Goal: Task Accomplishment & Management: Manage account settings

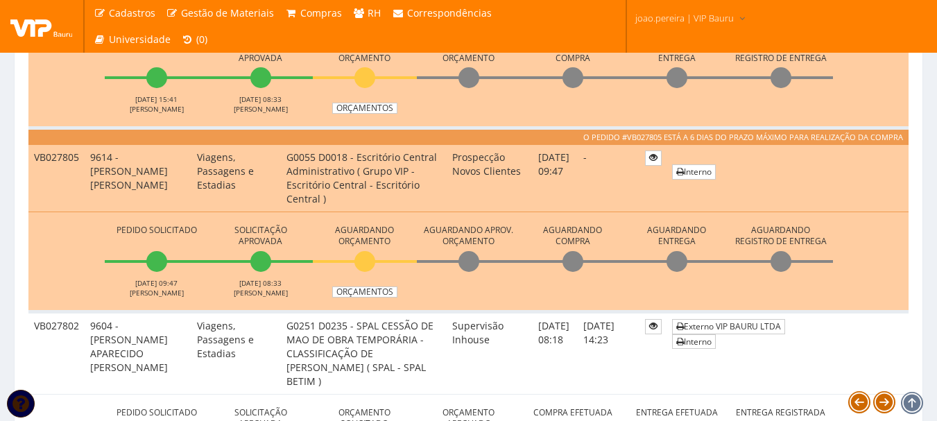
scroll to position [1457, 0]
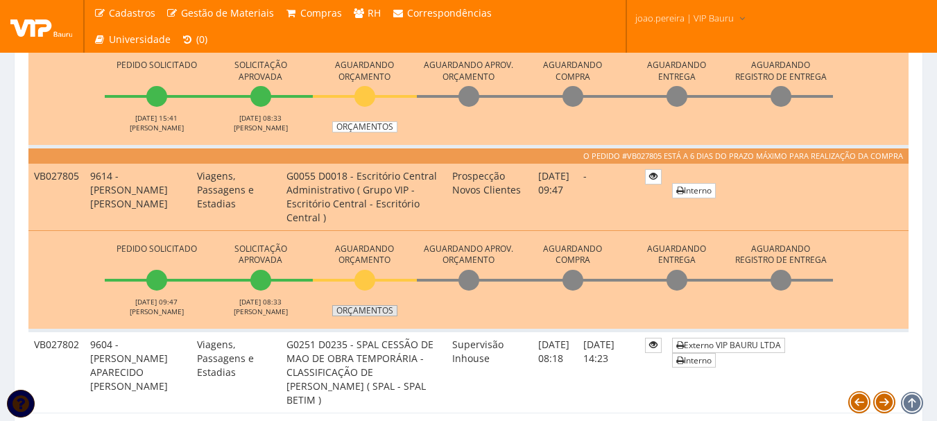
click at [371, 310] on link "Orçamentos" at bounding box center [364, 310] width 65 height 11
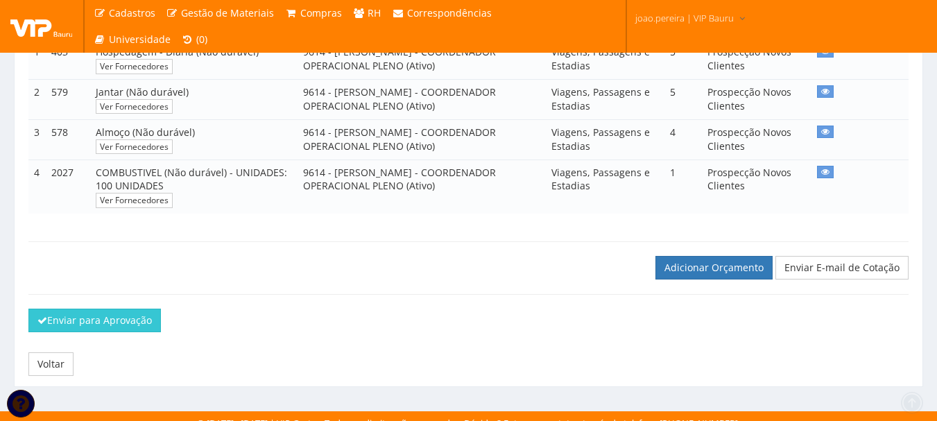
scroll to position [316, 0]
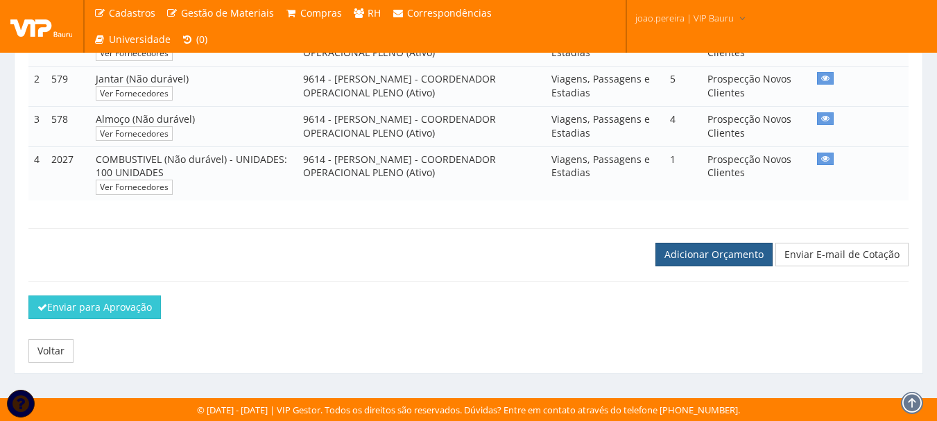
click at [708, 257] on link "Adicionar Orçamento" at bounding box center [714, 255] width 117 height 24
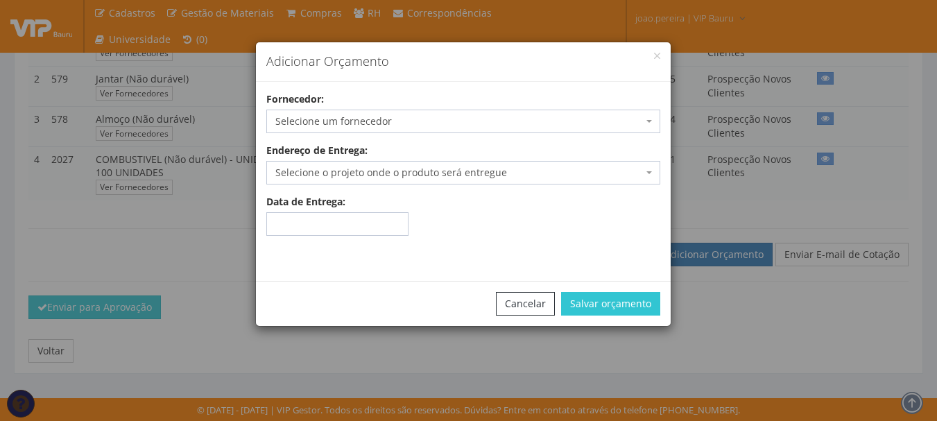
click at [421, 113] on span "Selecione um fornecedor" at bounding box center [463, 122] width 394 height 24
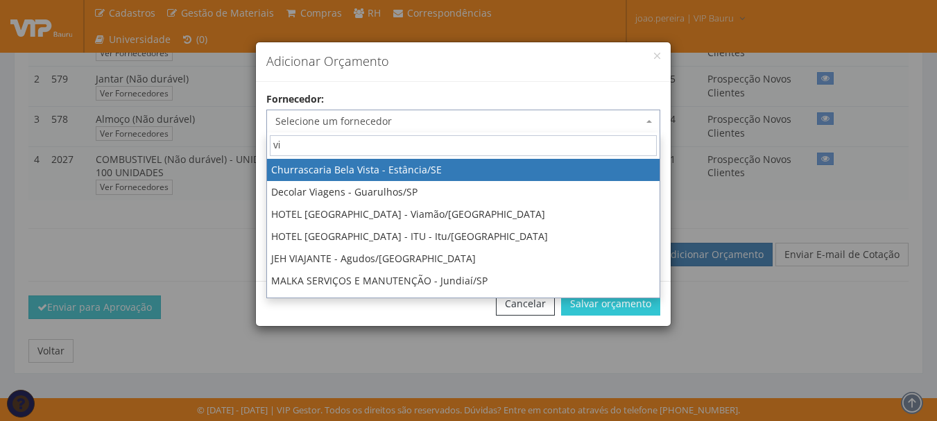
type input "vip"
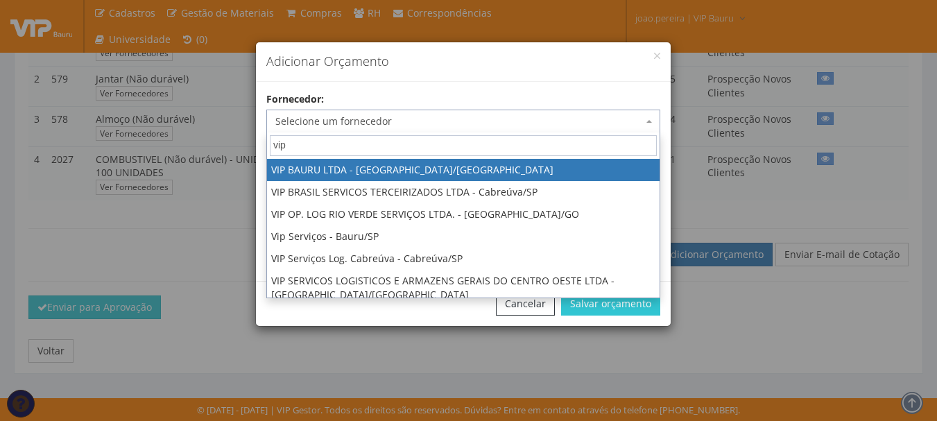
select select "532"
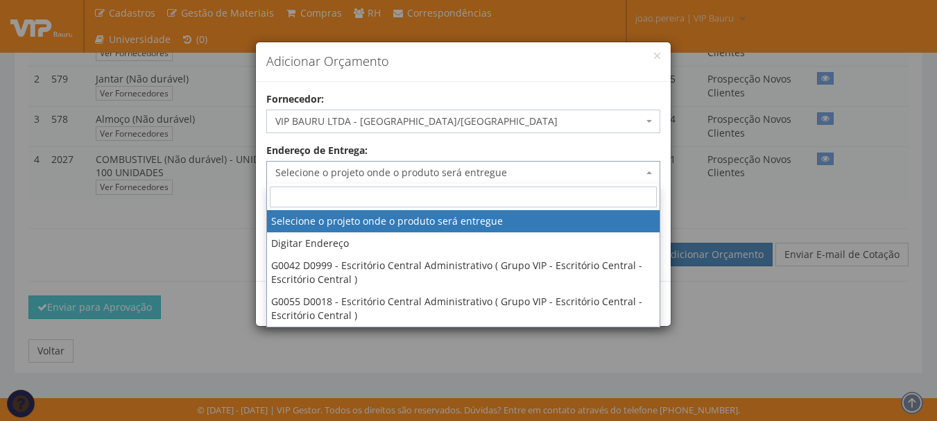
click at [438, 174] on span "Selecione o projeto onde o produto será entregue" at bounding box center [459, 173] width 368 height 14
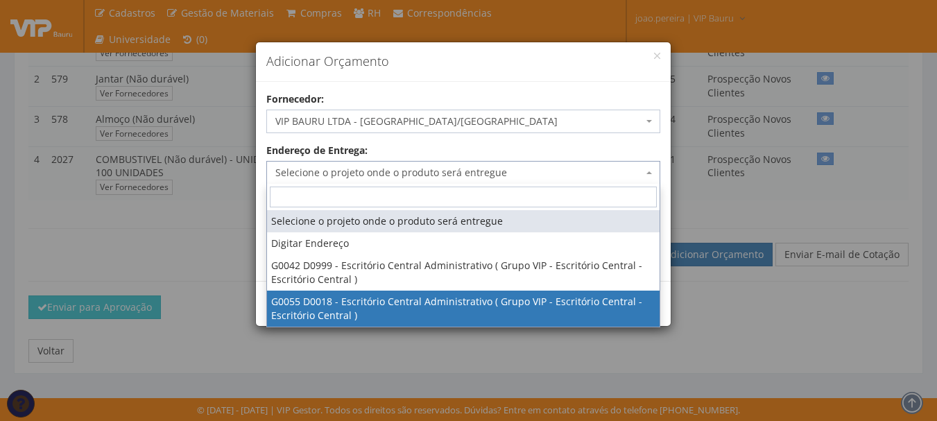
select select "55"
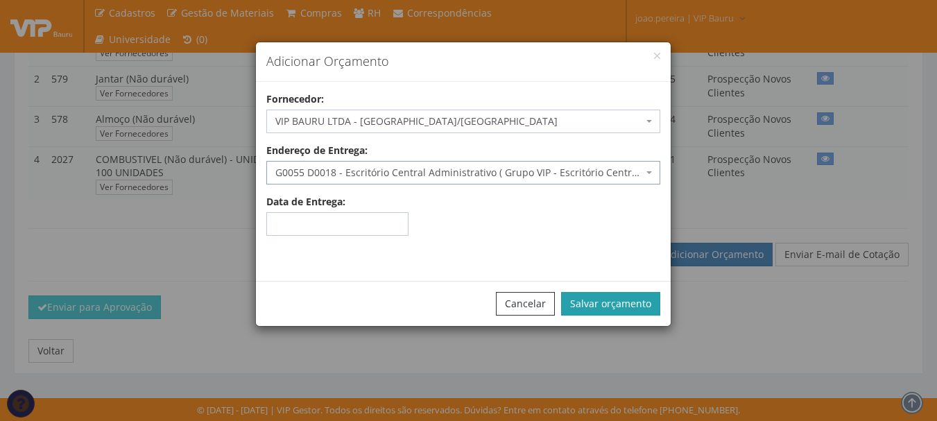
click at [639, 305] on button "Salvar orçamento" at bounding box center [610, 304] width 99 height 24
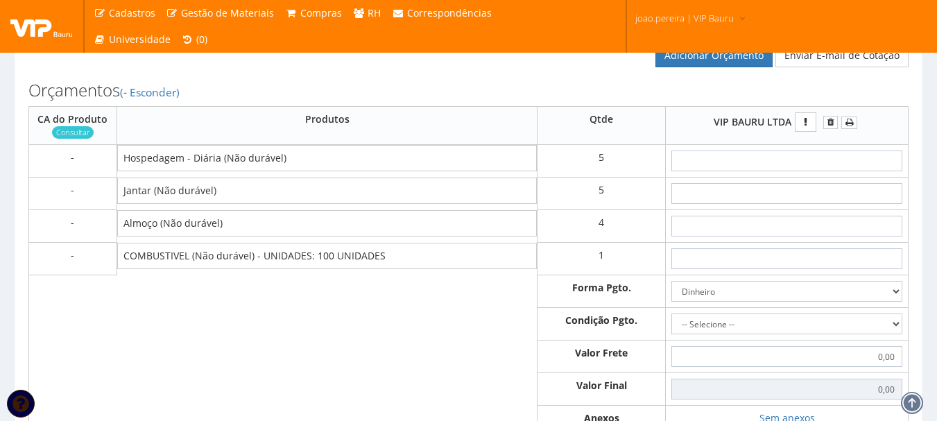
scroll to position [486, 0]
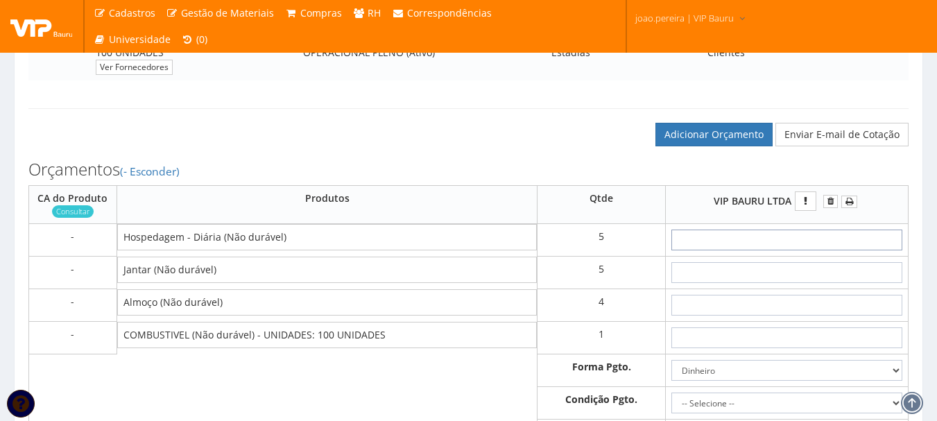
click at [790, 244] on input "text" at bounding box center [787, 240] width 231 height 21
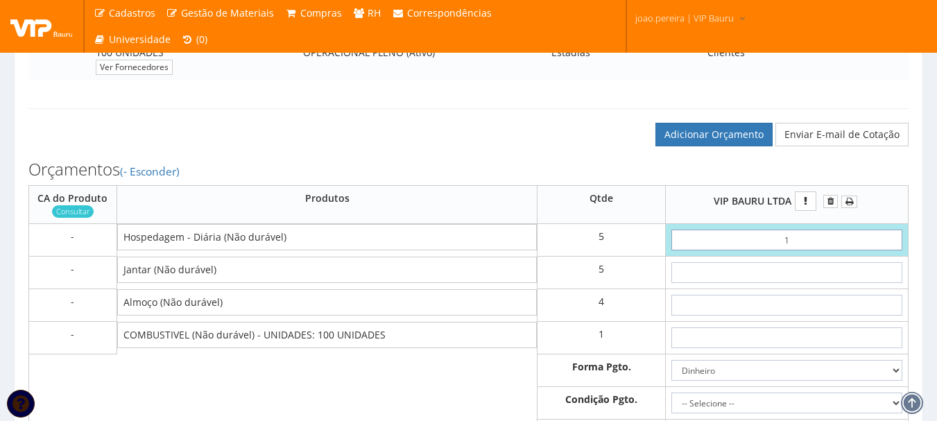
type input "19"
type input "95,00"
type input "1,90"
type input "9,50"
type input "19"
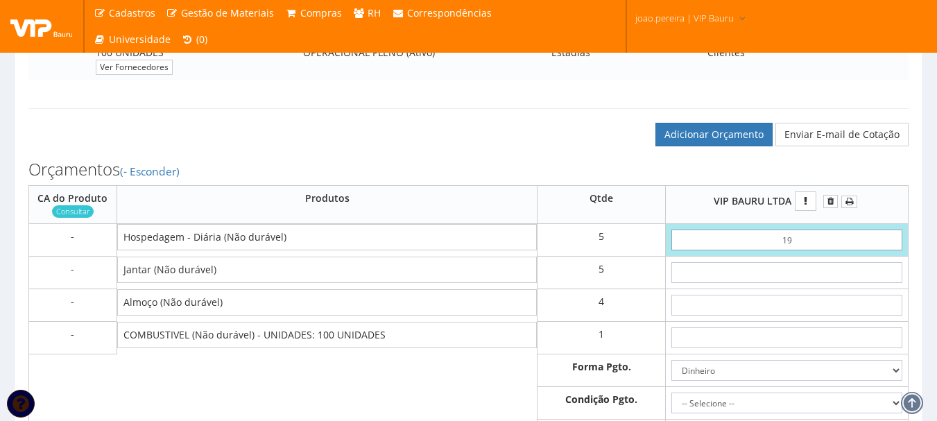
type input "95,00"
type input "1"
type input "5,00"
type input "0,00"
type input "15"
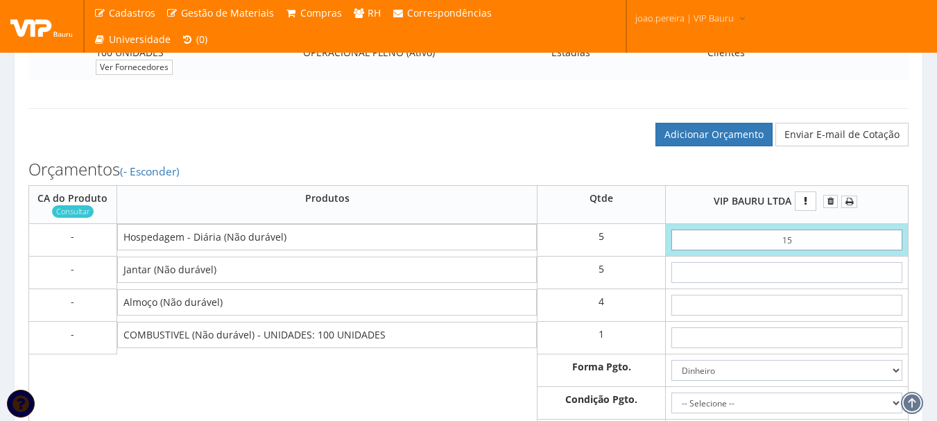
type input "75,00"
type input "1,50"
type input "7,50"
type input "15,00"
type input "75,00"
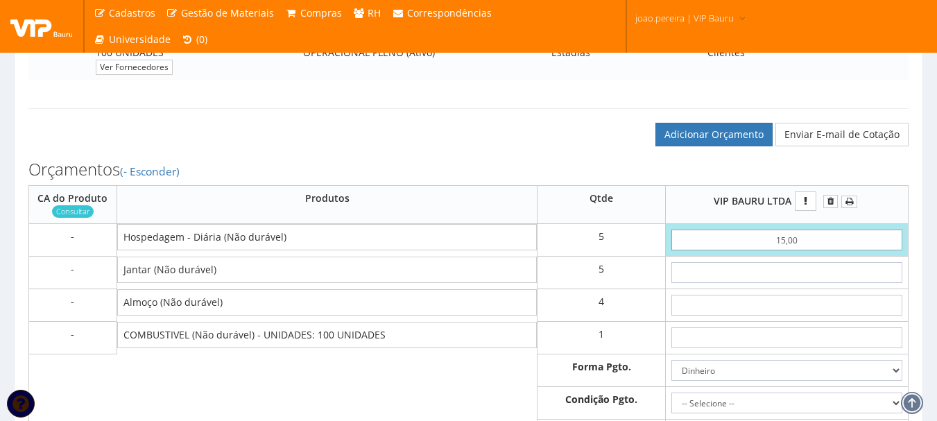
type input "150,00"
type input "750,00"
type input "150,00"
type input "4"
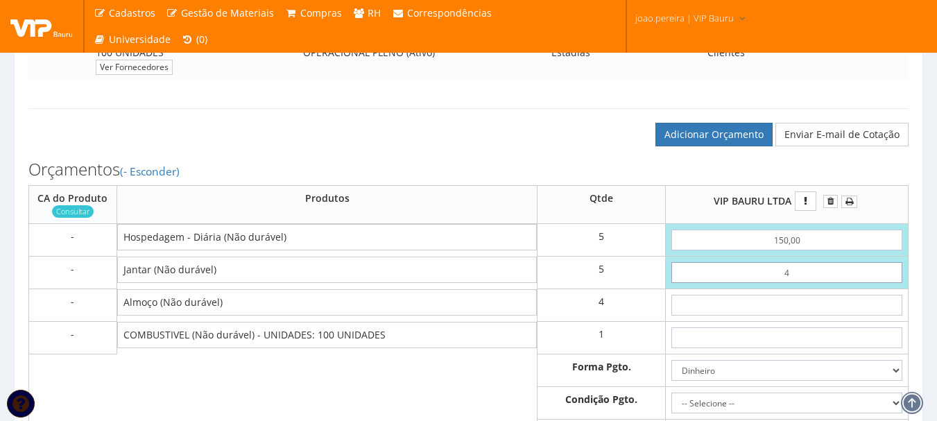
type input "770,00"
type input "40"
type input "950,00"
type input "4,00"
type input "770,00"
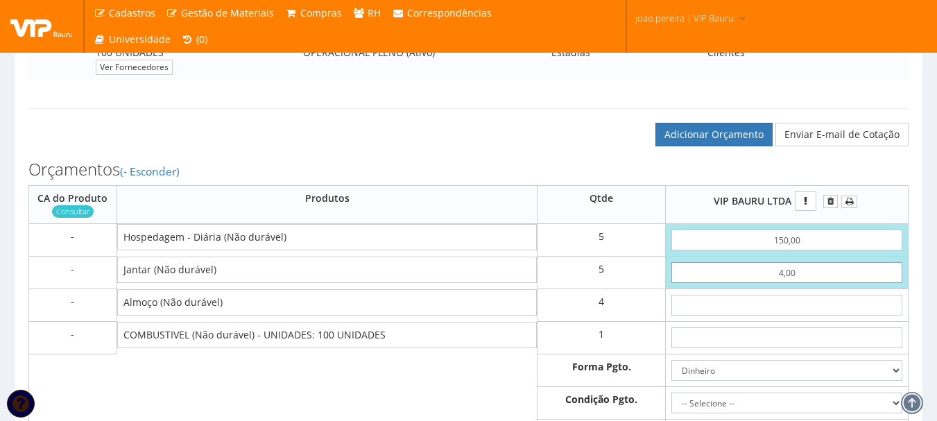
type input "40,00"
type input "950,00"
type input "40,00"
type input "4"
type input "966,00"
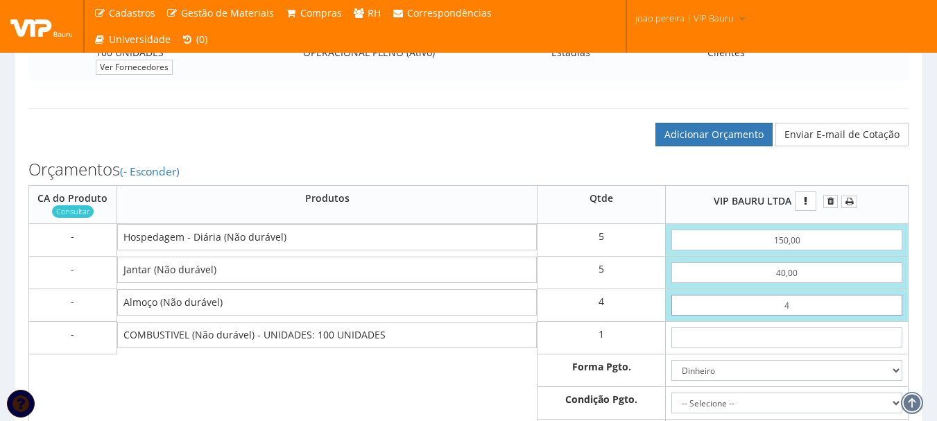
type input "40"
type input "1110,00"
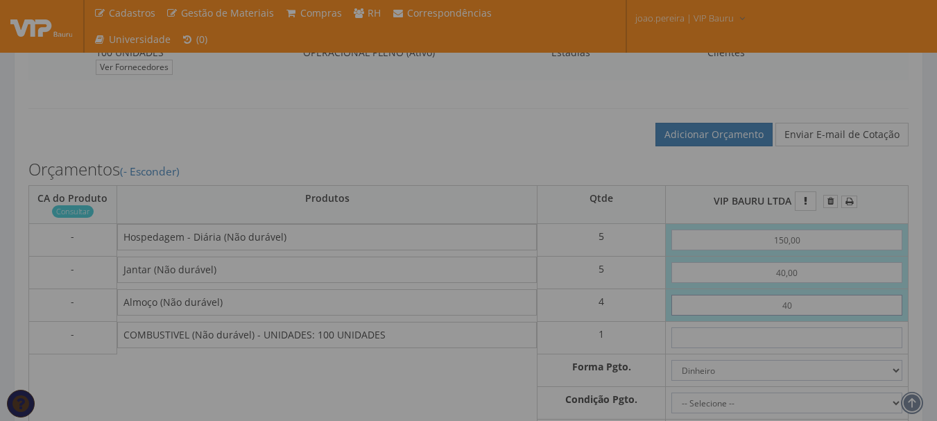
type input "4,00"
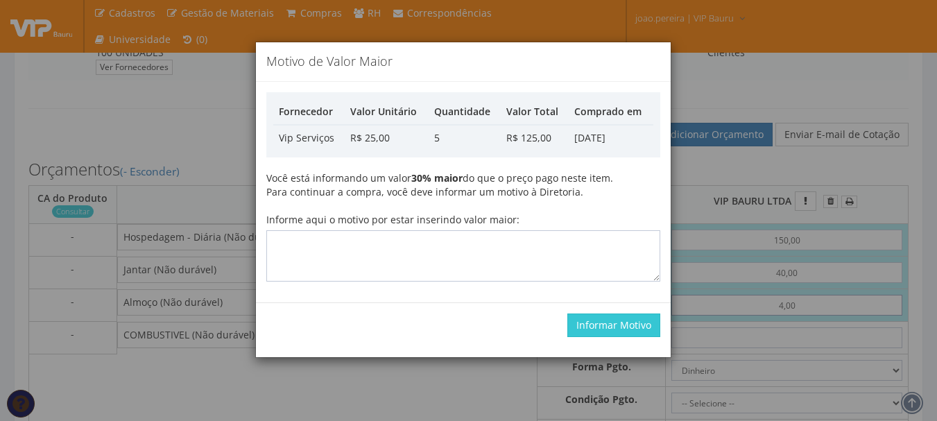
type input "966,00"
type input "40,00"
type input "1110,00"
click at [371, 245] on textarea "Informe aqui o motivo por estar inserindo valor maior:" at bounding box center [463, 255] width 394 height 51
type textarea "alteração"
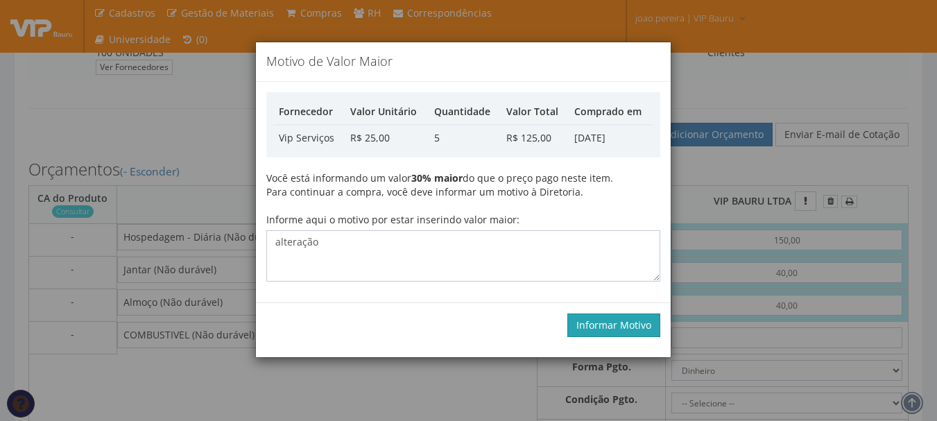
click at [602, 325] on button "Informar Motivo" at bounding box center [614, 326] width 93 height 24
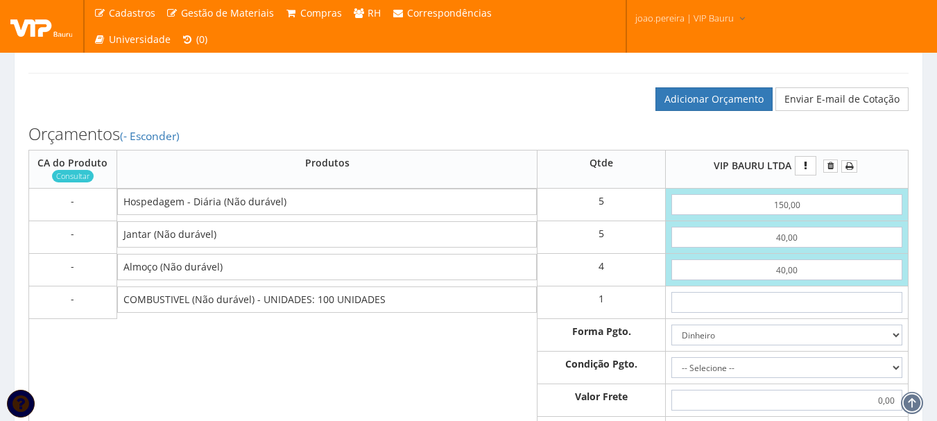
scroll to position [555, 0]
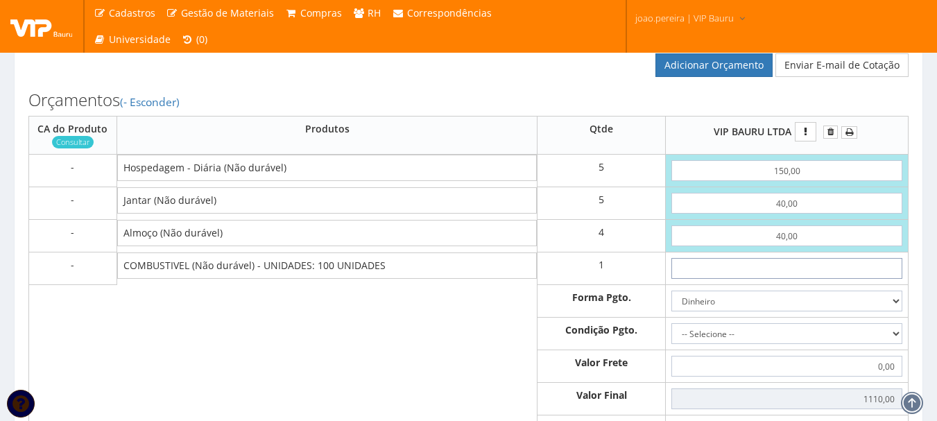
click at [806, 269] on input "text" at bounding box center [787, 268] width 231 height 21
type input "01"
type input "1111,00"
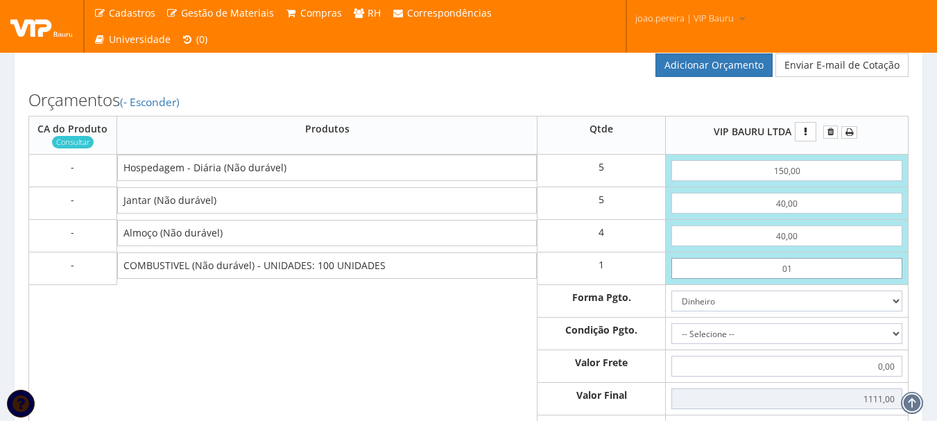
type input "0"
type input "1110,00"
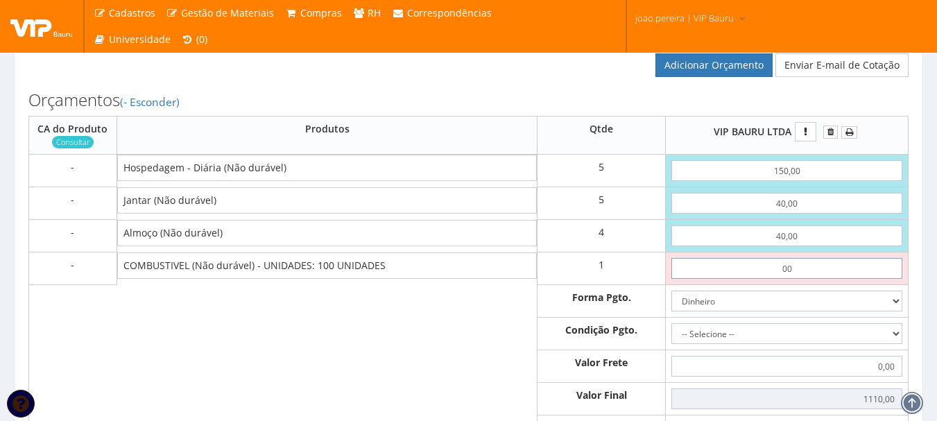
type input "0,01"
type input "1110,01"
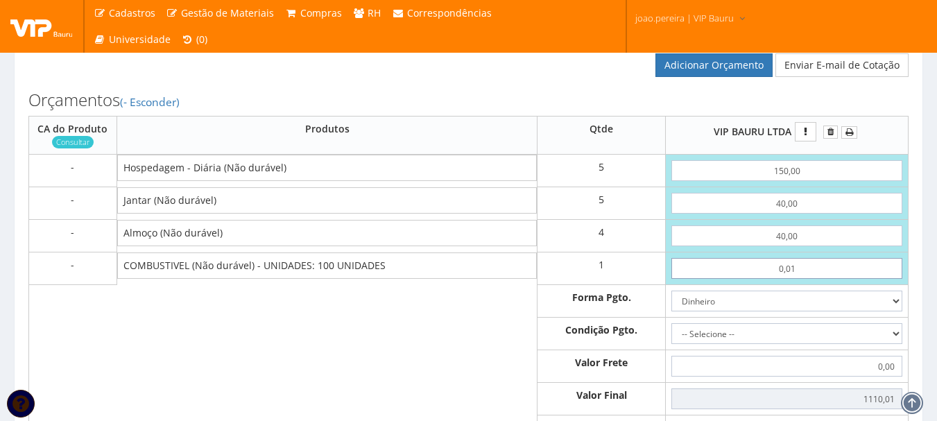
type input "0,01"
click at [900, 336] on select "-- Selecione -- À vista 7 dias 10 dias" at bounding box center [787, 333] width 231 height 21
select select "0"
click at [672, 323] on select "-- Selecione -- À vista 7 dias 10 dias" at bounding box center [787, 333] width 231 height 21
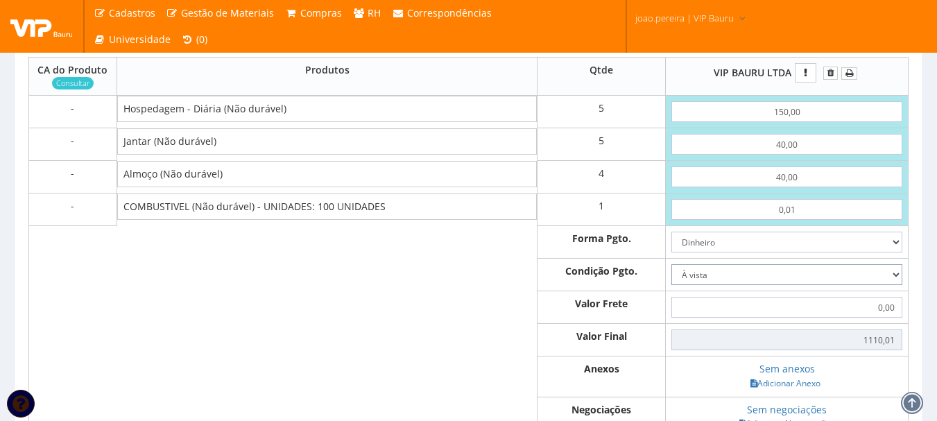
scroll to position [694, 0]
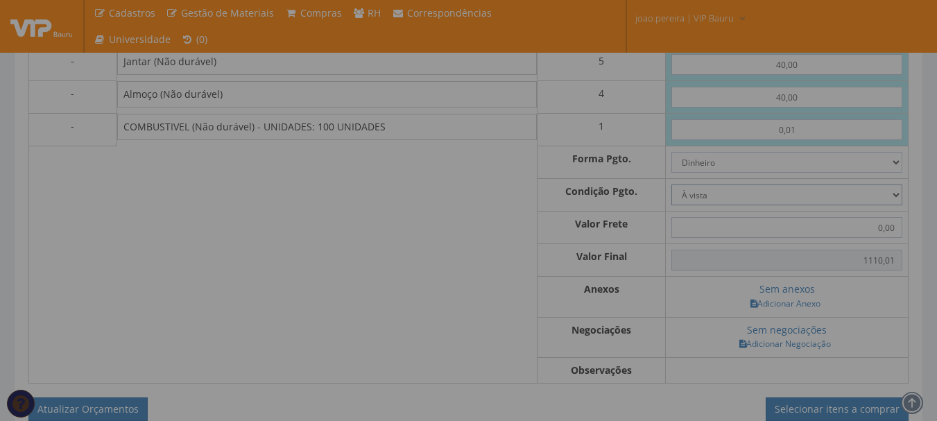
type input "1.110,01"
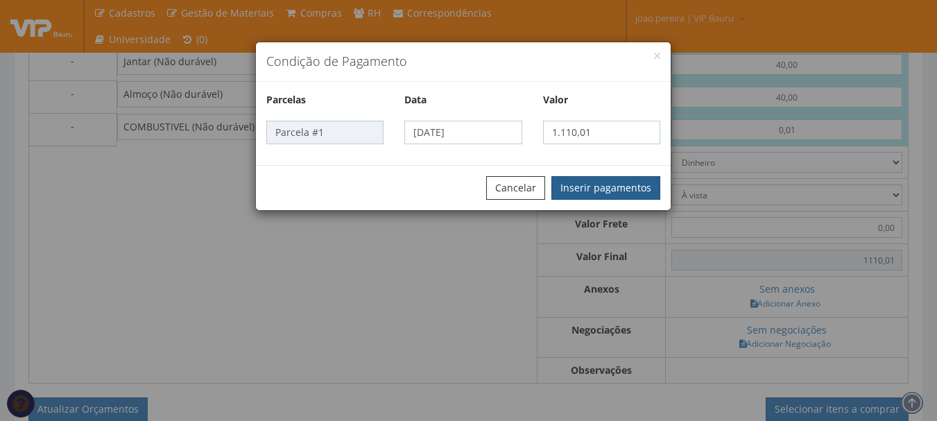
click at [620, 190] on button "Inserir pagamentos" at bounding box center [606, 188] width 109 height 24
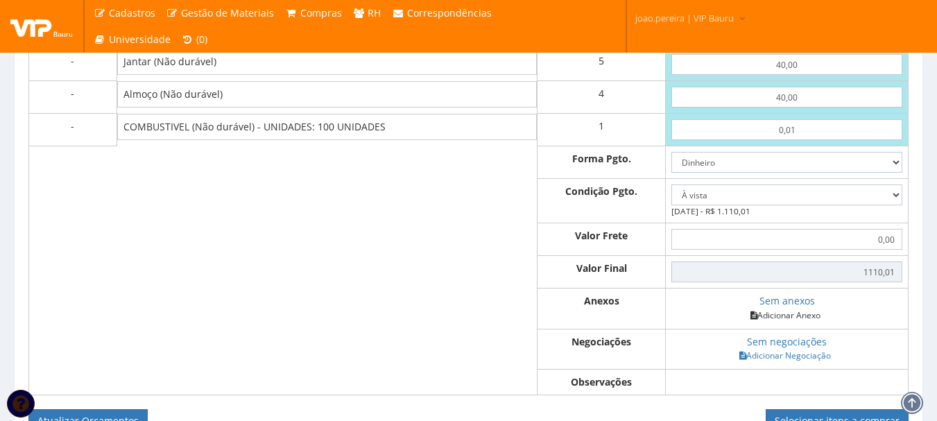
click at [787, 314] on link "Adicionar Anexo" at bounding box center [786, 315] width 78 height 15
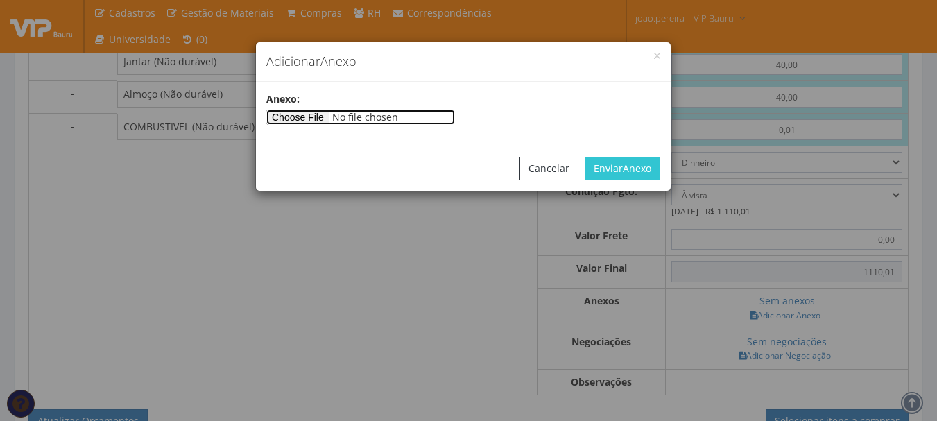
click at [336, 119] on input"] "file" at bounding box center [360, 117] width 189 height 15
type input"] "C:\fakepath\CAMARGO 08-09 - Copia.docx"
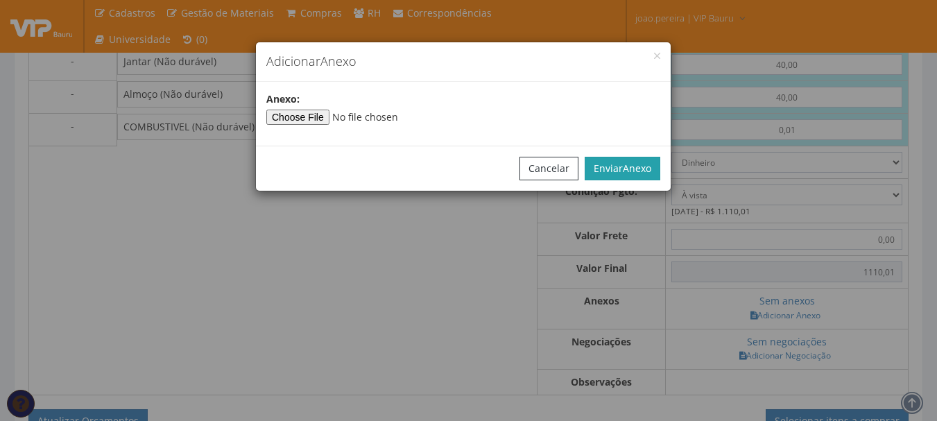
click at [633, 168] on span "Anexo" at bounding box center [637, 168] width 28 height 13
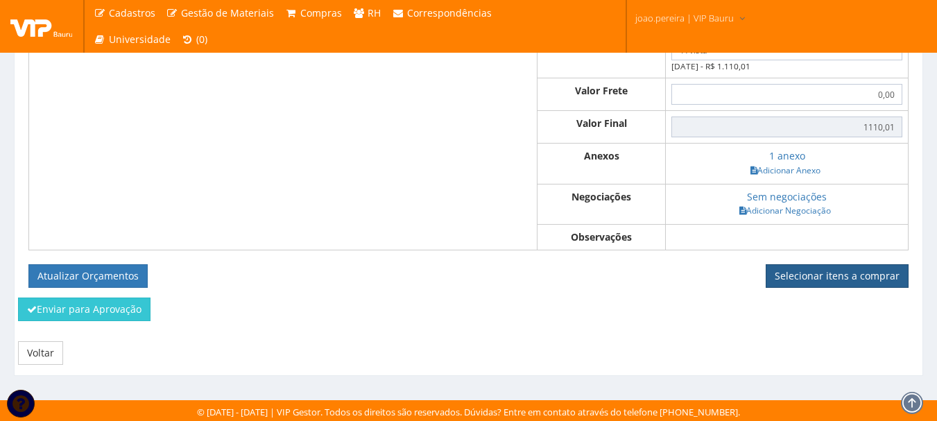
scroll to position [841, 0]
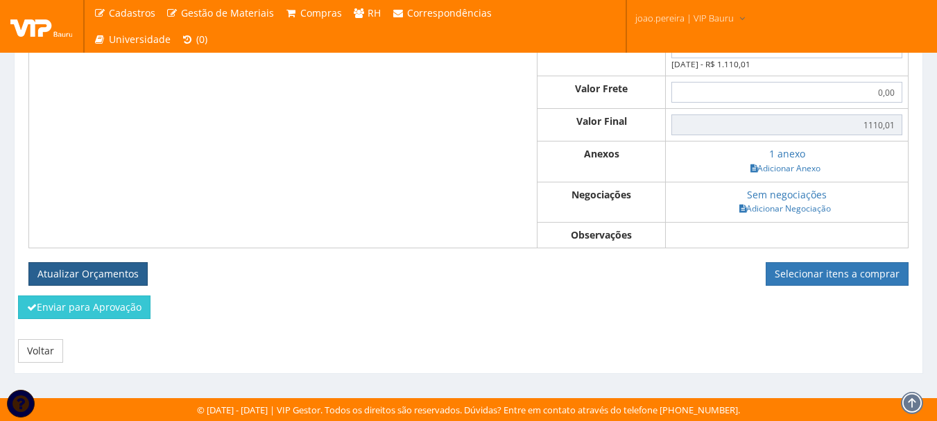
click at [77, 268] on button "Atualizar Orçamentos" at bounding box center [87, 274] width 119 height 24
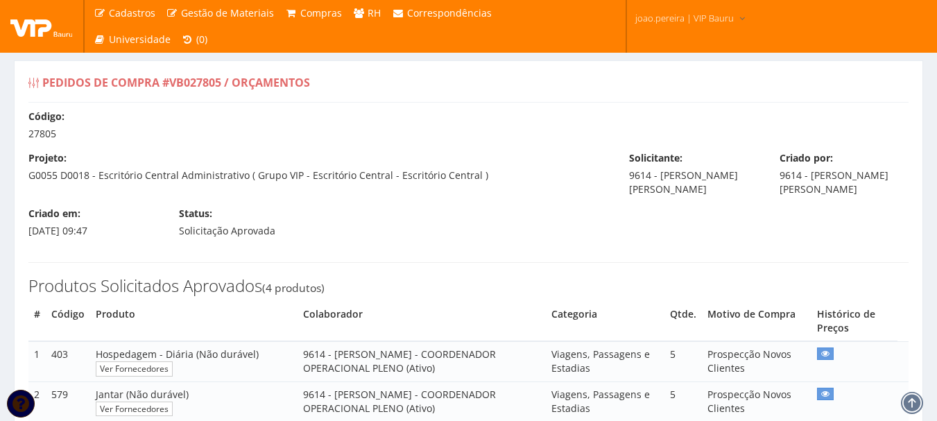
select select "0"
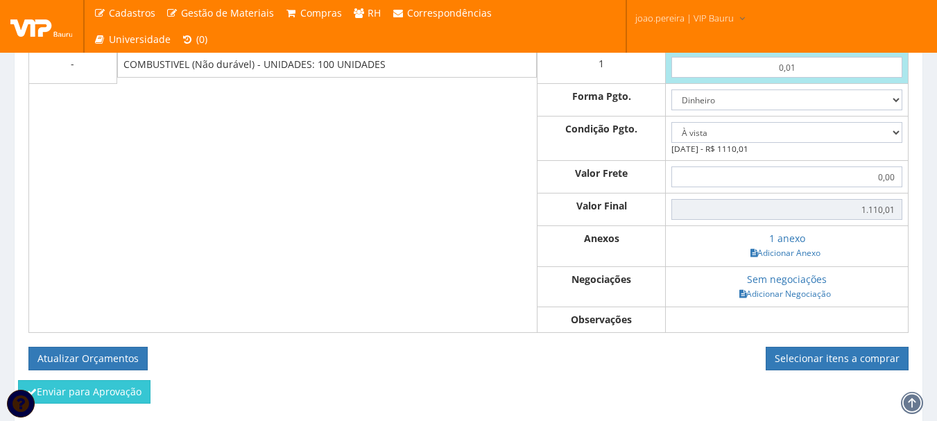
scroll to position [791, 0]
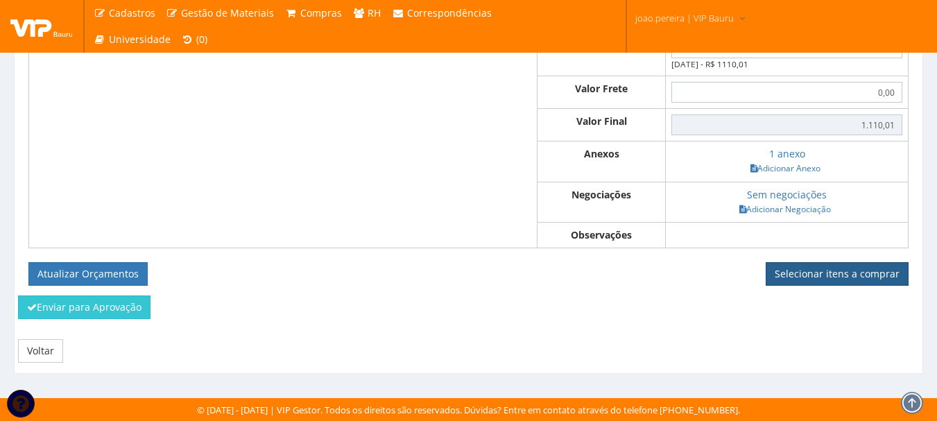
click at [839, 270] on link "Selecionar itens a comprar" at bounding box center [837, 274] width 143 height 24
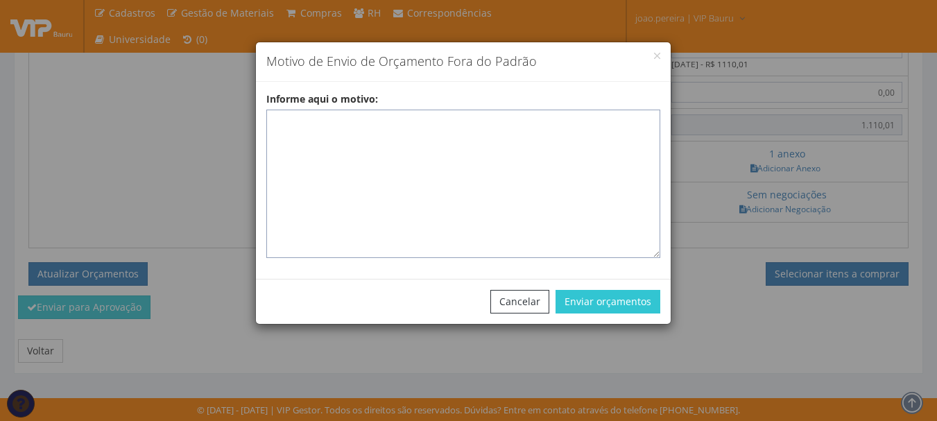
click at [382, 132] on textarea "Informe aqui o motivo:" at bounding box center [463, 184] width 394 height 149
paste textarea "ADIANTAMENTO DE VIAGENS – pedido de compra para emissão de adiantamento para co…"
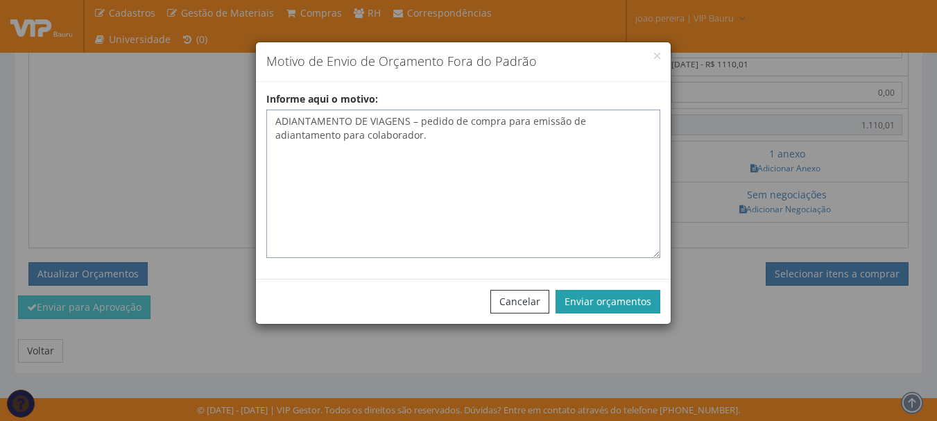
type textarea "ADIANTAMENTO DE VIAGENS – pedido de compra para emissão de adiantamento para co…"
click at [614, 300] on button "Enviar orçamentos" at bounding box center [608, 302] width 105 height 24
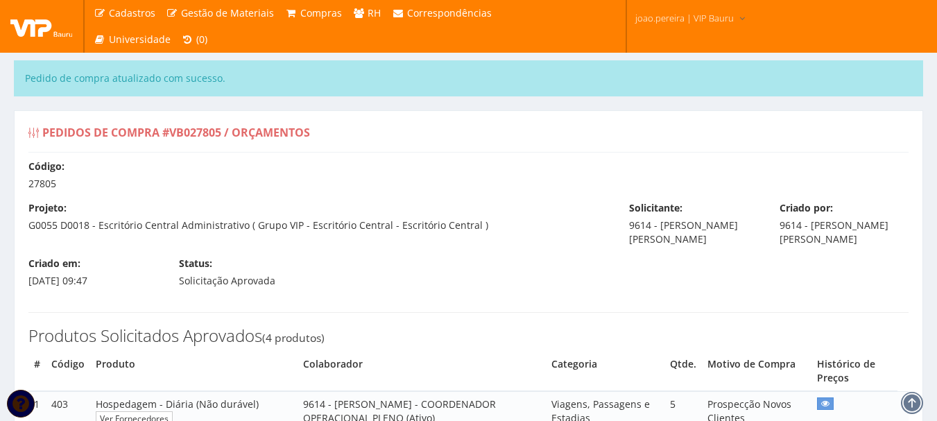
select select "0"
type input "1.110,01"
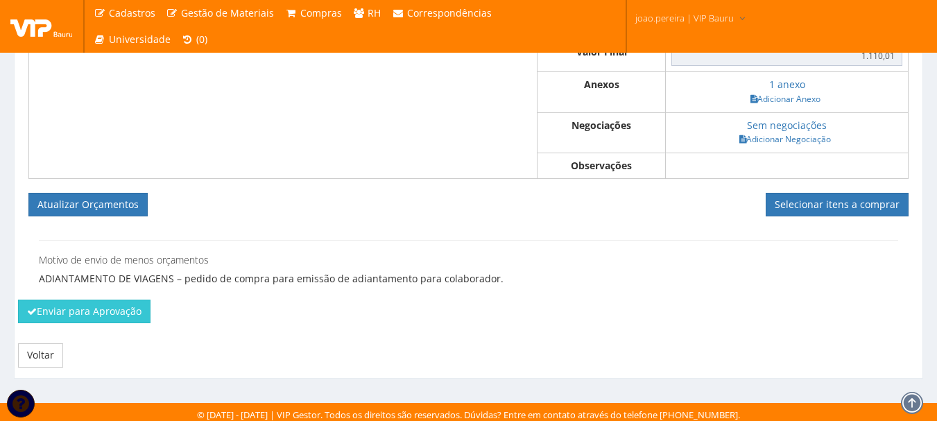
scroll to position [915, 0]
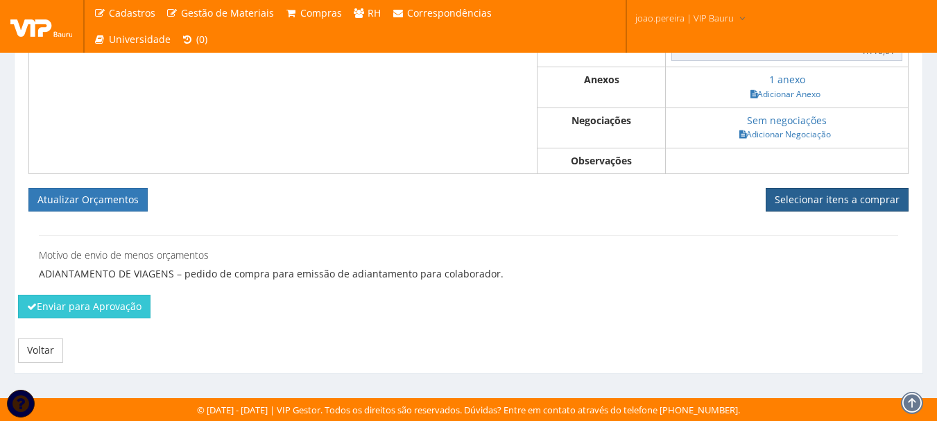
click at [831, 198] on link "Selecionar itens a comprar" at bounding box center [837, 200] width 143 height 24
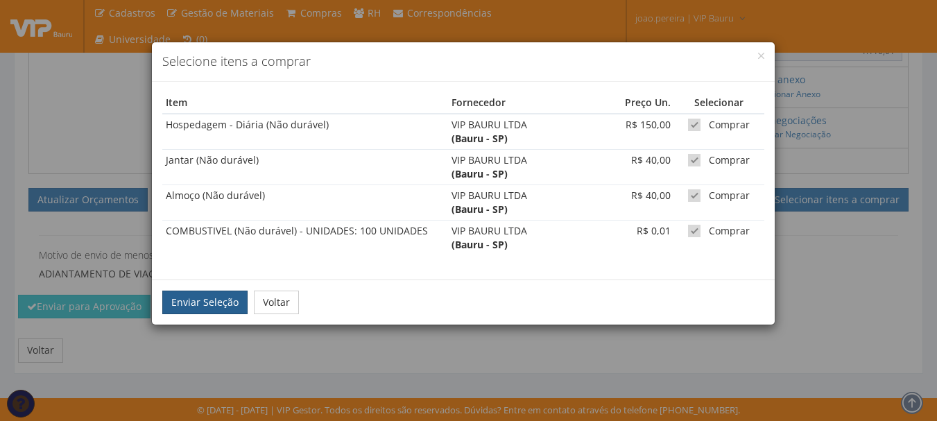
click at [209, 299] on button "Enviar Seleção" at bounding box center [204, 303] width 85 height 24
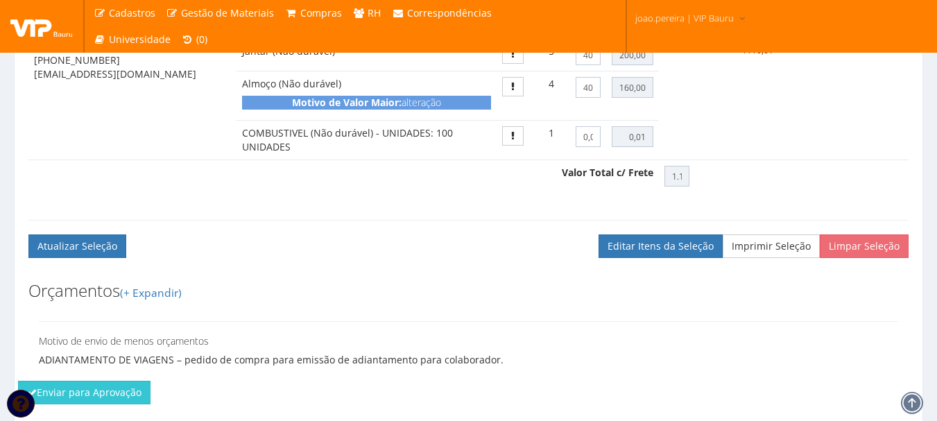
scroll to position [738, 0]
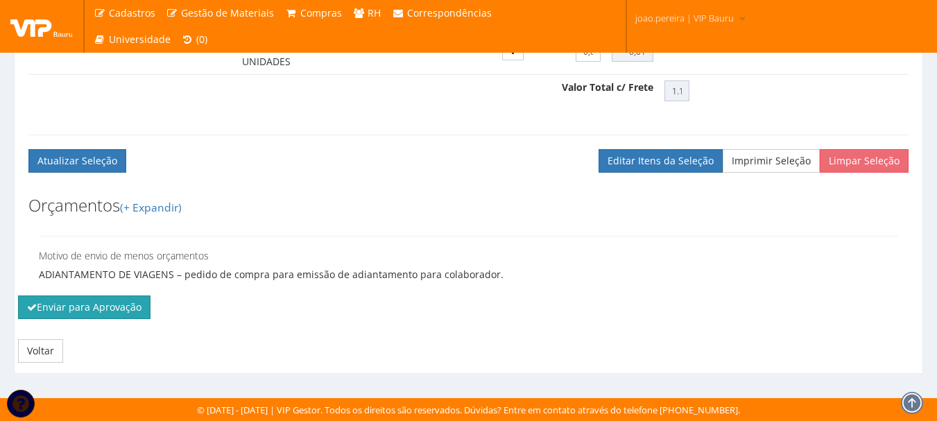
click at [92, 315] on button "Enviar para Aprovação" at bounding box center [84, 308] width 133 height 24
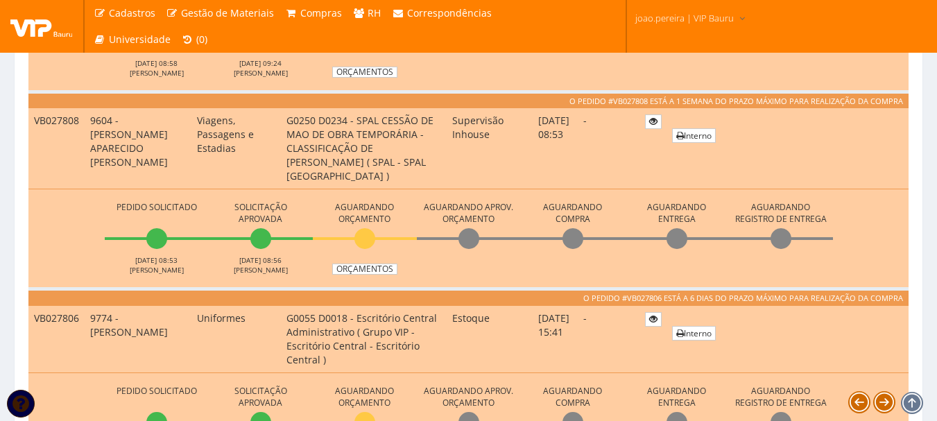
scroll to position [1180, 0]
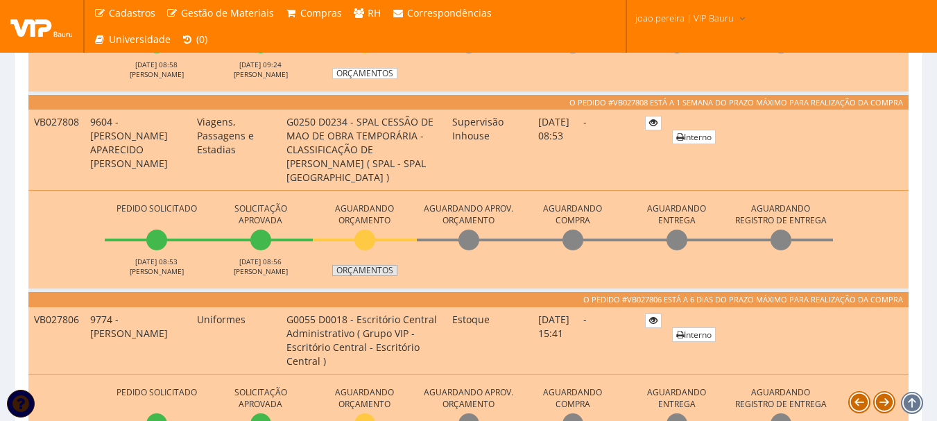
click at [378, 274] on link "Orçamentos" at bounding box center [364, 270] width 65 height 11
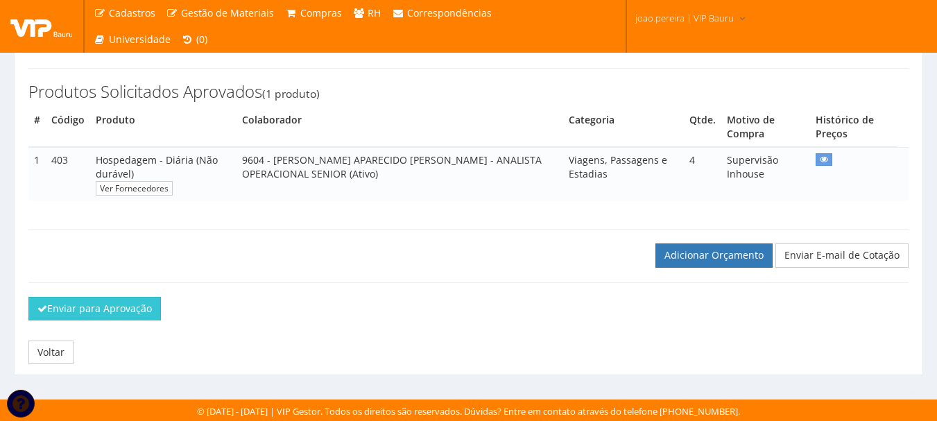
scroll to position [210, 0]
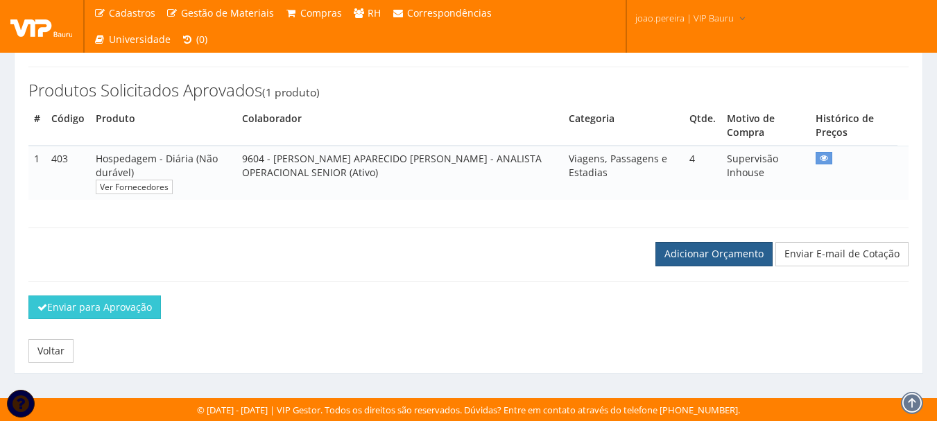
click at [723, 255] on link "Adicionar Orçamento" at bounding box center [714, 254] width 117 height 24
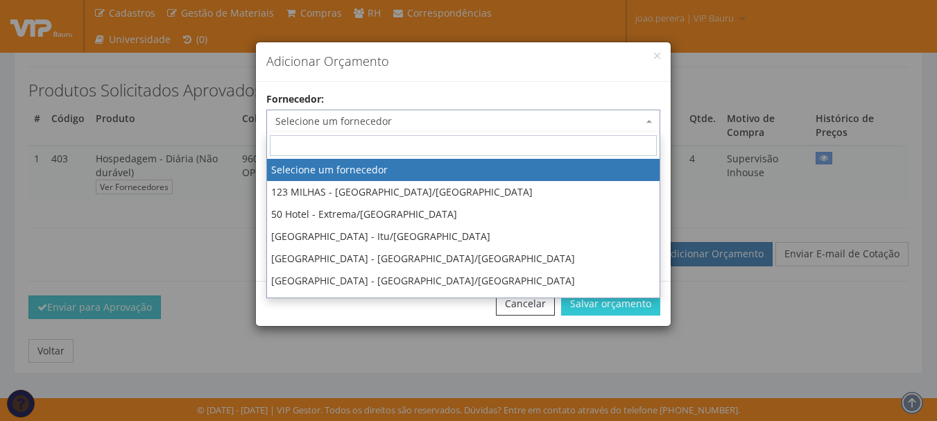
click at [413, 128] on span "Selecione um fornecedor" at bounding box center [459, 121] width 368 height 14
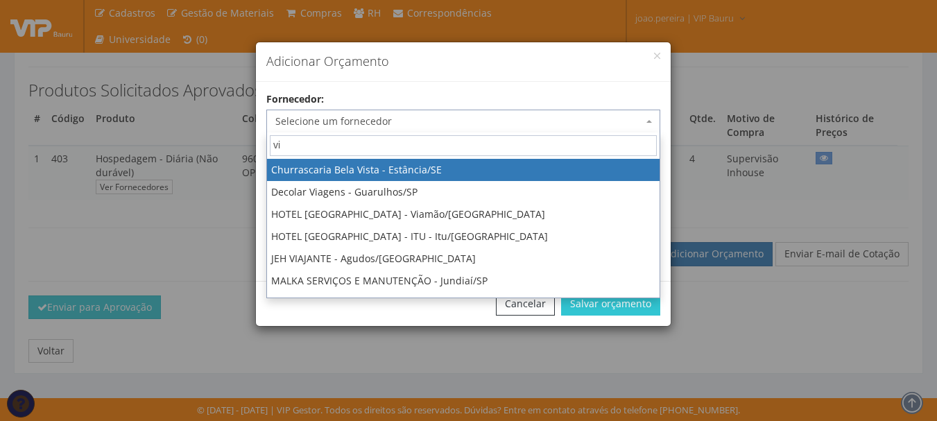
type input "vip"
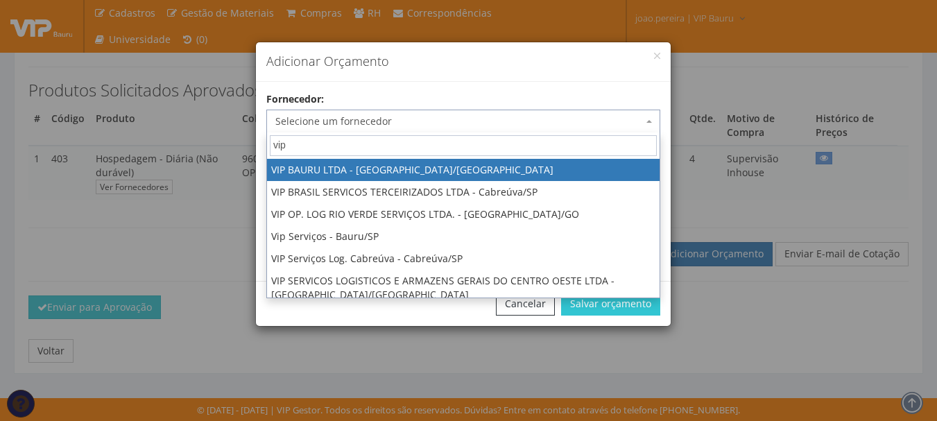
select select "532"
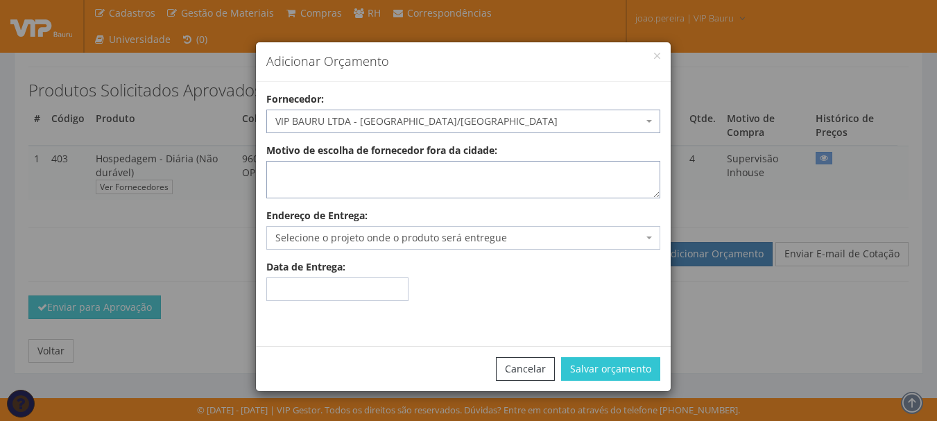
click at [384, 180] on textarea "Motivo de escolha de fornecedor fora da cidade:" at bounding box center [463, 179] width 394 height 37
type textarea "adiantamento"
drag, startPoint x: 382, startPoint y: 231, endPoint x: 382, endPoint y: 240, distance: 9.0
click at [382, 233] on span "Selecione o projeto onde o produto será entregue" at bounding box center [459, 238] width 368 height 14
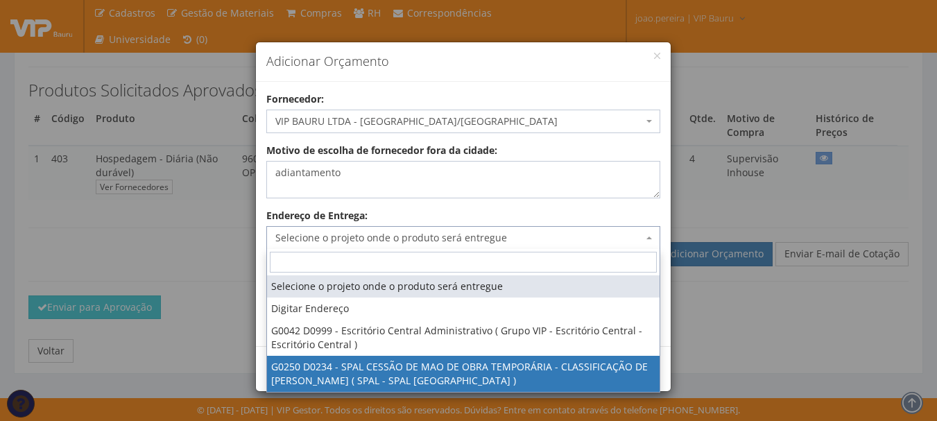
select select "250"
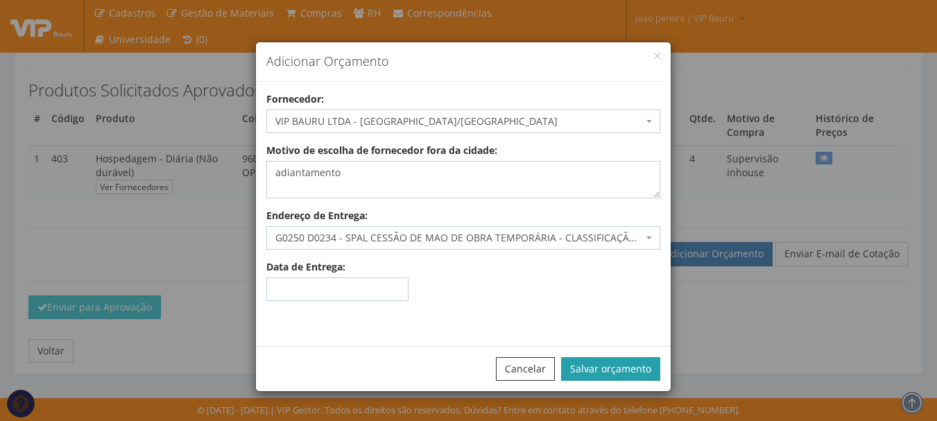
click at [618, 370] on button "Salvar orçamento" at bounding box center [610, 369] width 99 height 24
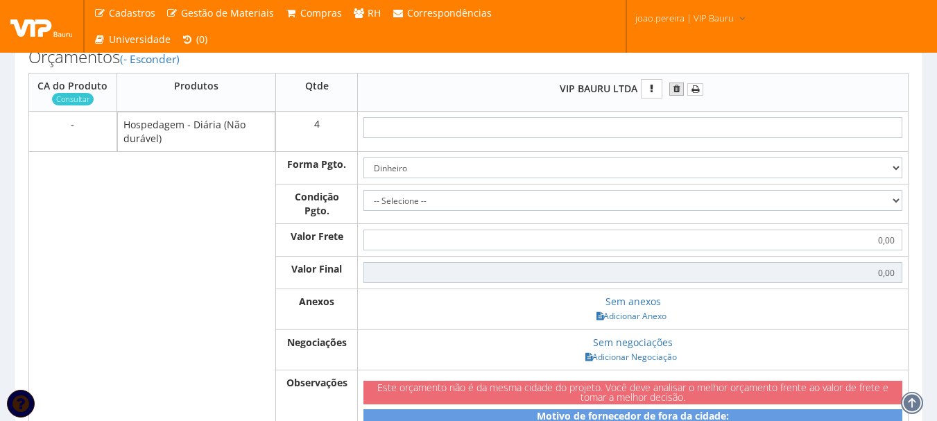
scroll to position [347, 0]
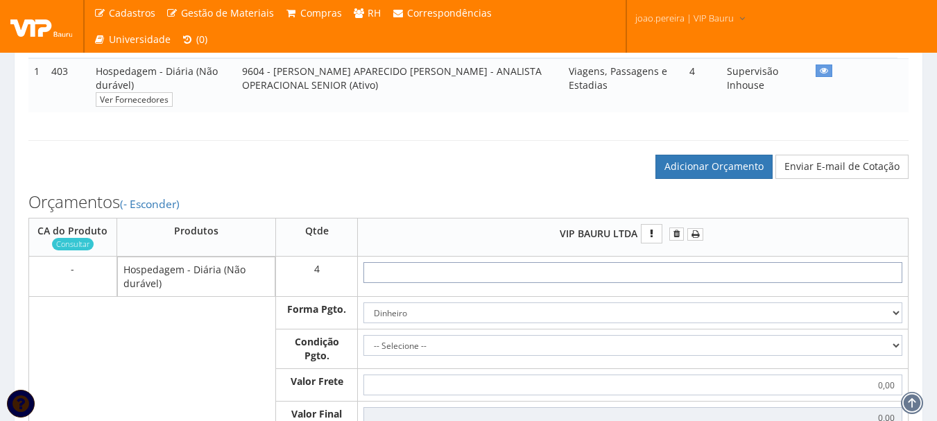
click at [686, 282] on input "text" at bounding box center [633, 272] width 539 height 21
type input "15"
type input "60,00"
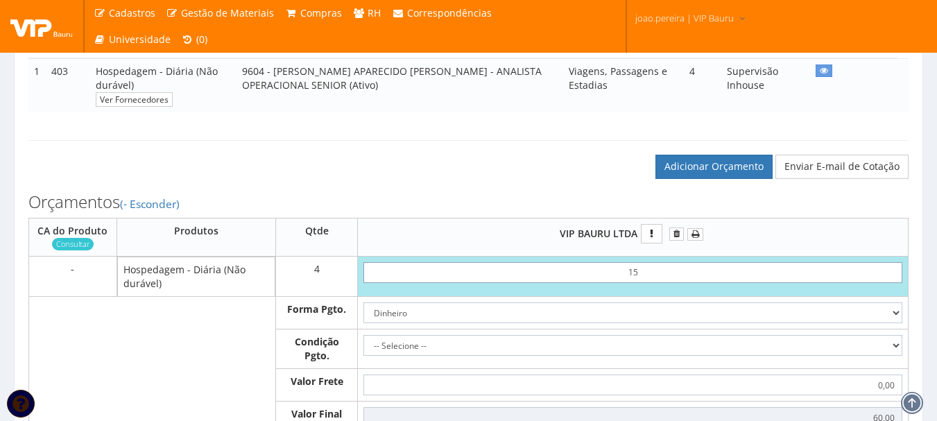
type input "1,50"
type input "6,00"
type input "15,00"
type input "60,00"
type input "150,00"
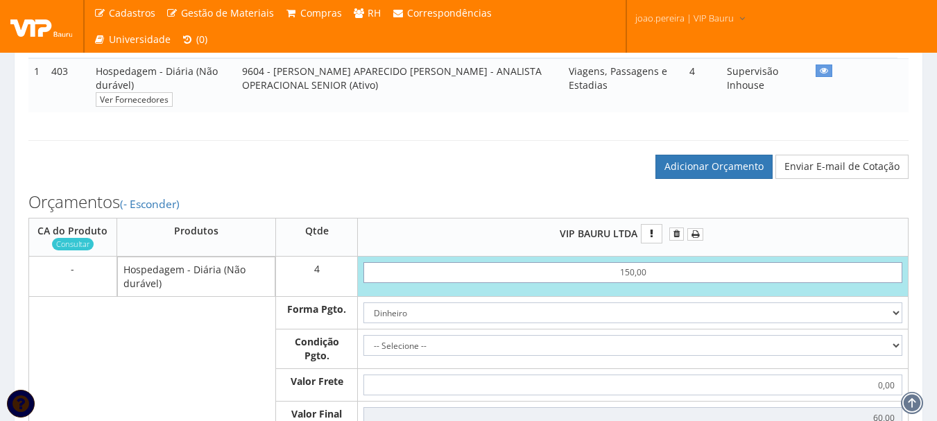
type input "600,00"
type input "15,00"
type input "60,00"
type input "1,50"
type input "6,00"
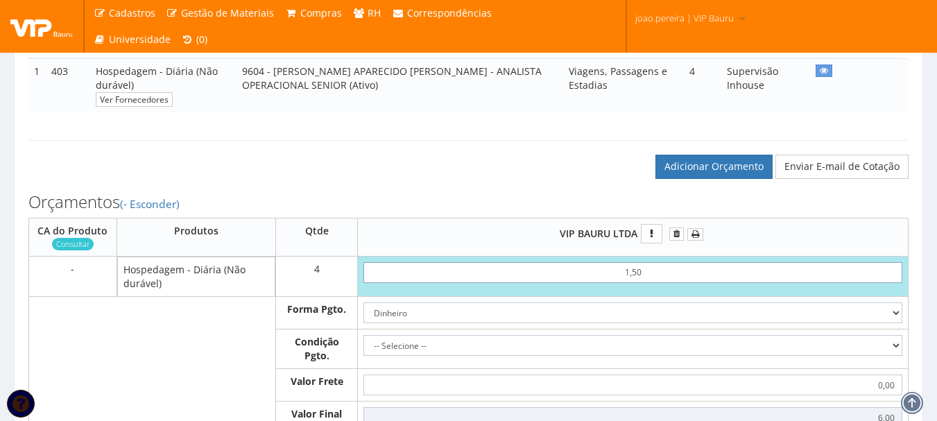
type input "15"
type input "60,00"
type input "1"
type input "4,00"
type input "0,00"
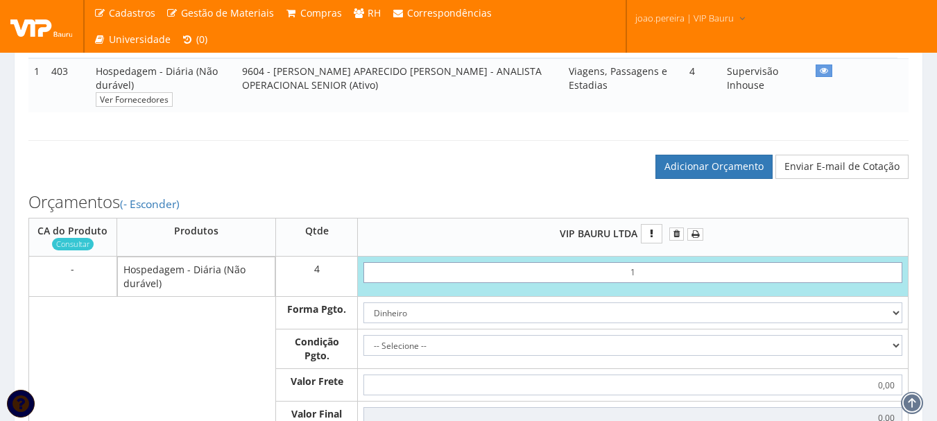
type input "19"
type input "76,00"
type input "1,90"
type input "7,60"
type input "19,00"
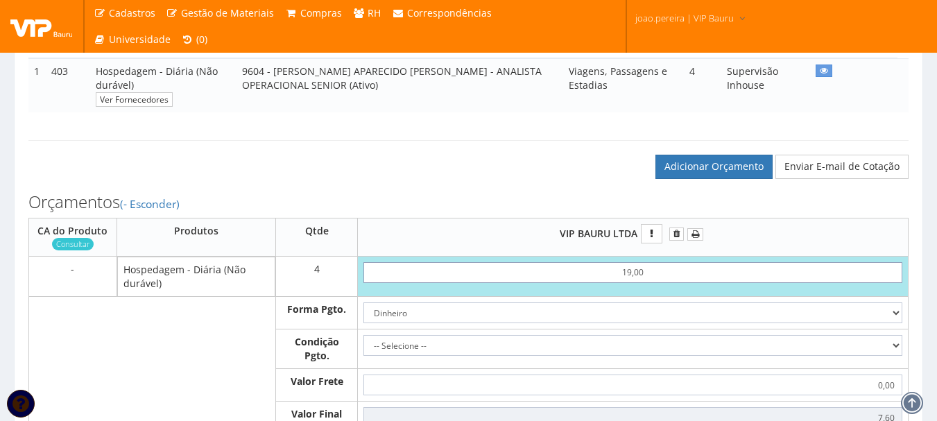
type input "76,00"
type input "190,00"
type input "760,00"
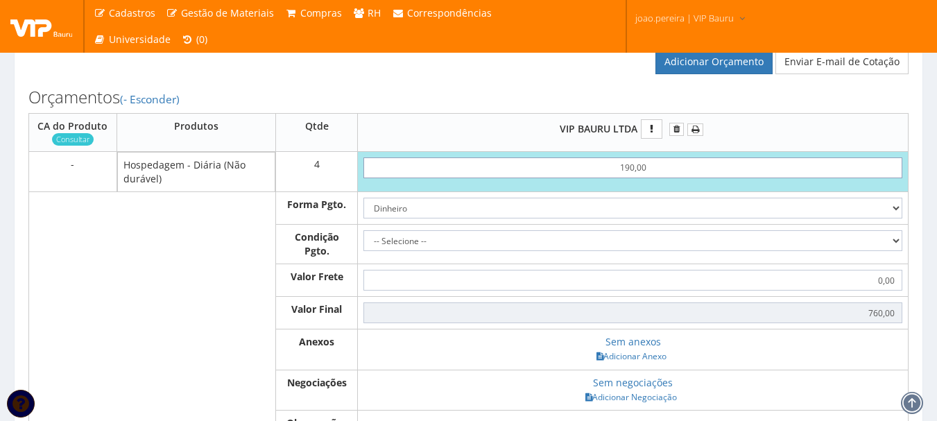
scroll to position [486, 0]
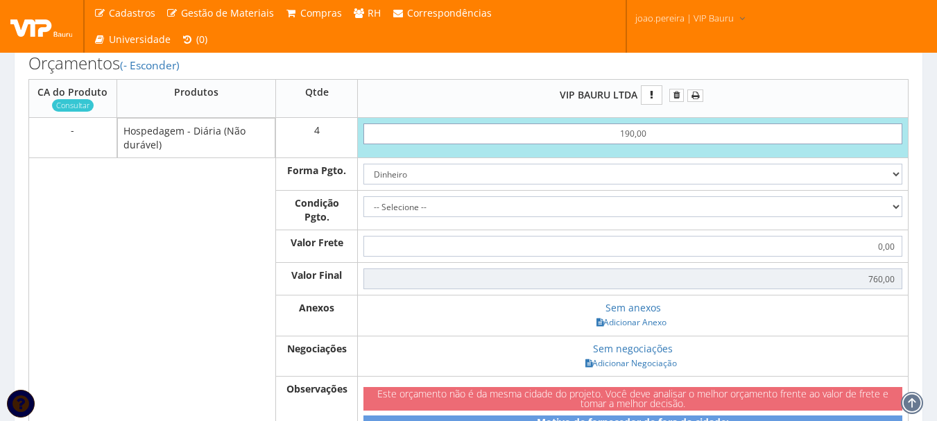
type input "190,00"
click at [874, 209] on select "-- Selecione -- À vista 7 dias 10 dias" at bounding box center [633, 206] width 539 height 21
select select "0"
click at [364, 196] on select "-- Selecione -- À vista 7 dias 10 dias" at bounding box center [633, 206] width 539 height 21
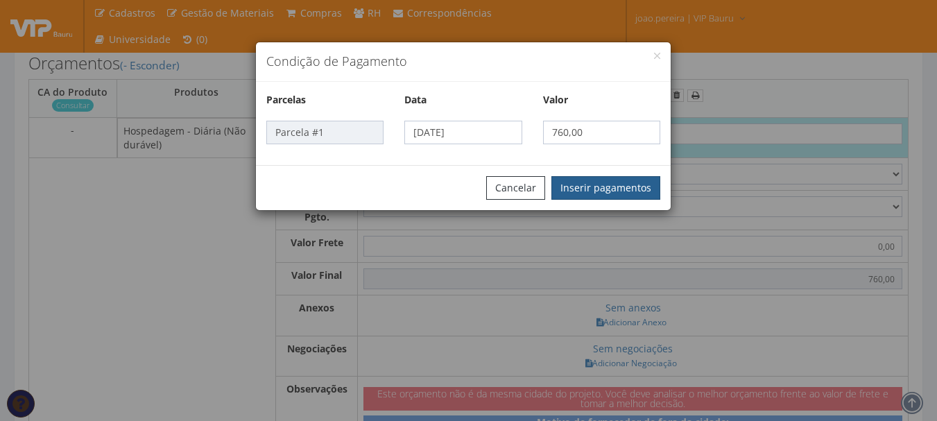
click at [625, 194] on button "Inserir pagamentos" at bounding box center [606, 188] width 109 height 24
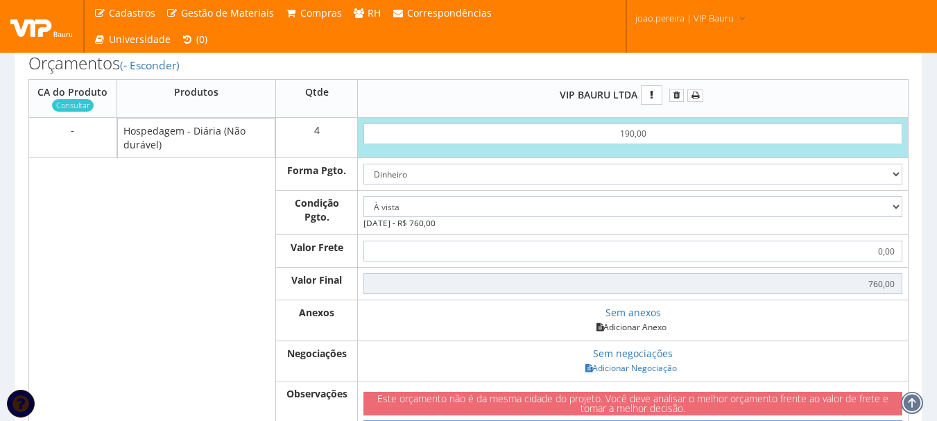
click at [640, 326] on link "Adicionar Anexo" at bounding box center [632, 327] width 78 height 15
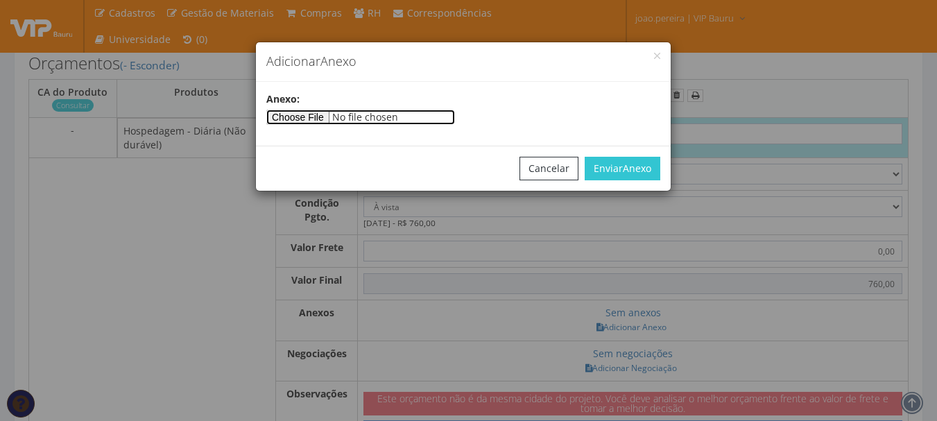
click at [339, 113] on input"] "file" at bounding box center [360, 117] width 189 height 15
type input"] "C:\fakepath\ARCENCIO [DATE] - Copia.docx"
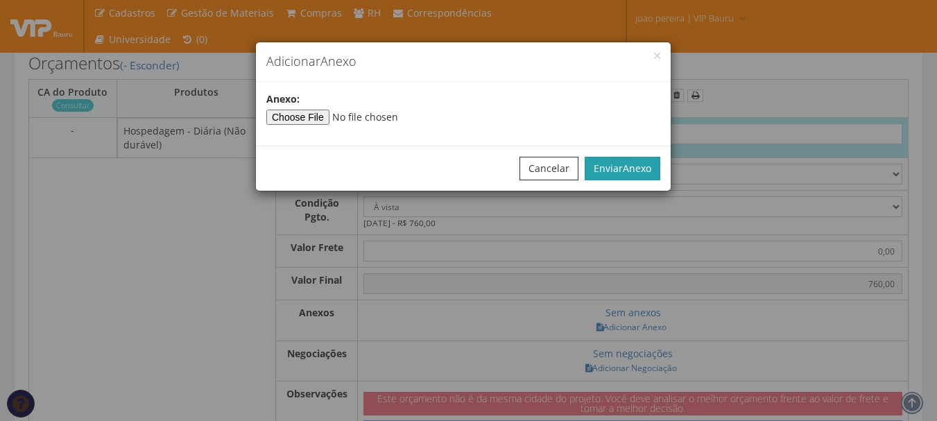
click at [629, 160] on button "Enviar Anexo" at bounding box center [623, 169] width 76 height 24
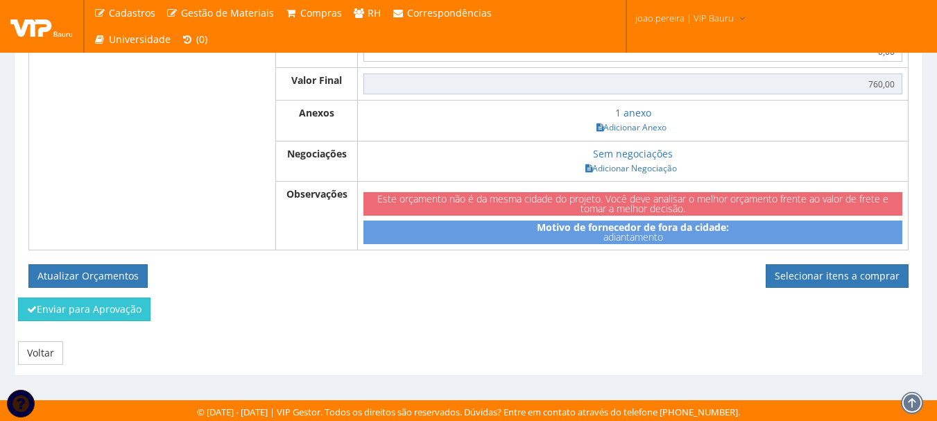
scroll to position [688, 0]
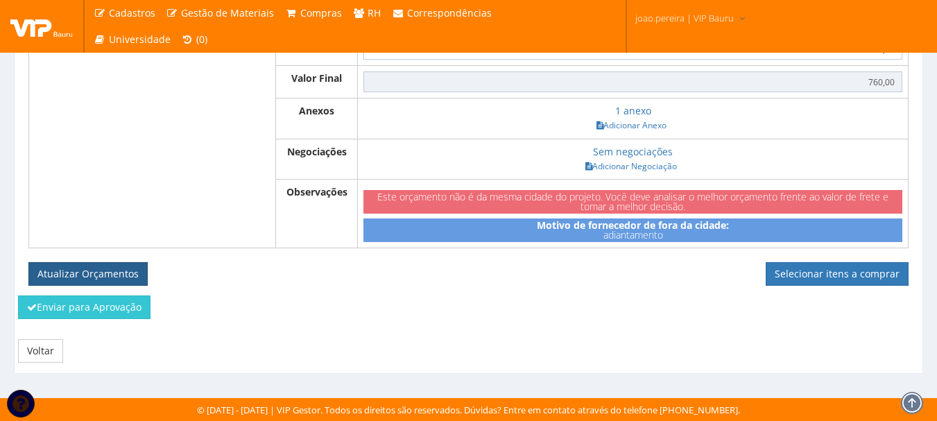
click at [99, 280] on button "Atualizar Orçamentos" at bounding box center [87, 274] width 119 height 24
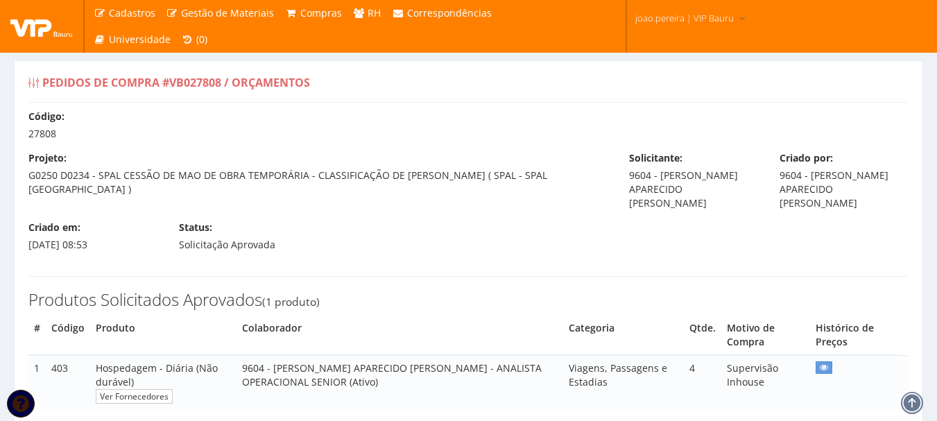
select select "0"
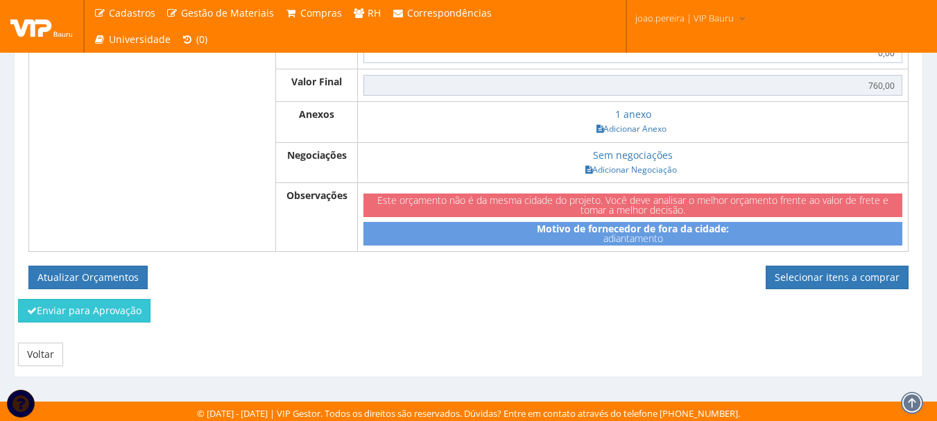
scroll to position [638, 0]
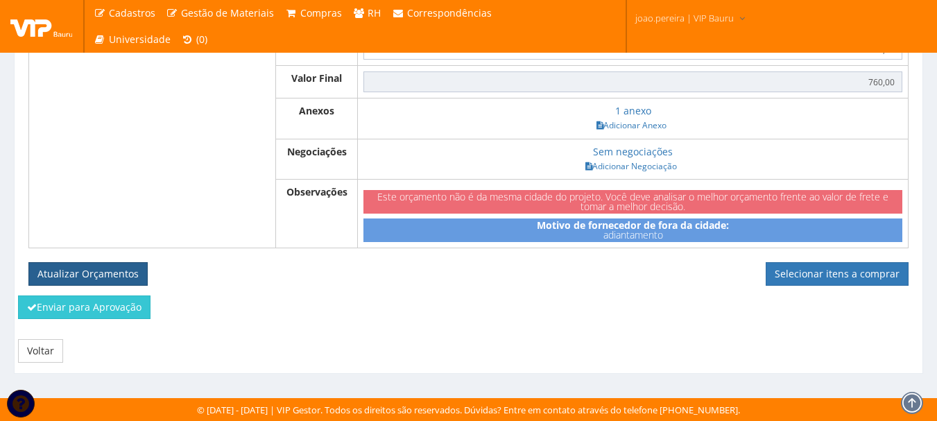
click at [94, 275] on button "Atualizar Orçamentos" at bounding box center [87, 274] width 119 height 24
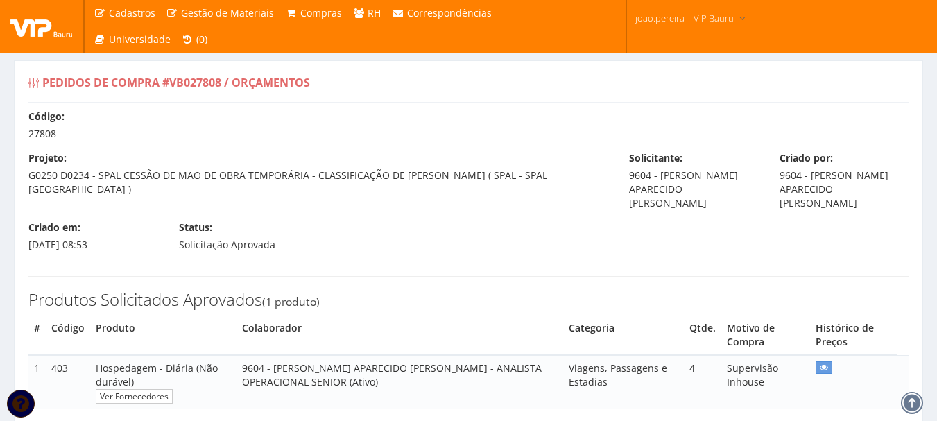
select select "0"
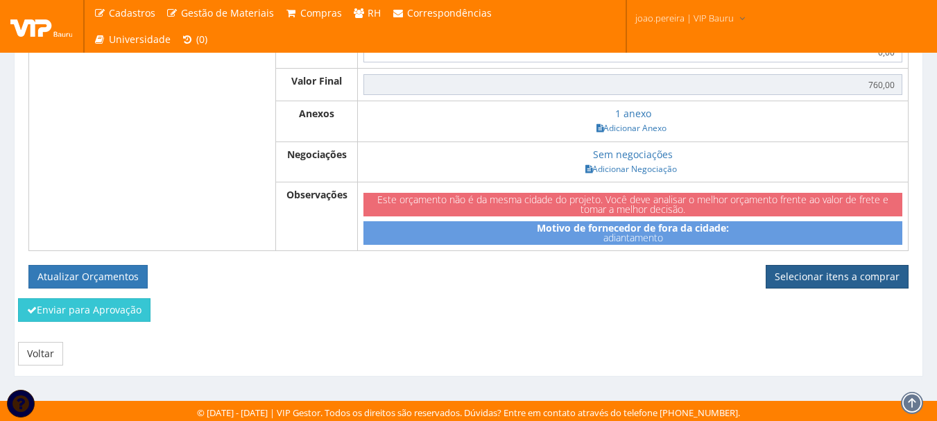
scroll to position [638, 0]
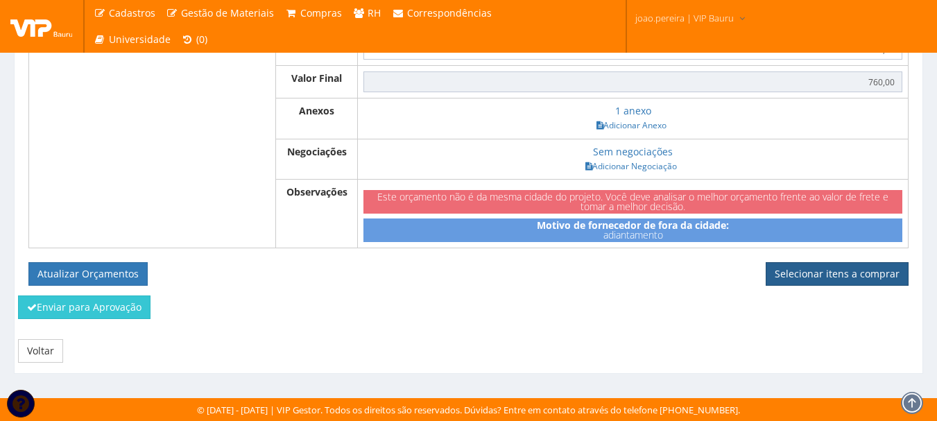
click at [833, 269] on link "Selecionar itens a comprar" at bounding box center [837, 274] width 143 height 24
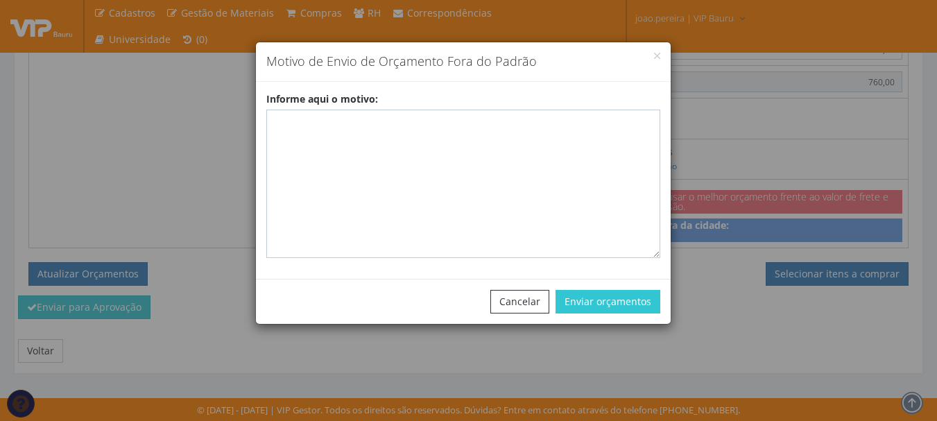
click at [413, 103] on div "Informe aqui o motivo:" at bounding box center [463, 175] width 415 height 166
click at [400, 119] on textarea "Informe aqui o motivo:" at bounding box center [463, 184] width 394 height 149
paste textarea "ADIANTAMENTO DE VIAGENS – pedido de compra para emissão de adiantamento para co…"
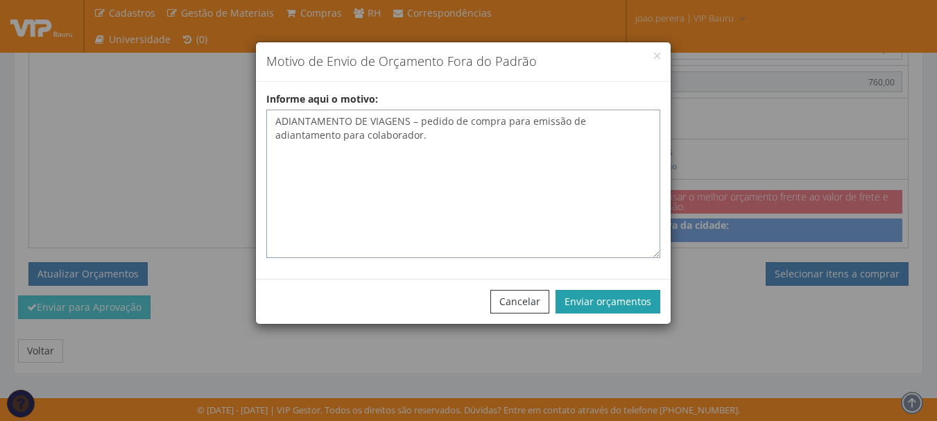
type textarea "ADIANTAMENTO DE VIAGENS – pedido de compra para emissão de adiantamento para co…"
click at [622, 294] on button "Enviar orçamentos" at bounding box center [608, 302] width 105 height 24
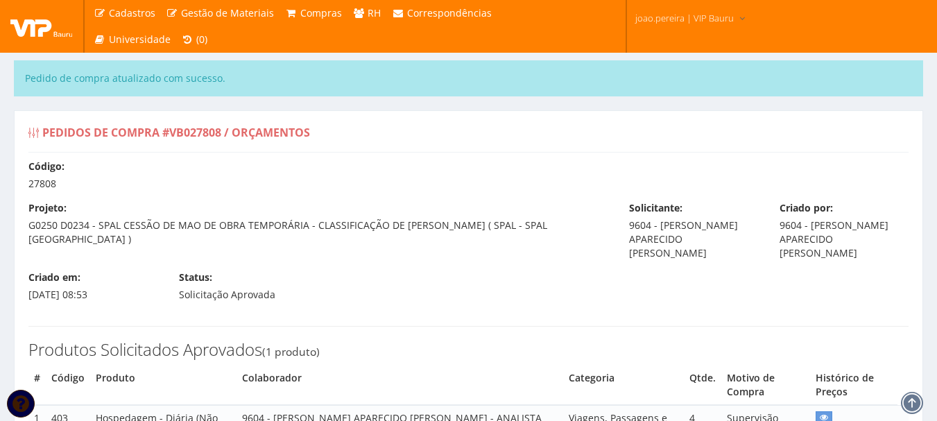
select select "0"
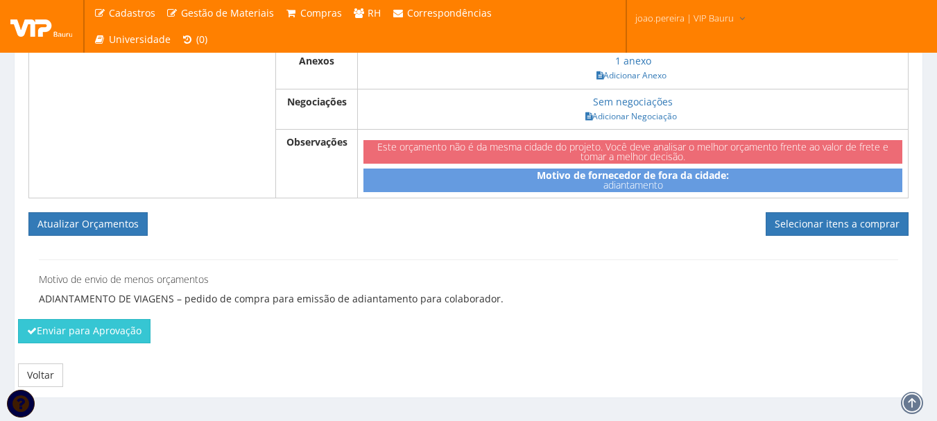
scroll to position [762, 0]
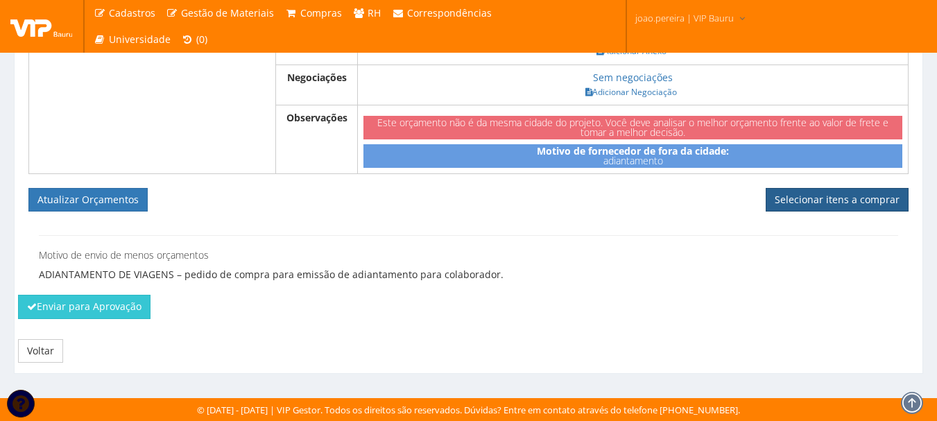
click at [842, 190] on link "Selecionar itens a comprar" at bounding box center [837, 200] width 143 height 24
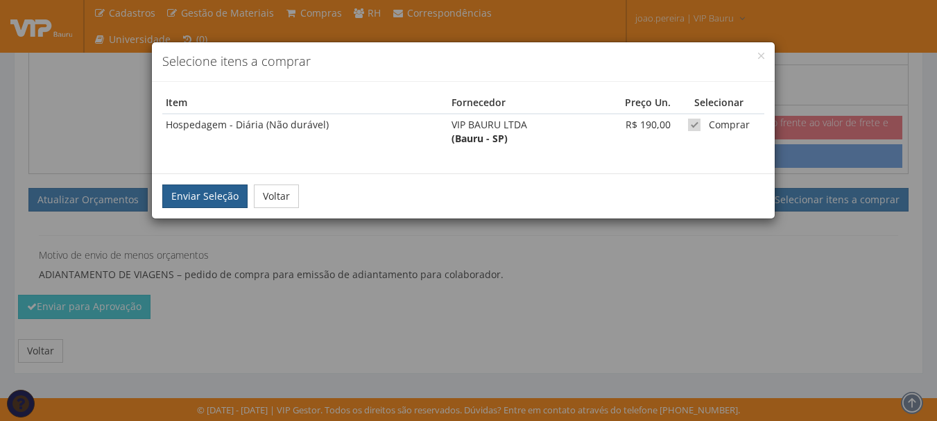
click at [201, 196] on button "Enviar Seleção" at bounding box center [204, 197] width 85 height 24
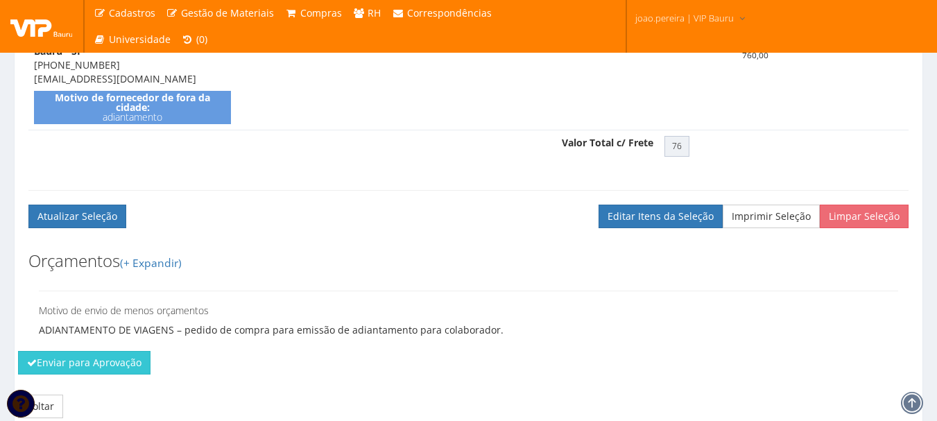
scroll to position [597, 0]
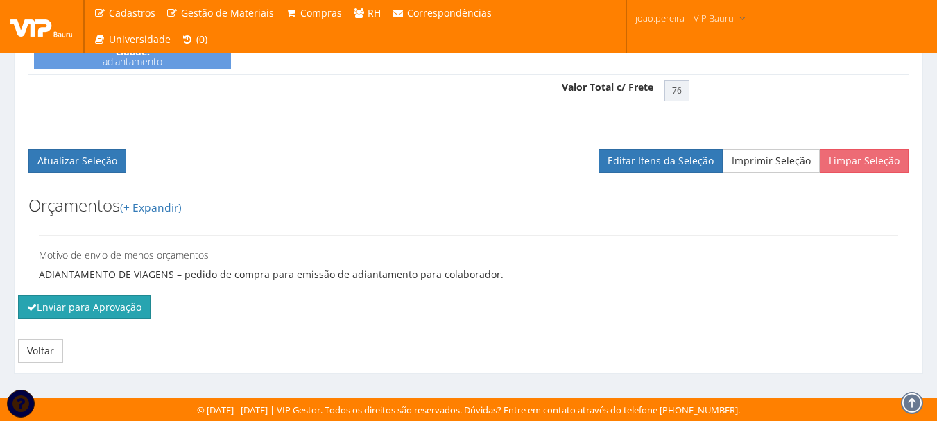
click at [114, 312] on button "Enviar para Aprovação" at bounding box center [84, 308] width 133 height 24
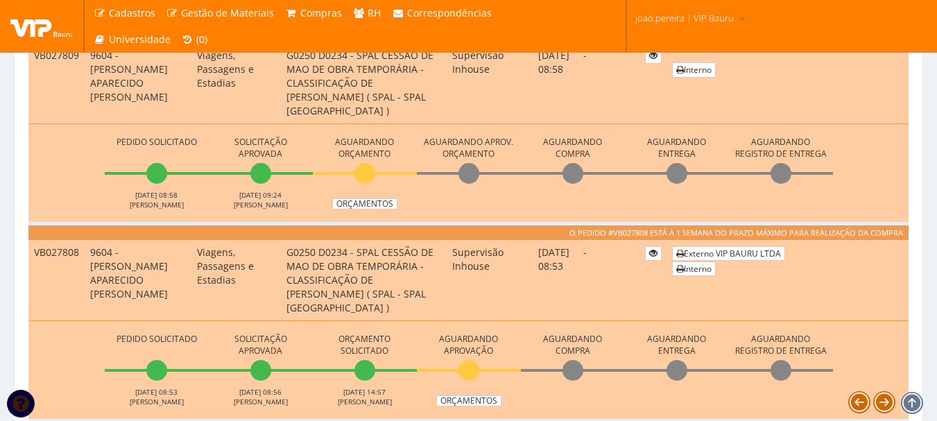
scroll to position [971, 0]
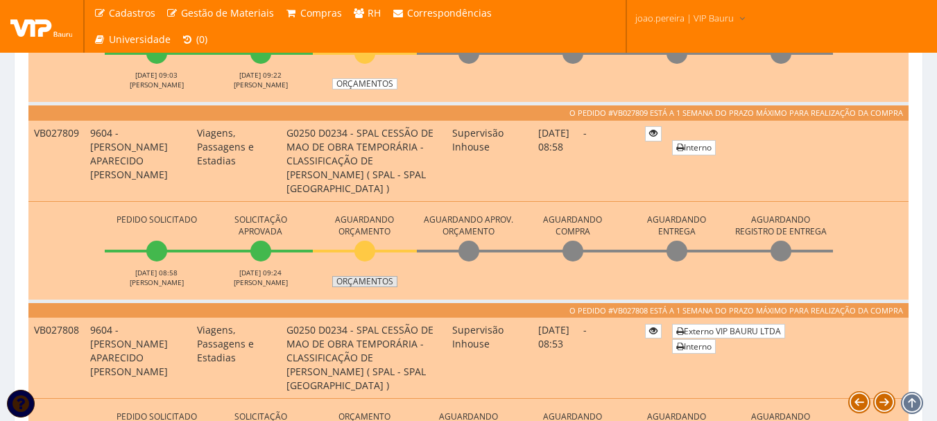
click at [363, 280] on link "Orçamentos" at bounding box center [364, 281] width 65 height 11
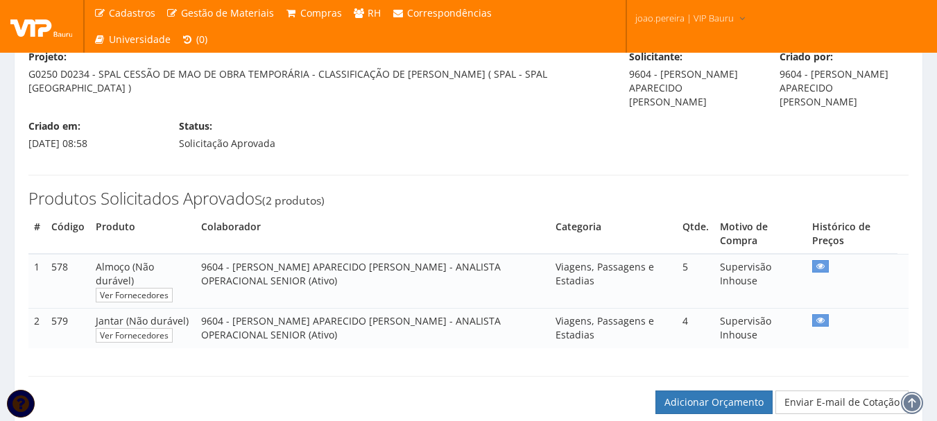
scroll to position [208, 0]
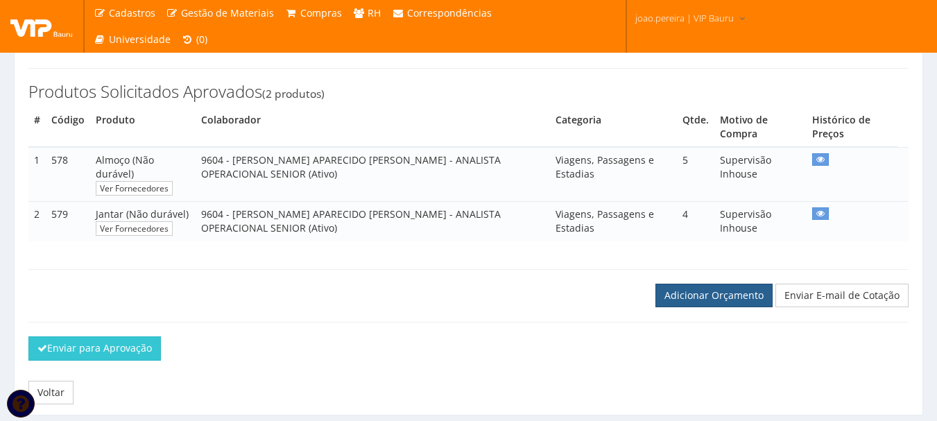
click at [713, 290] on link "Adicionar Orçamento" at bounding box center [714, 296] width 117 height 24
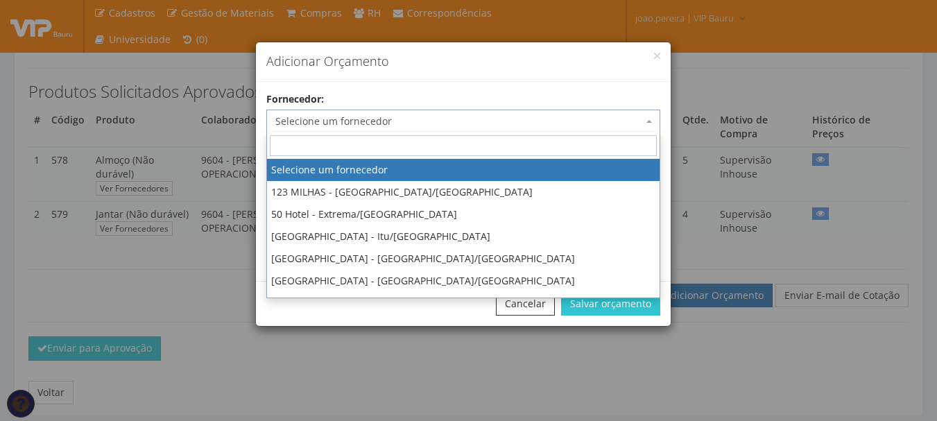
click at [328, 117] on span "Selecione um fornecedor" at bounding box center [459, 121] width 368 height 14
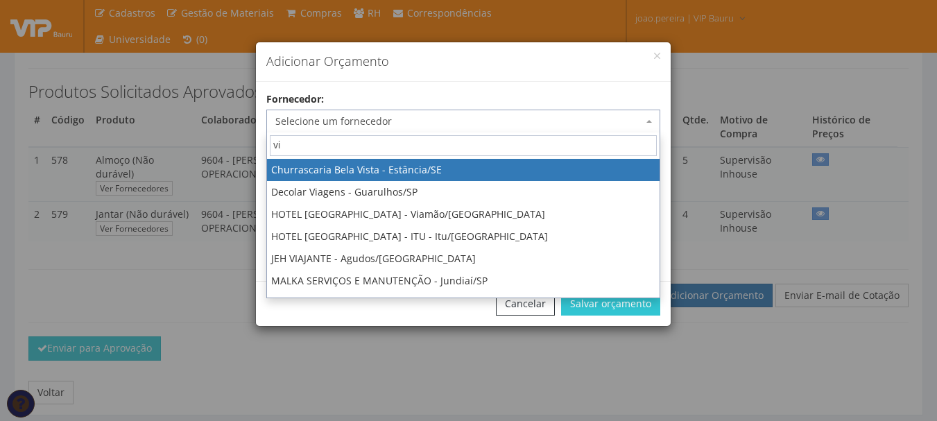
type input "vip"
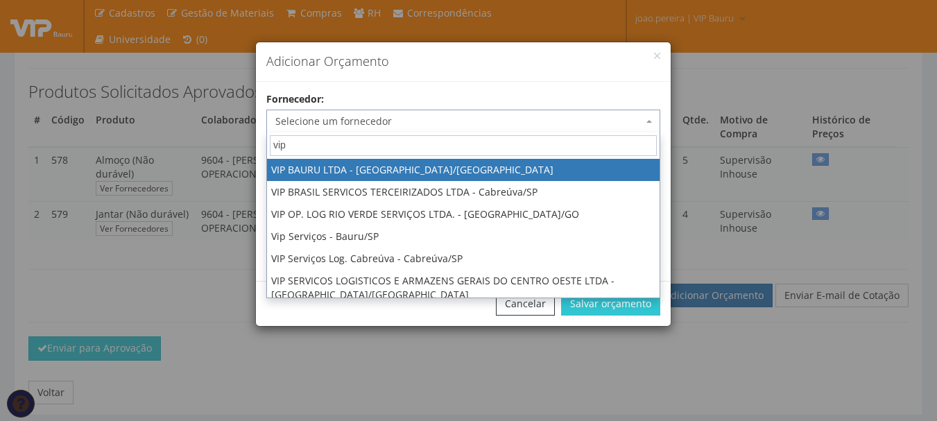
select select "532"
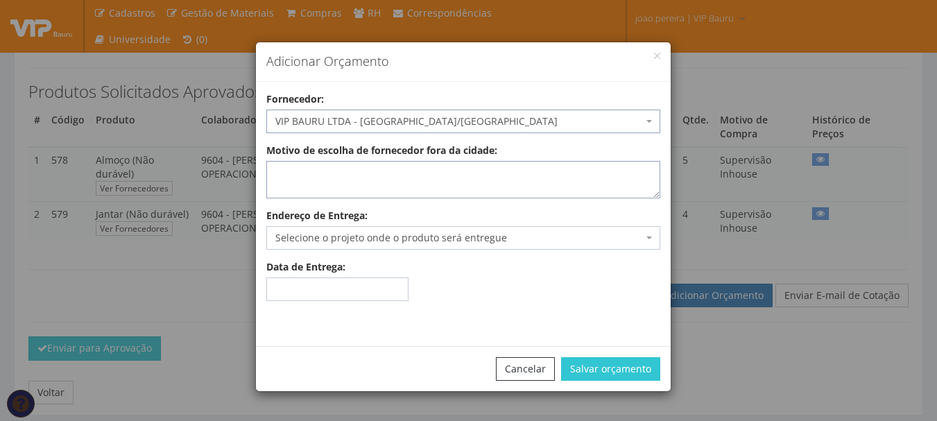
click at [322, 176] on textarea "Motivo de escolha de fornecedor fora da cidade:" at bounding box center [463, 179] width 394 height 37
type textarea "adiantamento."
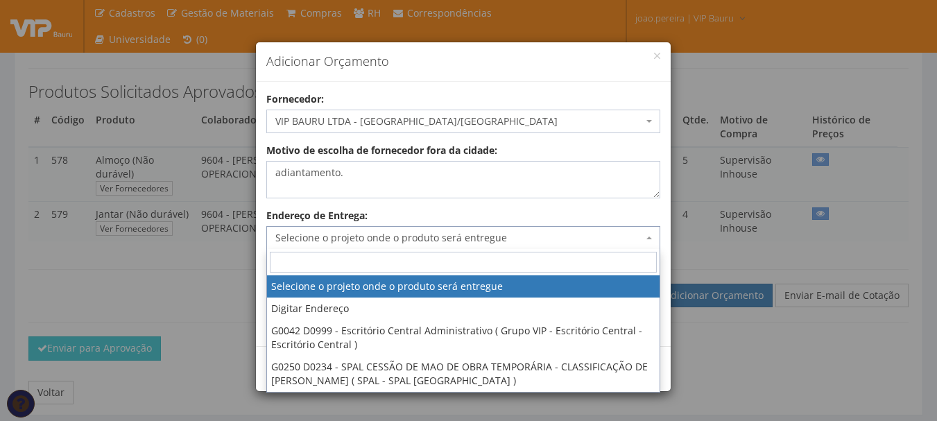
click at [327, 234] on span "Selecione o projeto onde o produto será entregue" at bounding box center [459, 238] width 368 height 14
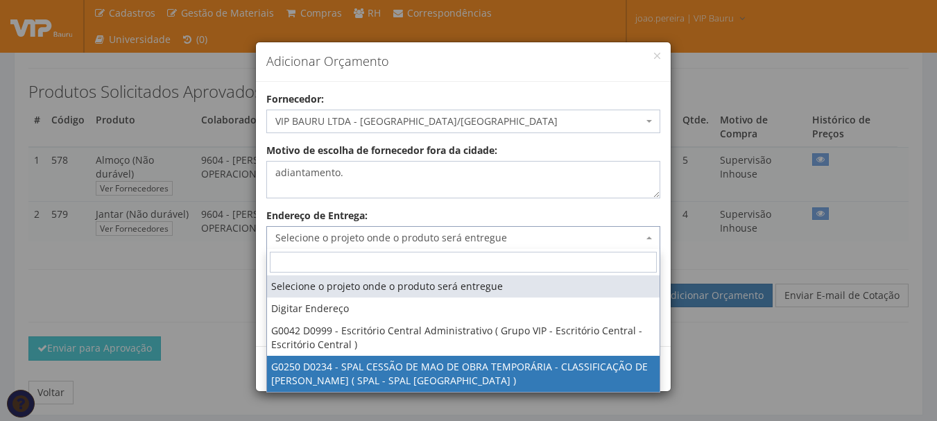
select select "250"
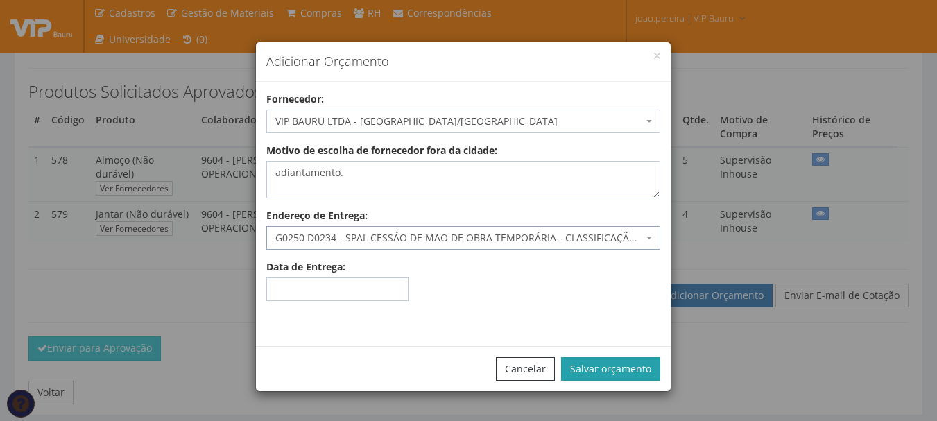
click at [642, 374] on button "Salvar orçamento" at bounding box center [610, 369] width 99 height 24
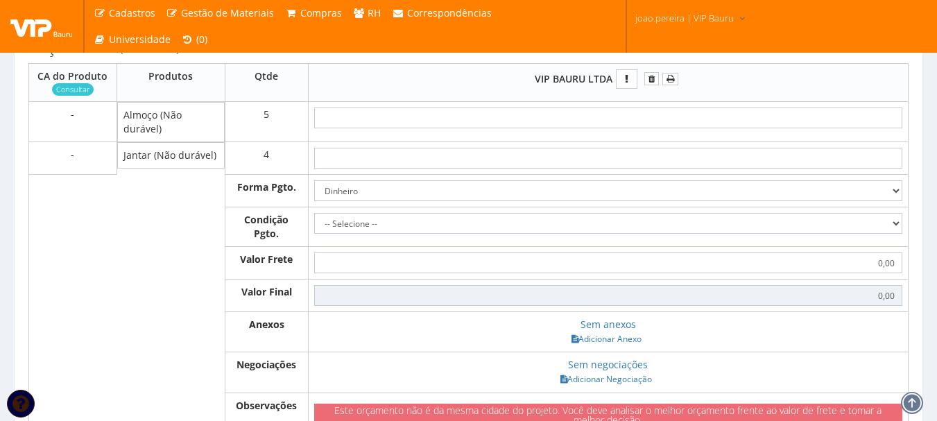
scroll to position [555, 0]
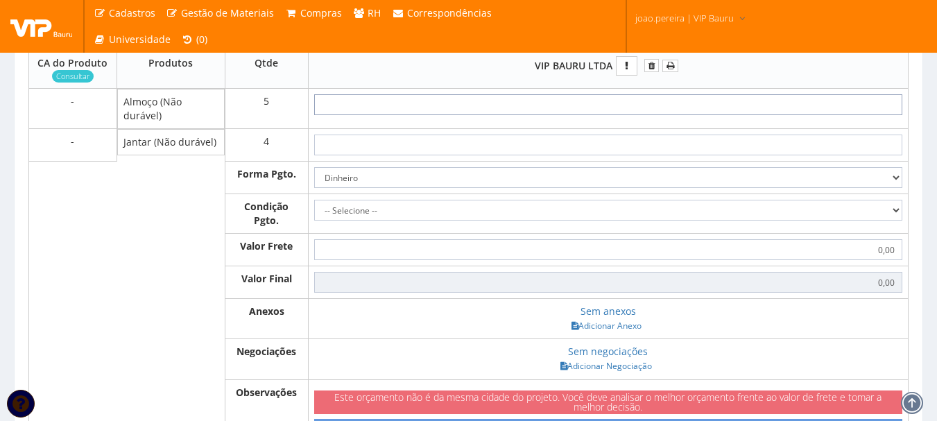
click at [636, 108] on input "text" at bounding box center [608, 104] width 588 height 21
type input "4"
type input "20,00"
type input "40"
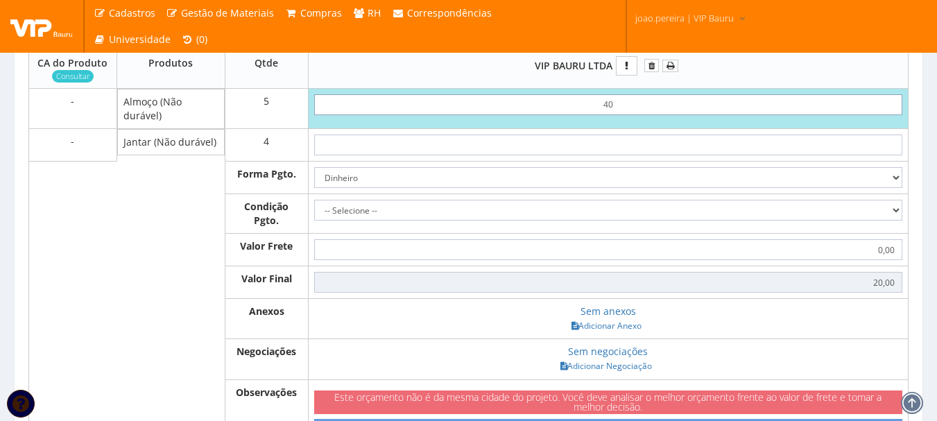
type input "200,00"
type input "4,00"
type input "20,00"
type input "40,00"
type input "200,00"
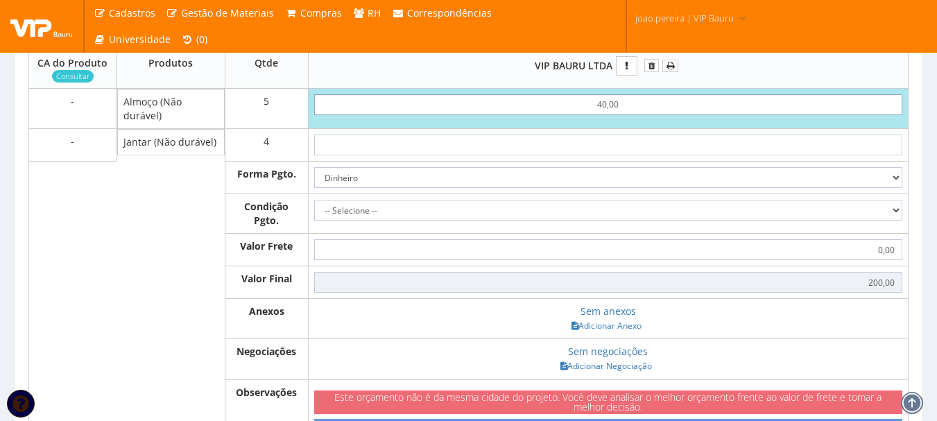
type input "40,00"
type input "4"
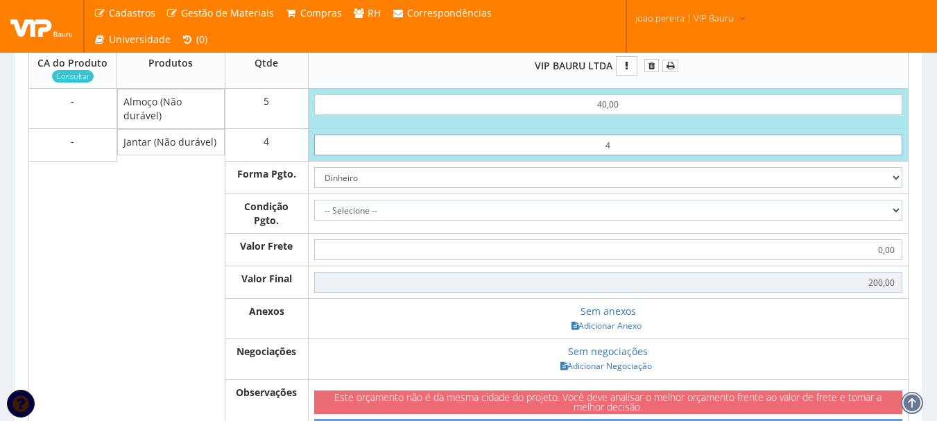
type input "216,00"
type input "40"
type input "360,00"
type input "4,00"
type input "216,00"
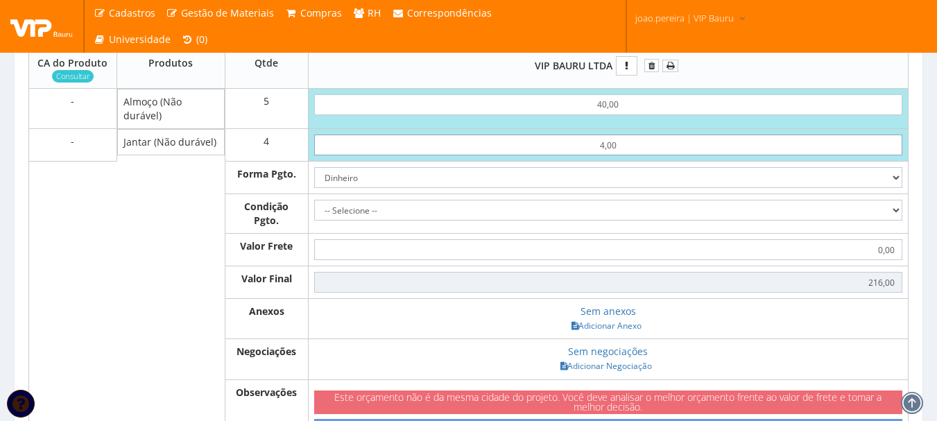
type input "40,00"
type input "360,00"
type input "40,00"
drag, startPoint x: 885, startPoint y: 207, endPoint x: 876, endPoint y: 210, distance: 9.4
click at [885, 207] on select "-- Selecione -- À vista 7 dias 10 dias" at bounding box center [608, 210] width 588 height 21
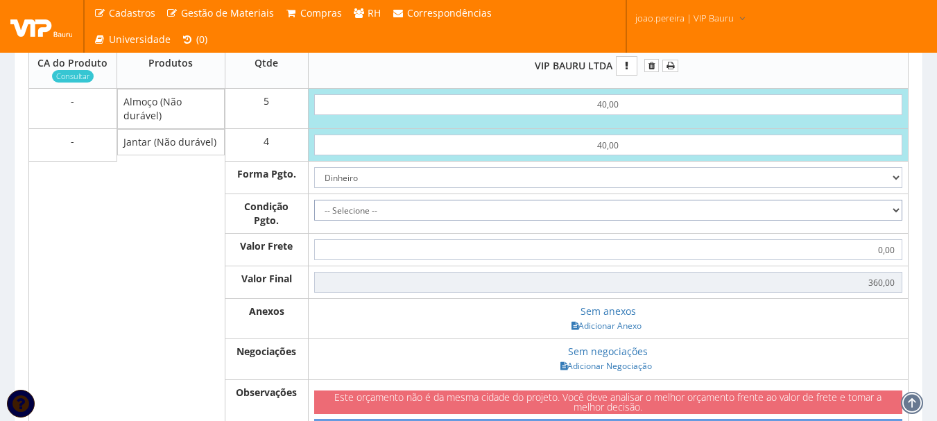
select select "0"
click at [314, 200] on select "-- Selecione -- À vista 7 dias 10 dias" at bounding box center [608, 210] width 588 height 21
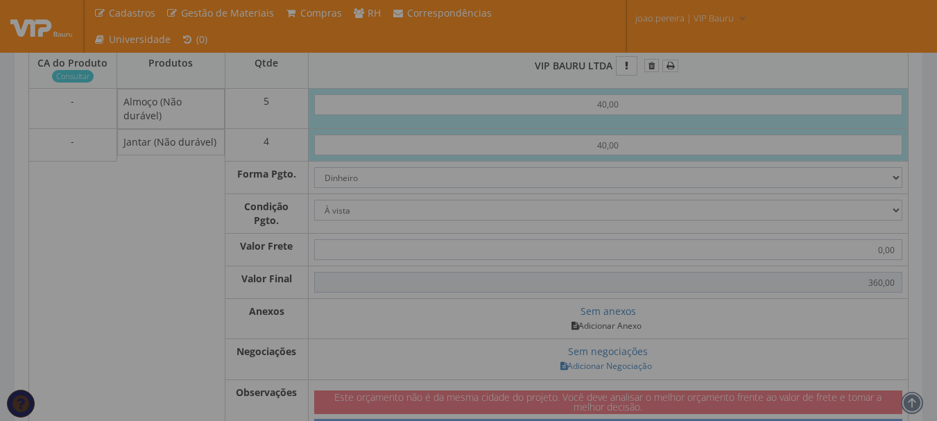
click at [616, 324] on body "Cadastros Clientes Unidades Subclientes Unidades de Subclientes Projetos Gestão…" at bounding box center [468, 33] width 937 height 1177
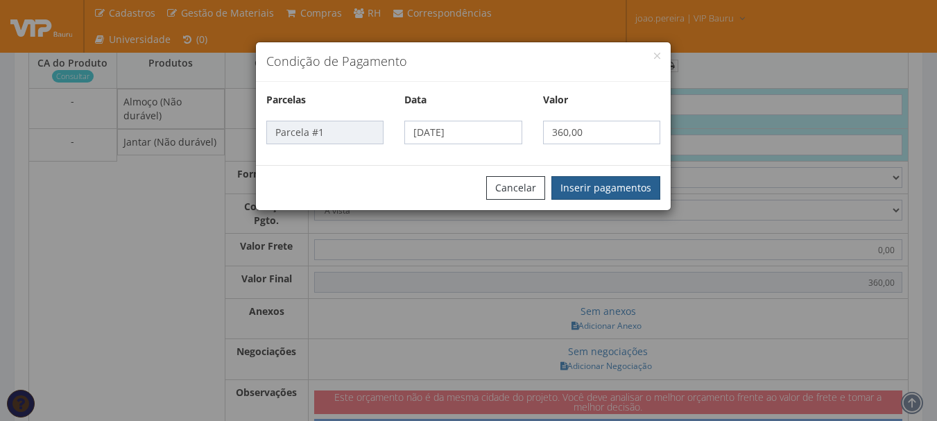
click at [589, 194] on button "Inserir pagamentos" at bounding box center [606, 188] width 109 height 24
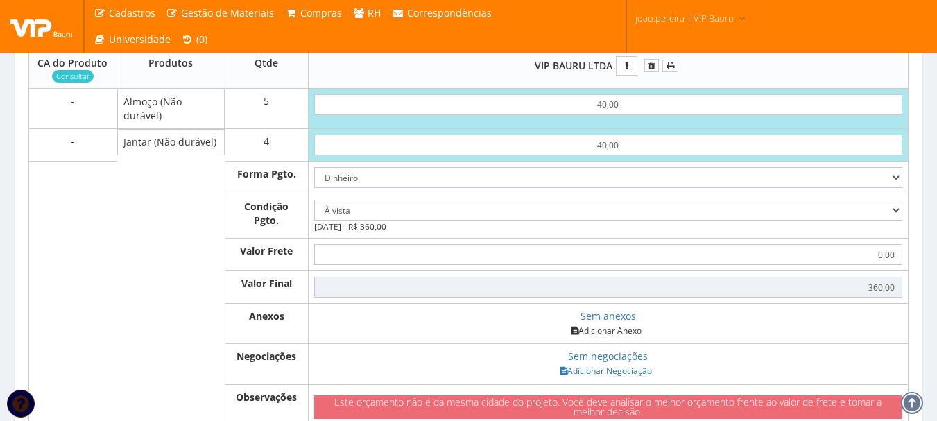
click at [618, 335] on link "Adicionar Anexo" at bounding box center [607, 330] width 78 height 15
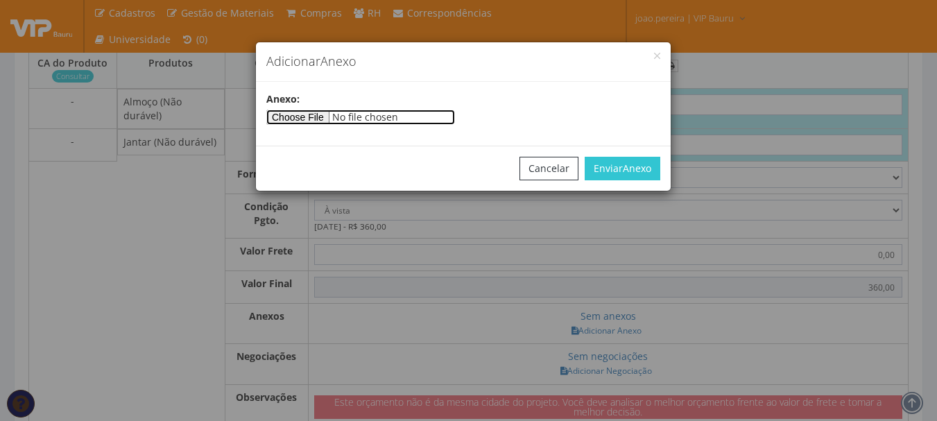
click at [319, 120] on input"] "file" at bounding box center [360, 117] width 189 height 15
type input"] "C:\fakepath\ARCENCIO 09-10-2025 - Copia.docx"
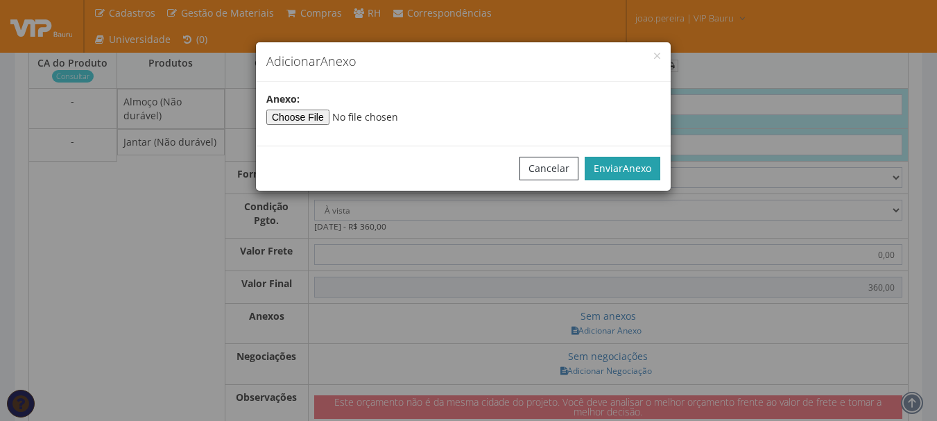
click at [640, 165] on span "Anexo" at bounding box center [637, 168] width 28 height 13
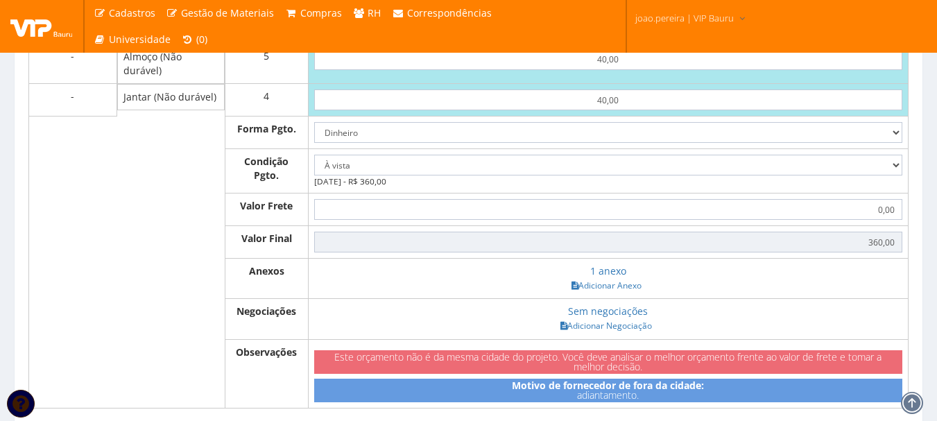
scroll to position [625, 0]
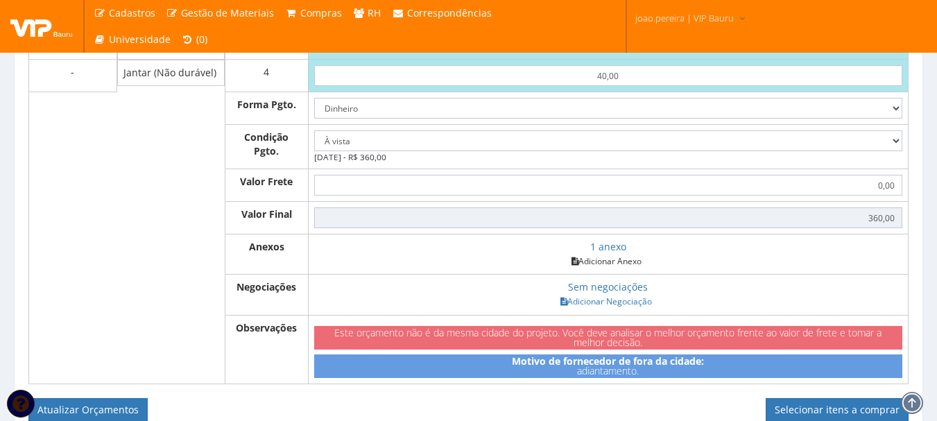
click at [616, 264] on link "Adicionar Anexo" at bounding box center [607, 261] width 78 height 15
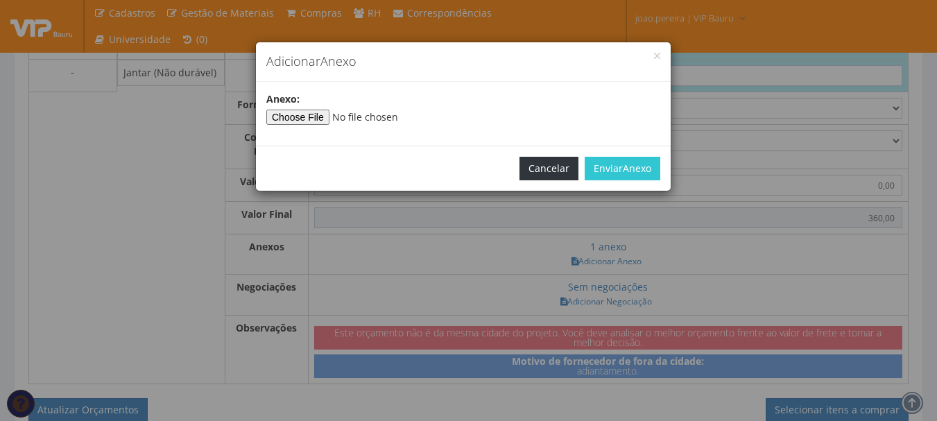
click at [545, 162] on button "Cancelar" at bounding box center [549, 169] width 59 height 24
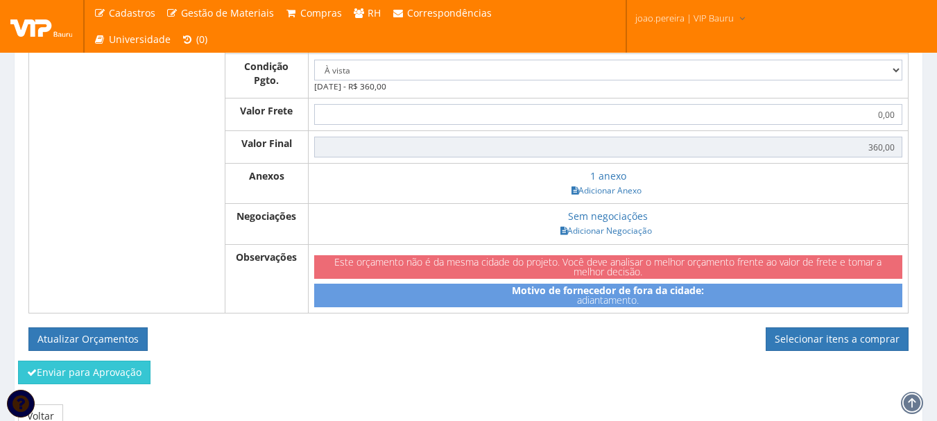
scroll to position [761, 0]
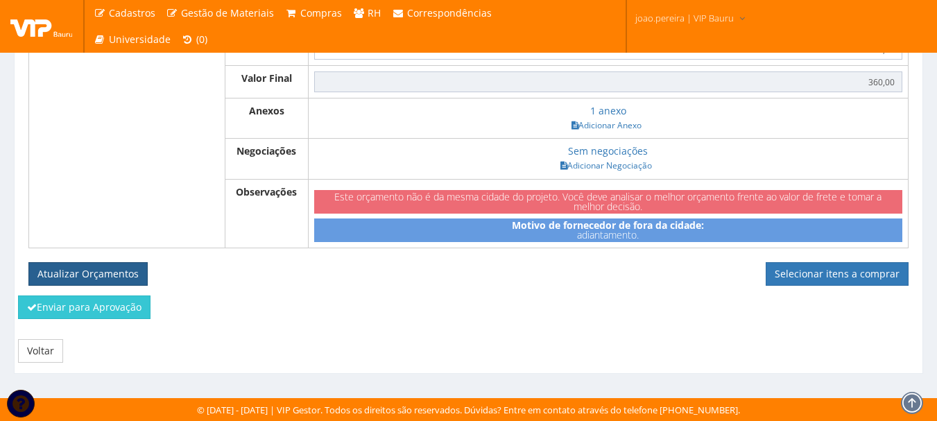
click at [99, 270] on button "Atualizar Orçamentos" at bounding box center [87, 274] width 119 height 24
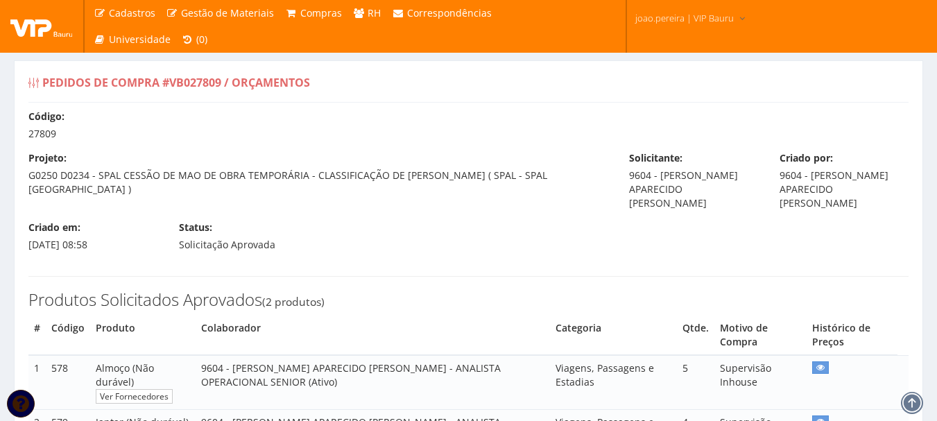
select select "0"
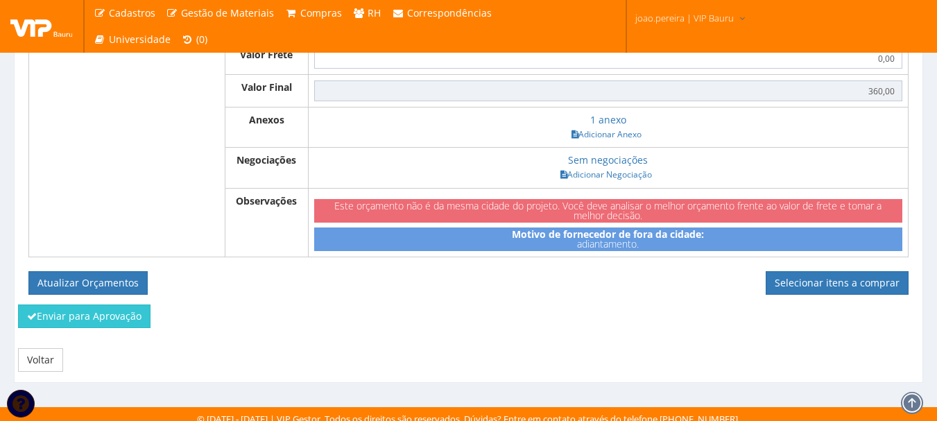
scroll to position [711, 0]
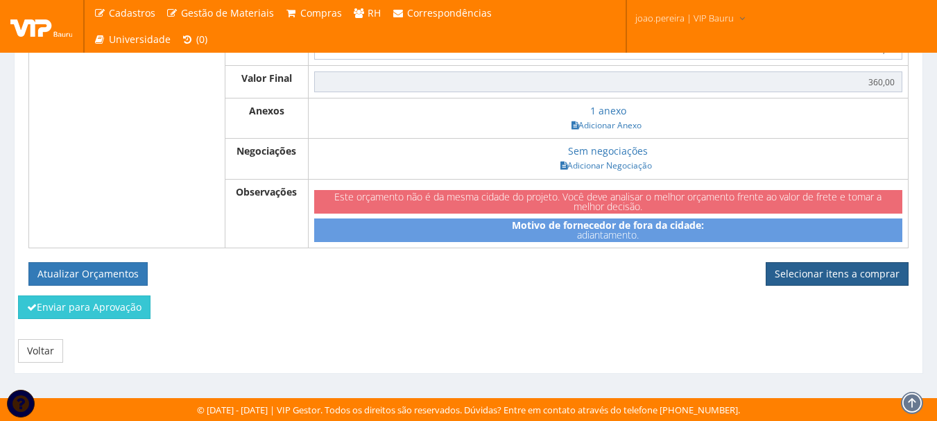
click at [846, 273] on link "Selecionar itens a comprar" at bounding box center [837, 274] width 143 height 24
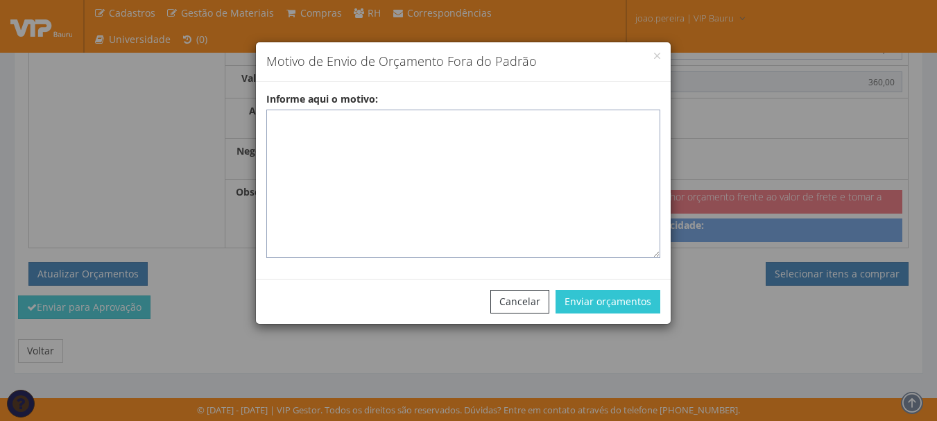
click at [412, 129] on textarea "Informe aqui o motivo:" at bounding box center [463, 184] width 394 height 149
paste textarea "ADIANTAMENTO DE VIAGENS – pedido de compra para emissão de adiantamento para co…"
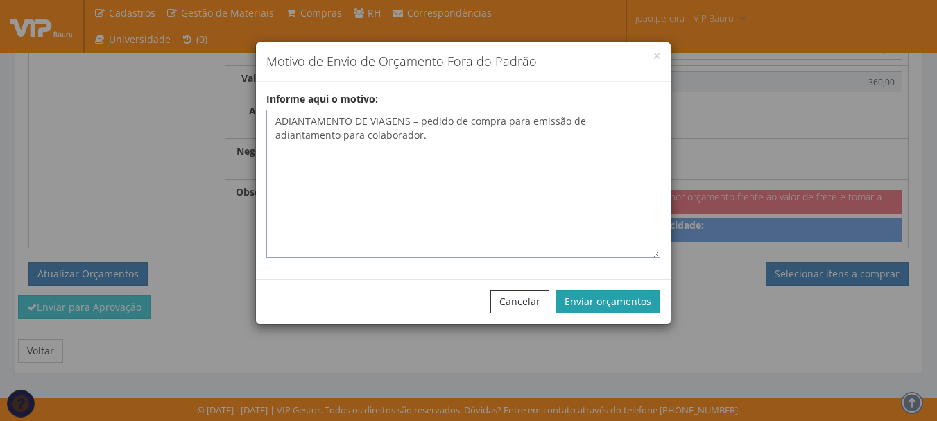
type textarea "ADIANTAMENTO DE VIAGENS – pedido de compra para emissão de adiantamento para co…"
click at [593, 302] on button "Enviar orçamentos" at bounding box center [608, 302] width 105 height 24
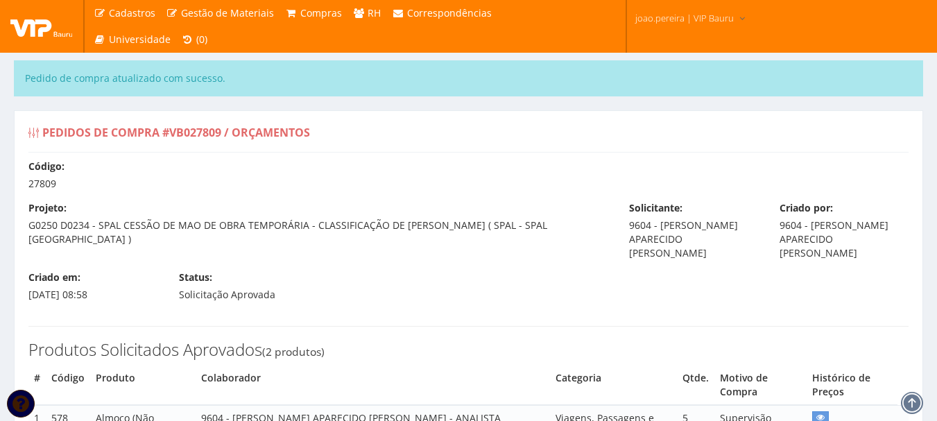
select select "0"
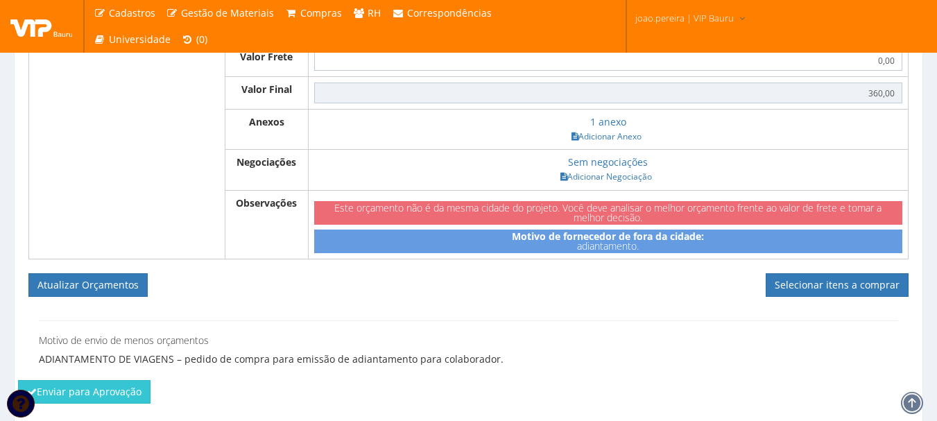
scroll to position [833, 0]
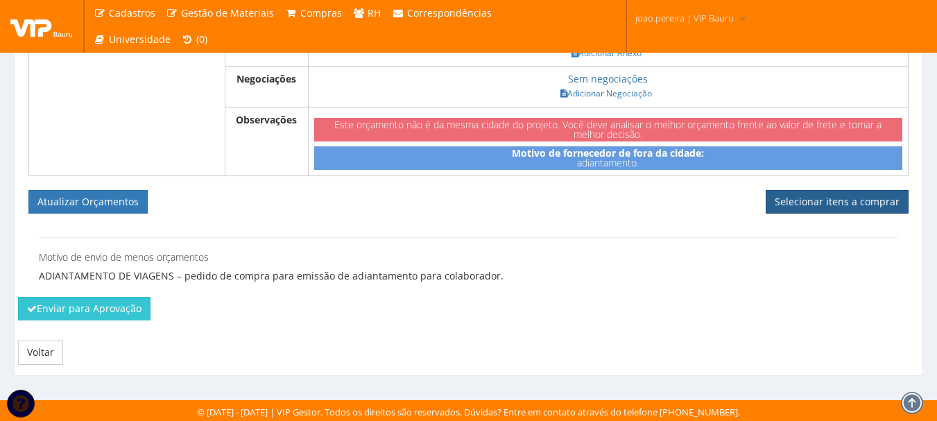
click at [838, 207] on link "Selecionar itens a comprar" at bounding box center [837, 202] width 143 height 24
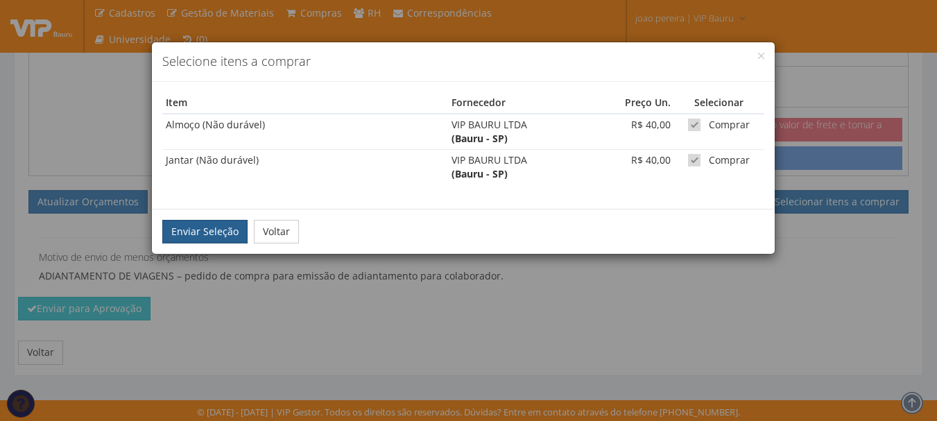
click at [231, 231] on button "Enviar Seleção" at bounding box center [204, 232] width 85 height 24
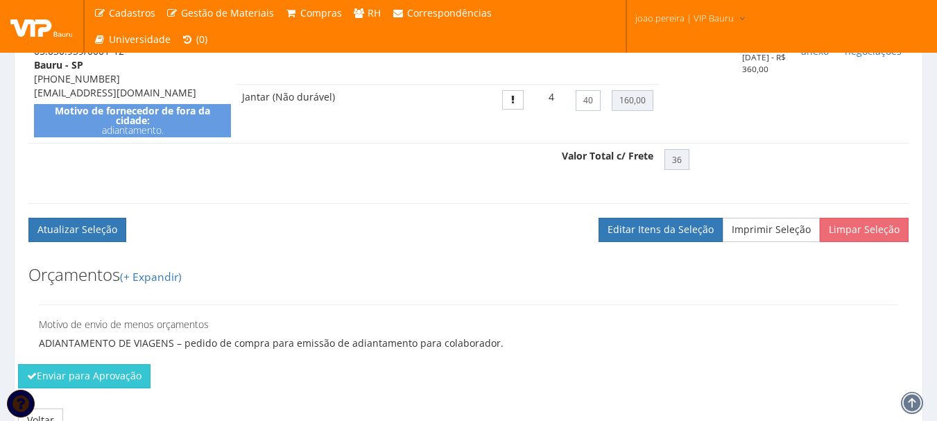
scroll to position [638, 0]
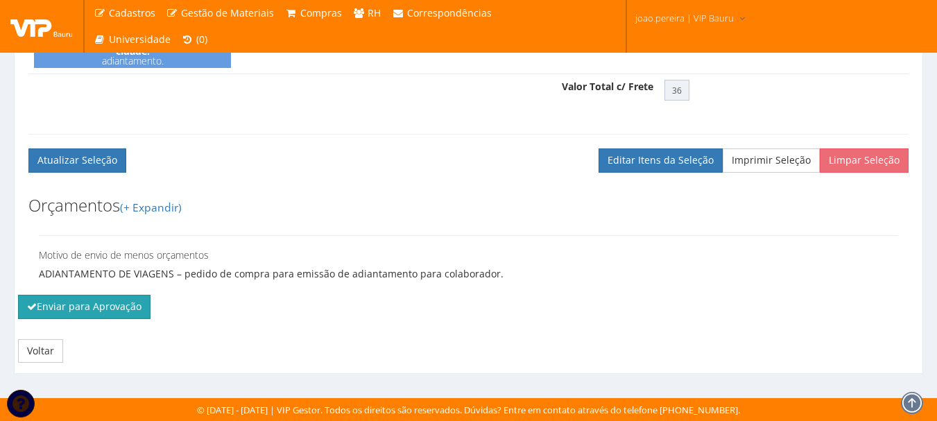
click at [90, 313] on button "Enviar para Aprovação" at bounding box center [84, 307] width 133 height 24
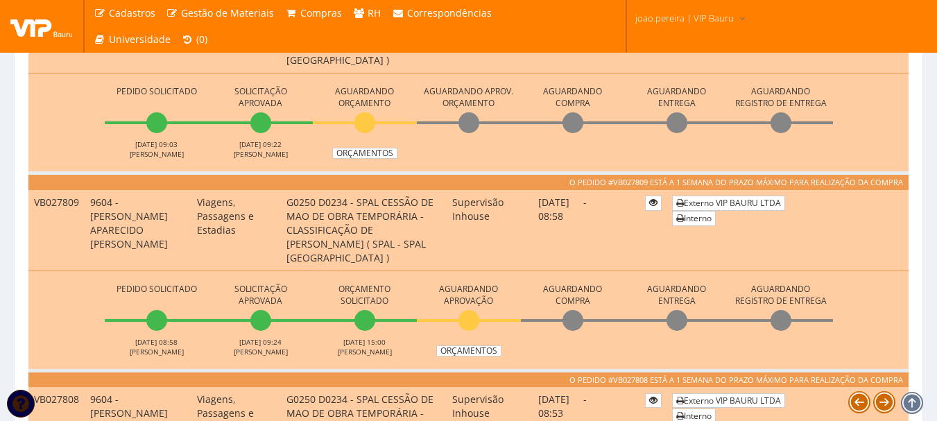
scroll to position [763, 0]
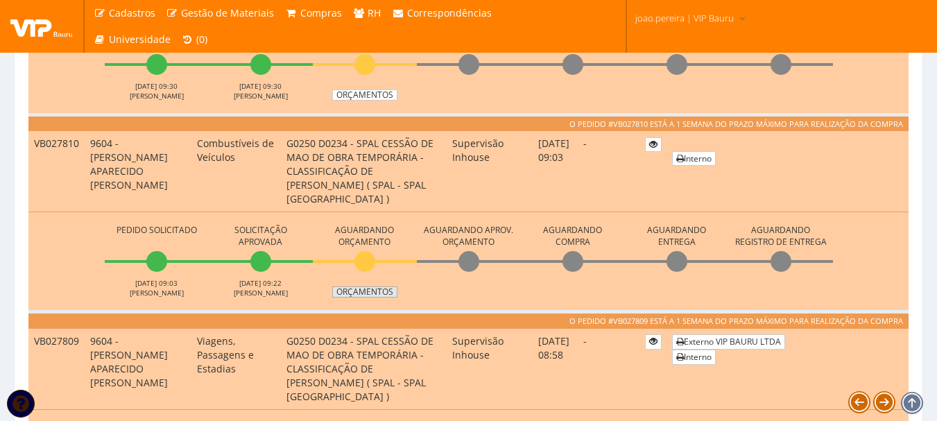
click at [362, 291] on link "Orçamentos" at bounding box center [364, 292] width 65 height 11
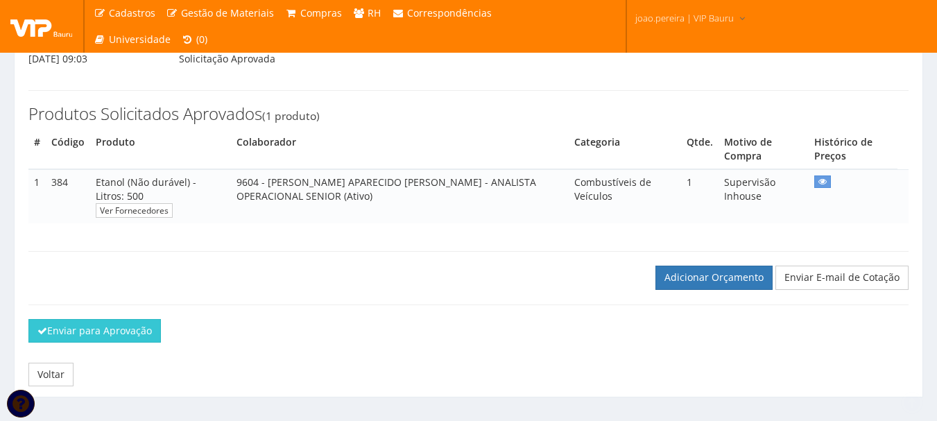
scroll to position [210, 0]
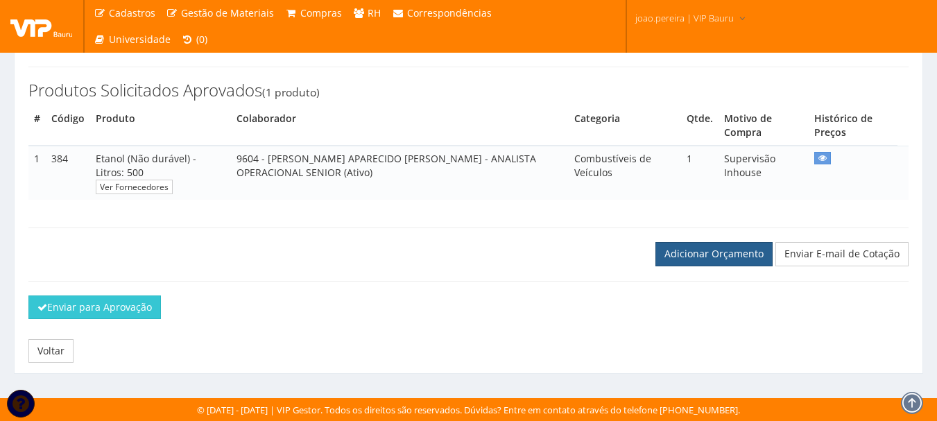
click at [724, 258] on link "Adicionar Orçamento" at bounding box center [714, 254] width 117 height 24
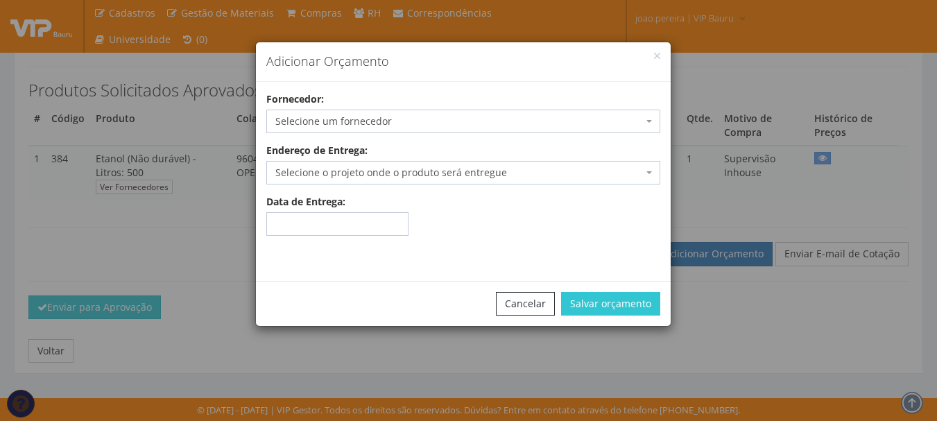
click at [369, 121] on span "Selecione um fornecedor" at bounding box center [459, 121] width 368 height 14
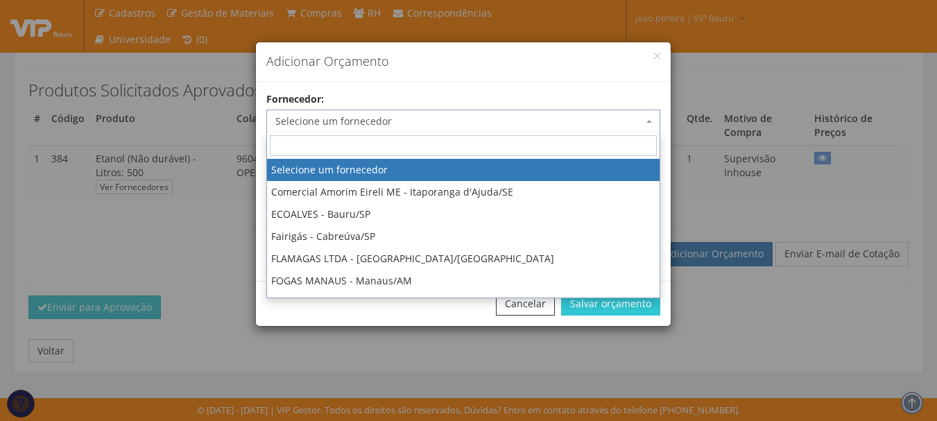
click at [344, 149] on input "search" at bounding box center [463, 145] width 387 height 21
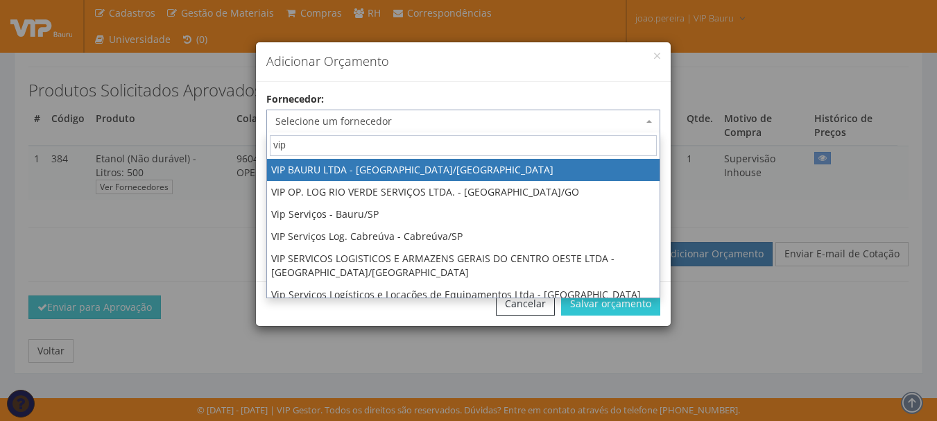
type input "vip"
select select "532"
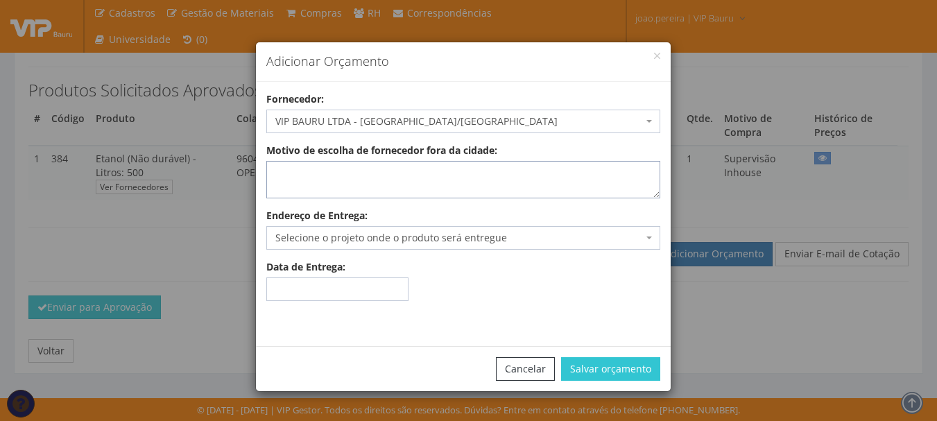
click at [368, 184] on textarea "Motivo de escolha de fornecedor fora da cidade:" at bounding box center [463, 179] width 394 height 37
type textarea "adiantamento"
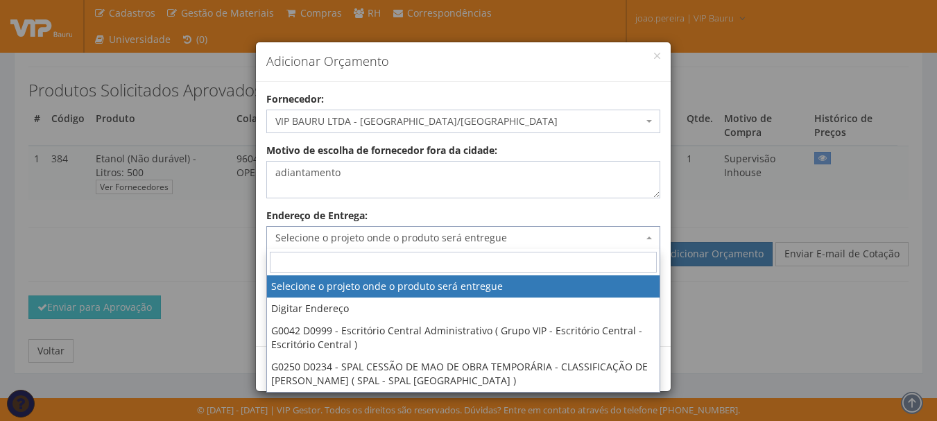
click at [357, 239] on span "Selecione o projeto onde o produto será entregue" at bounding box center [459, 238] width 368 height 14
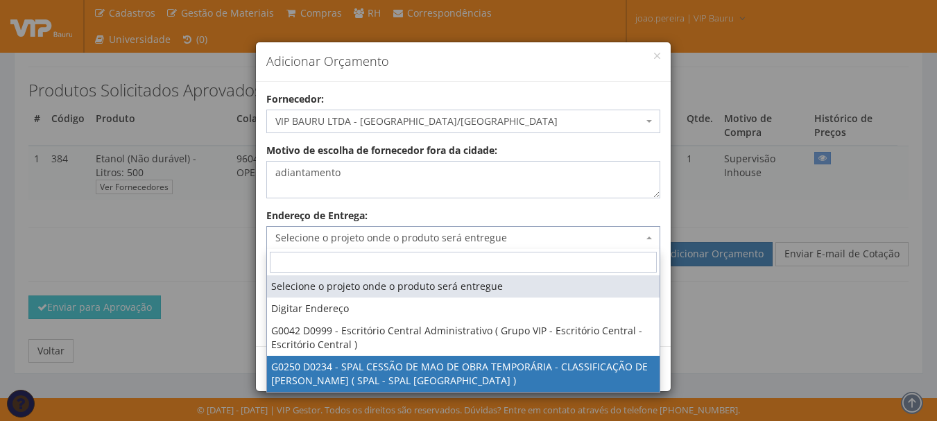
select select "250"
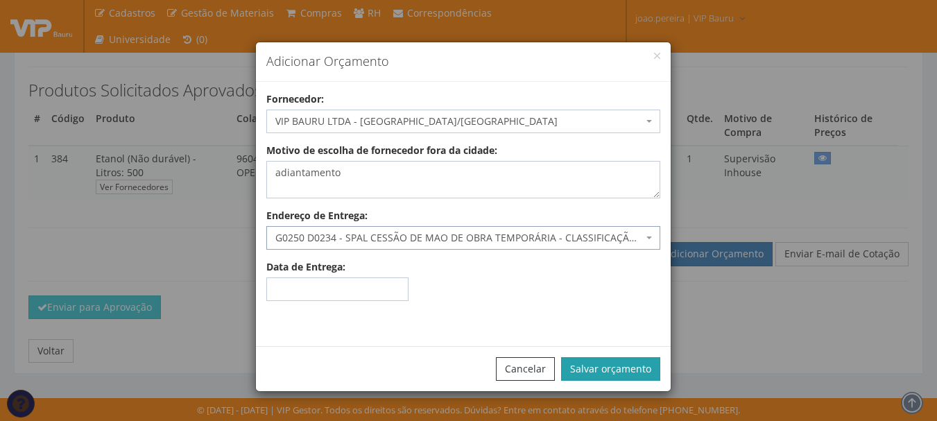
click at [629, 371] on button "Salvar orçamento" at bounding box center [610, 369] width 99 height 24
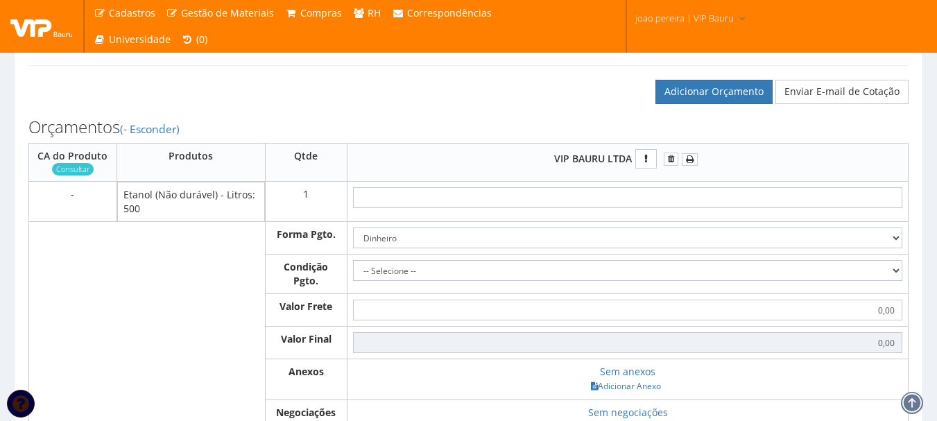
scroll to position [416, 0]
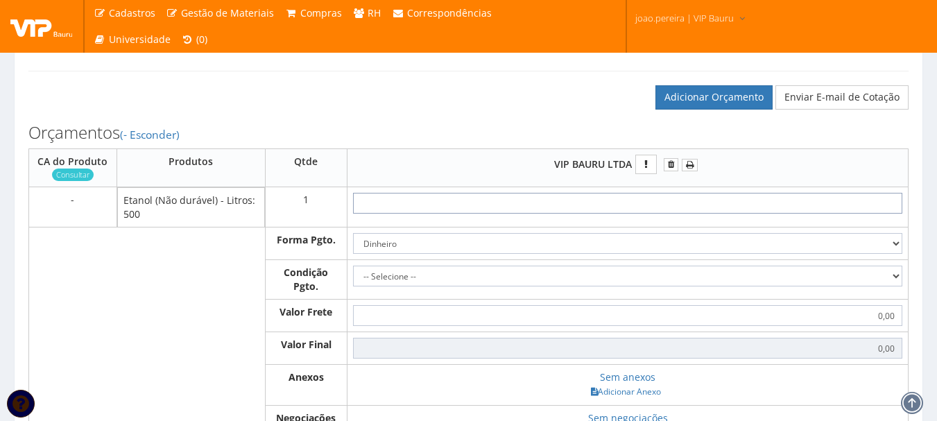
click at [669, 200] on input "text" at bounding box center [628, 203] width 550 height 21
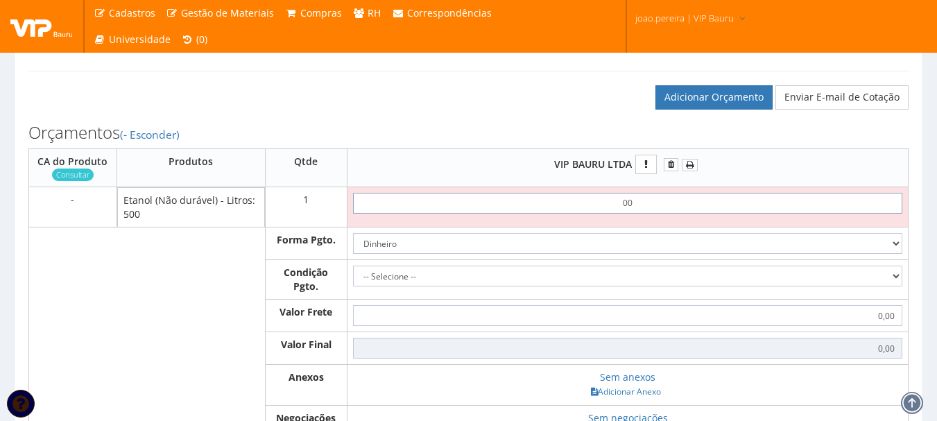
type input "0,01"
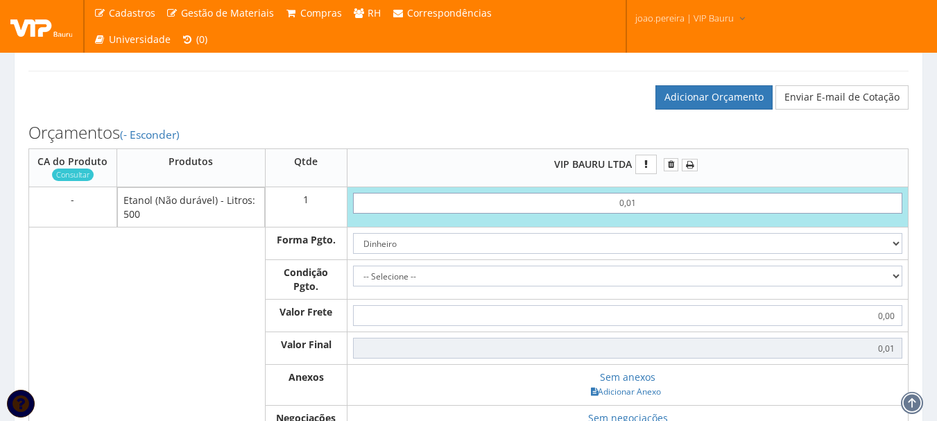
type input "0,01"
click at [898, 276] on select "-- Selecione -- À vista 7 dias 10 dias" at bounding box center [628, 276] width 550 height 21
select select "0"
click at [353, 266] on select "-- Selecione -- À vista 7 dias 10 dias" at bounding box center [628, 276] width 550 height 21
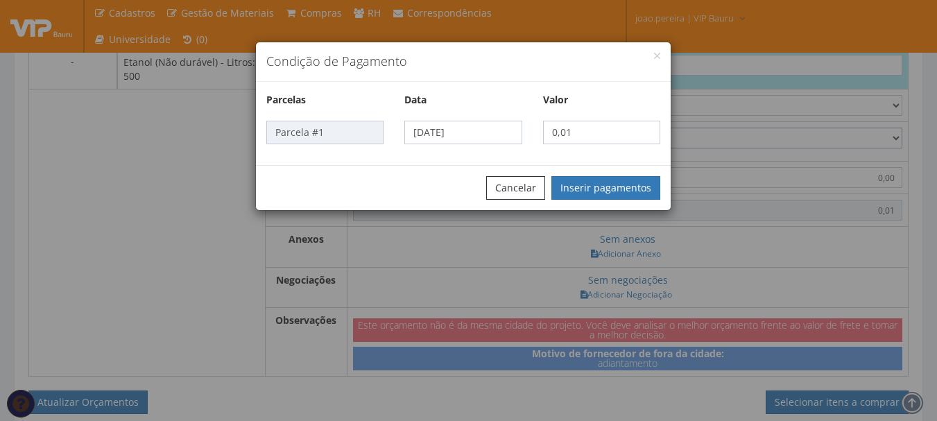
scroll to position [555, 0]
click at [613, 189] on button "Inserir pagamentos" at bounding box center [606, 188] width 109 height 24
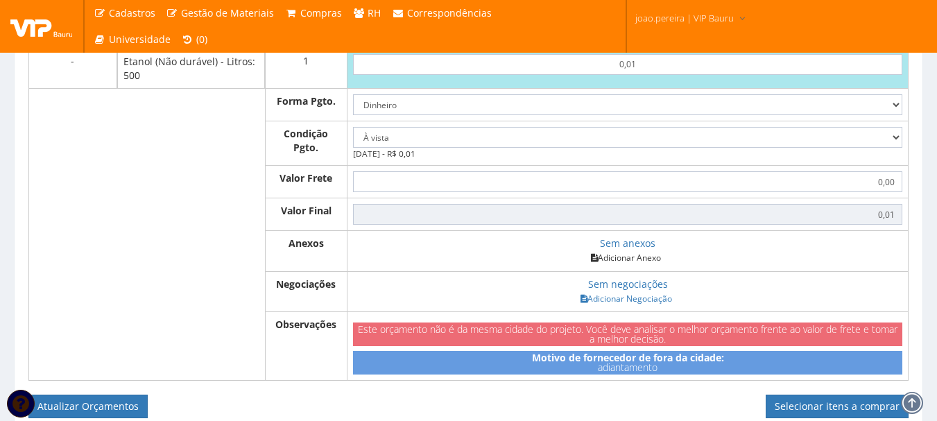
click at [631, 255] on link "Adicionar Anexo" at bounding box center [626, 258] width 78 height 15
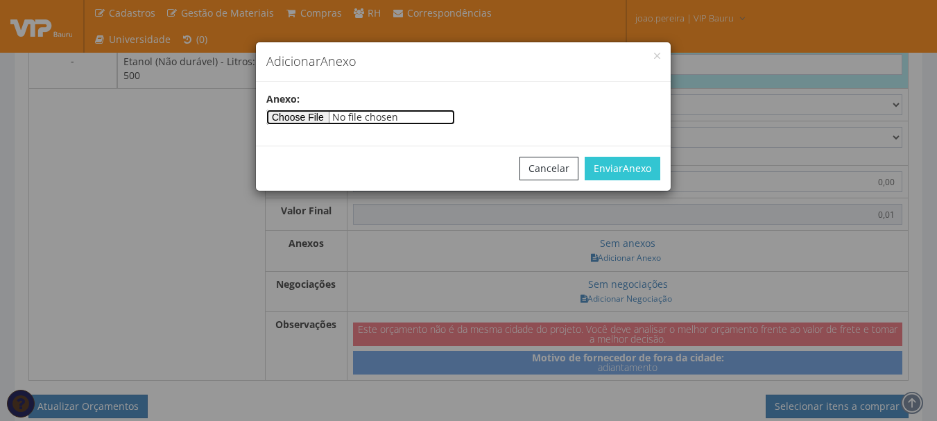
click at [333, 112] on input"] "file" at bounding box center [360, 117] width 189 height 15
type input"] "C:\fakepath\ARCENCIO 09-10-2025 - Copia.docx"
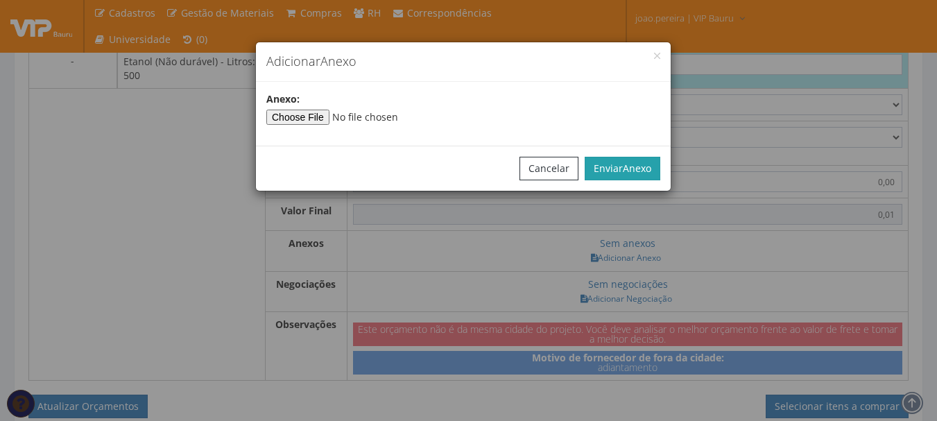
click at [646, 163] on span "Anexo" at bounding box center [637, 168] width 28 height 13
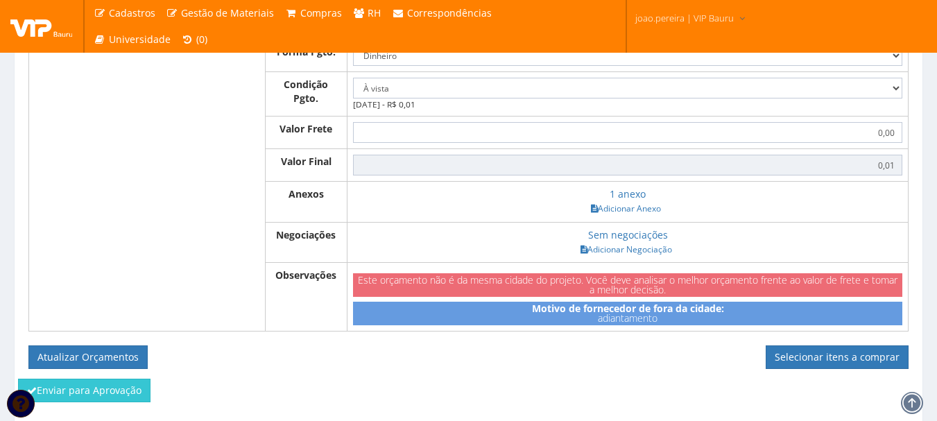
scroll to position [625, 0]
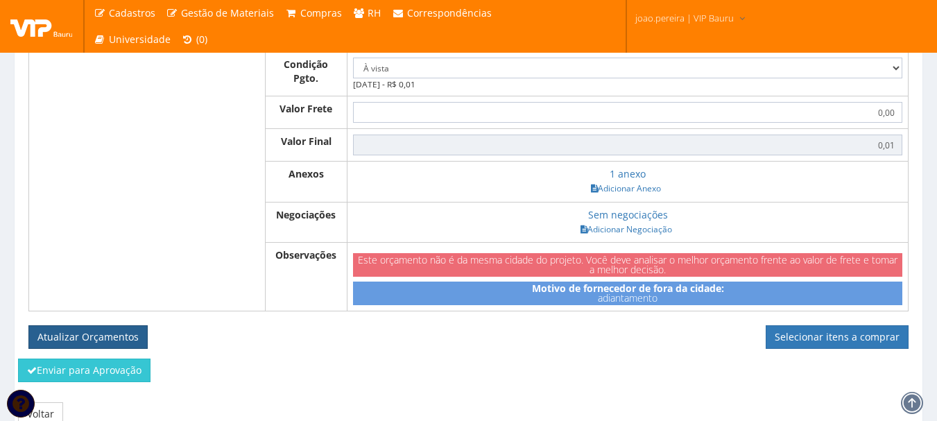
click at [90, 338] on button "Atualizar Orçamentos" at bounding box center [87, 337] width 119 height 24
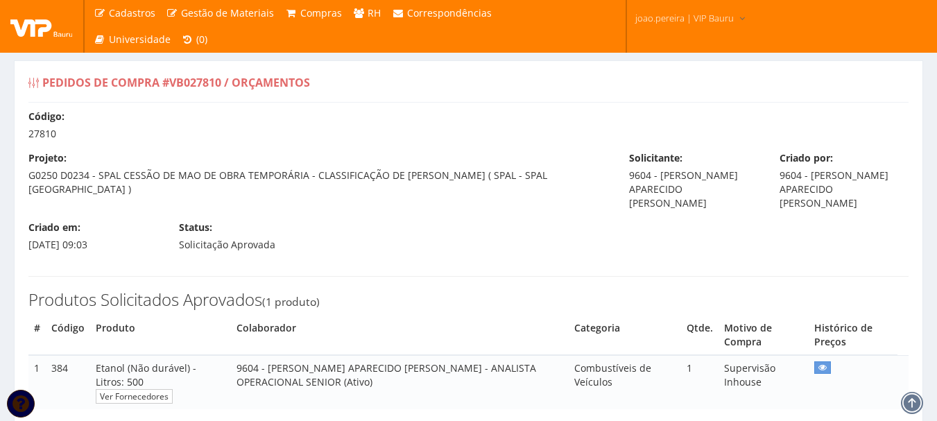
select select "0"
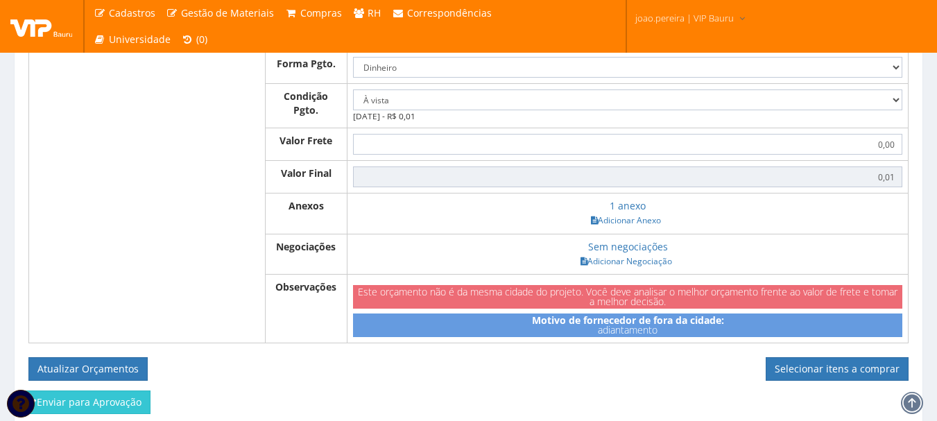
scroll to position [638, 0]
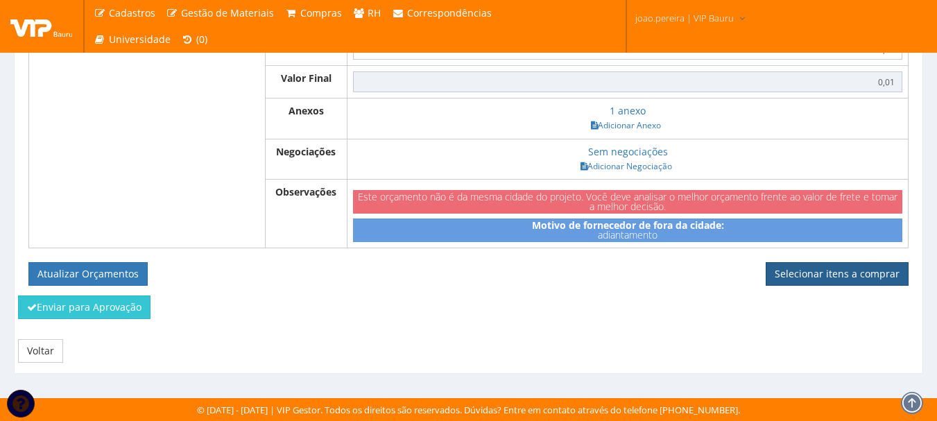
click at [833, 282] on link "Selecionar itens a comprar" at bounding box center [837, 274] width 143 height 24
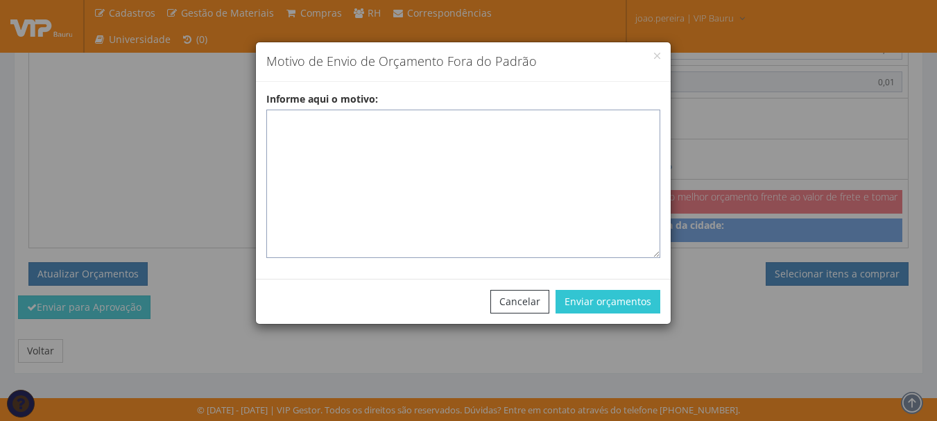
click at [504, 128] on textarea "Informe aqui o motivo:" at bounding box center [463, 184] width 394 height 149
paste textarea "ADIANTAMENTO DE VIAGENS – pedido de compra para emissão de adiantamento para co…"
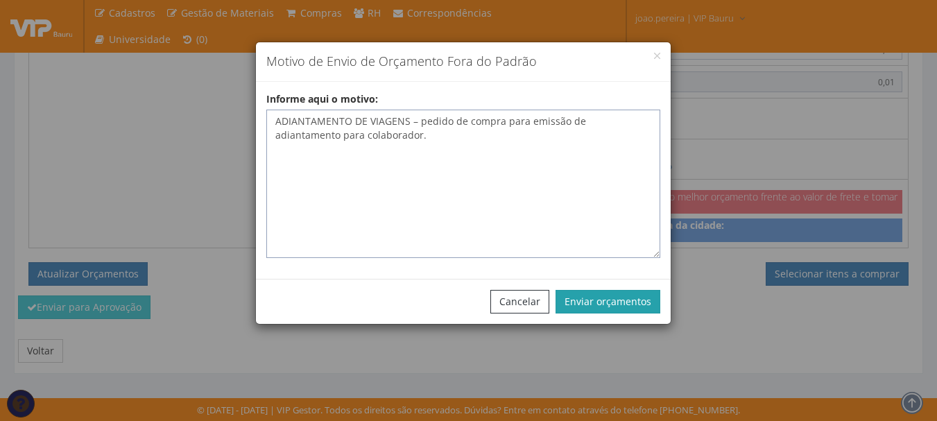
type textarea "ADIANTAMENTO DE VIAGENS – pedido de compra para emissão de adiantamento para co…"
click at [611, 303] on button "Enviar orçamentos" at bounding box center [608, 302] width 105 height 24
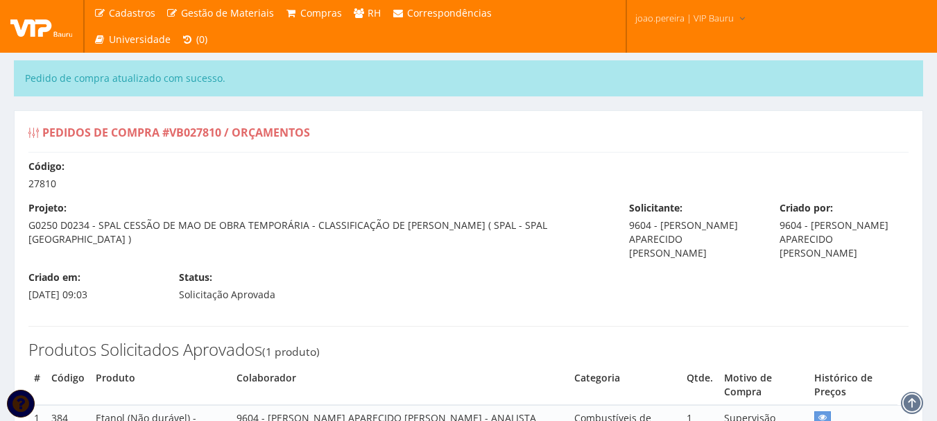
select select "0"
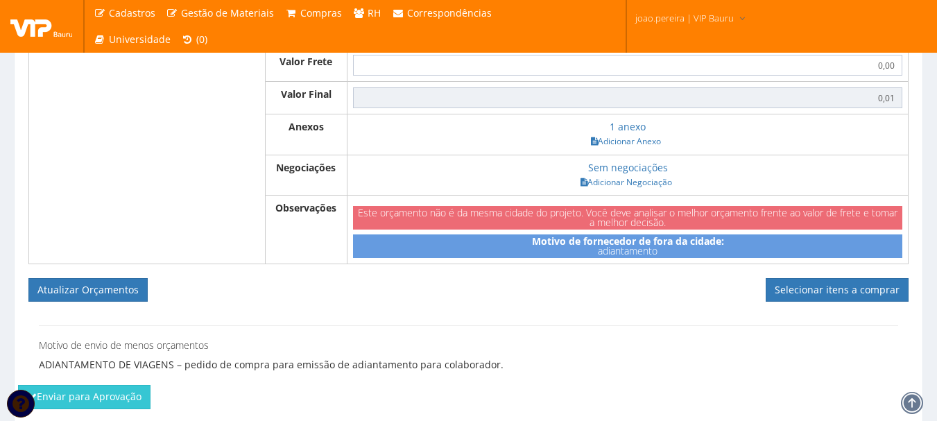
scroll to position [694, 0]
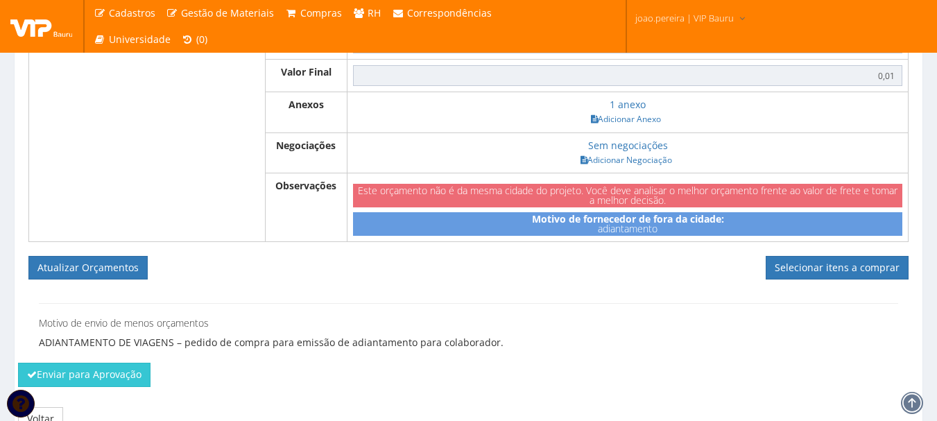
drag, startPoint x: 220, startPoint y: 264, endPoint x: 236, endPoint y: 267, distance: 16.3
click at [220, 264] on form "Atualizar Orçamentos Selecionar itens a comprar" at bounding box center [468, 268] width 881 height 24
click at [95, 374] on button "Enviar para Aprovação" at bounding box center [84, 375] width 133 height 24
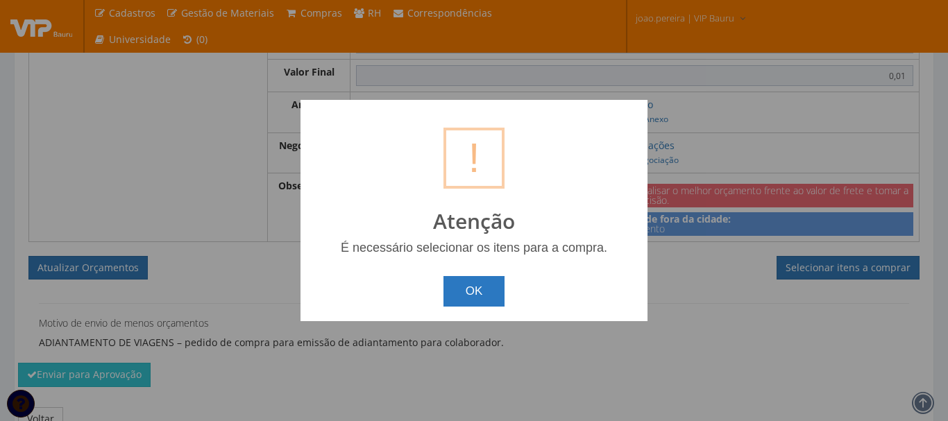
click at [454, 305] on button "OK" at bounding box center [474, 291] width 62 height 31
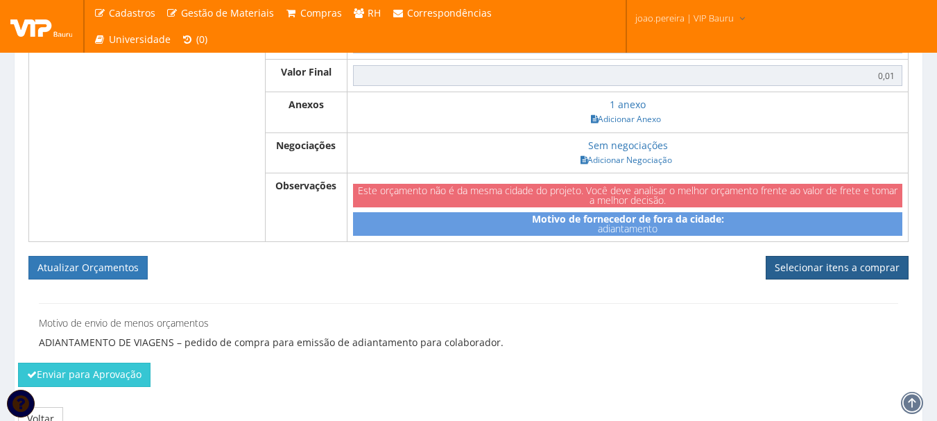
click at [801, 271] on link "Selecionar itens a comprar" at bounding box center [837, 268] width 143 height 24
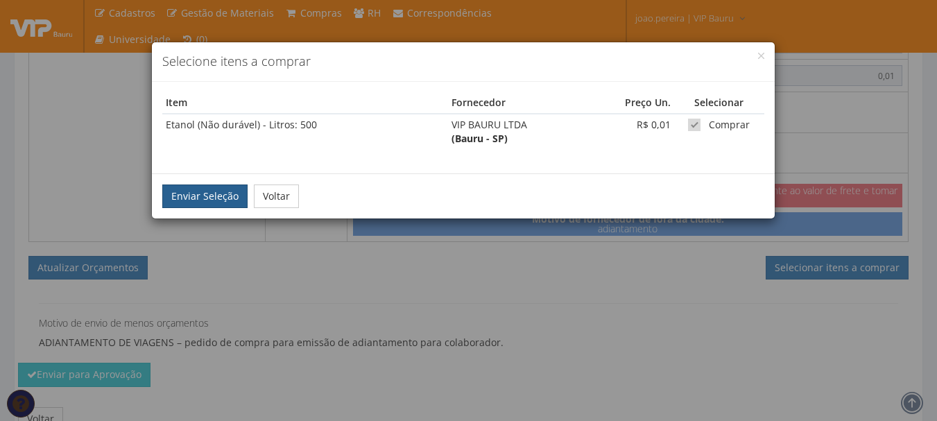
click at [180, 186] on button "Enviar Seleção" at bounding box center [204, 197] width 85 height 24
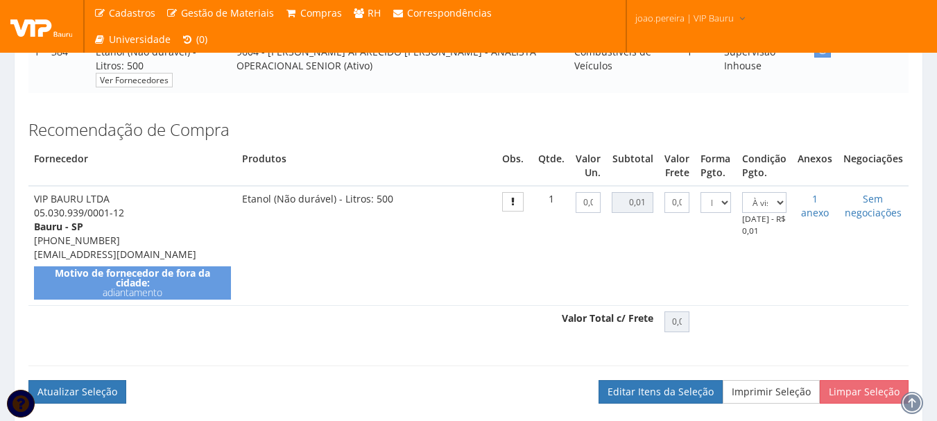
scroll to position [597, 0]
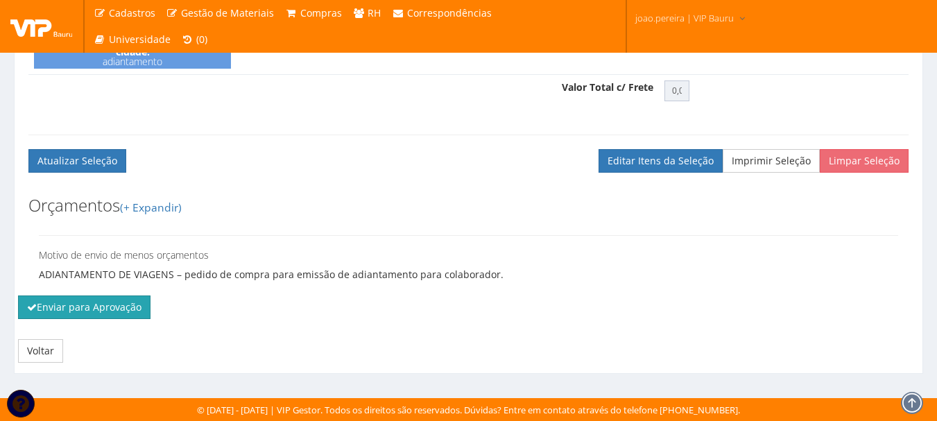
click at [53, 315] on button "Enviar para Aprovação" at bounding box center [84, 308] width 133 height 24
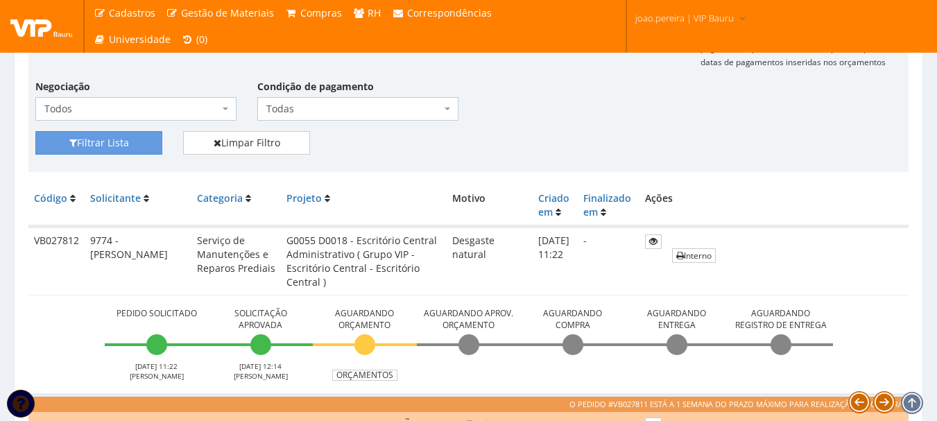
scroll to position [278, 0]
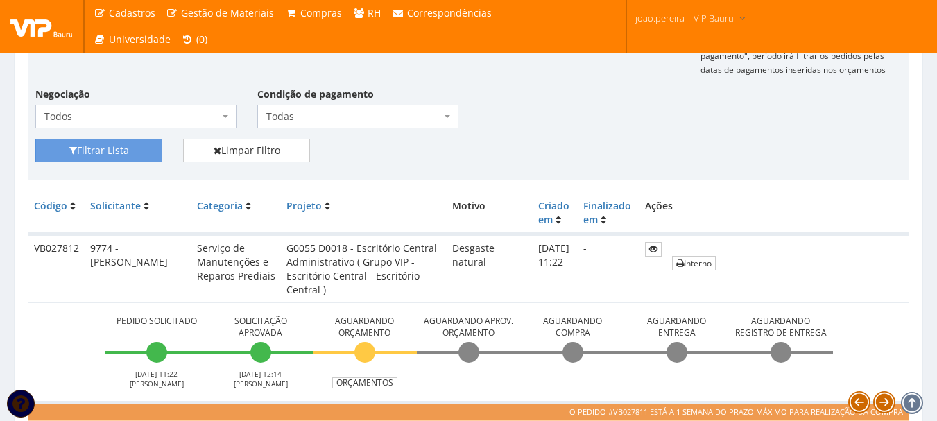
click at [398, 241] on td "G0055 D0018 - Escritório Central Administrativo ( Grupo VIP - Escritório Centra…" at bounding box center [364, 269] width 166 height 69
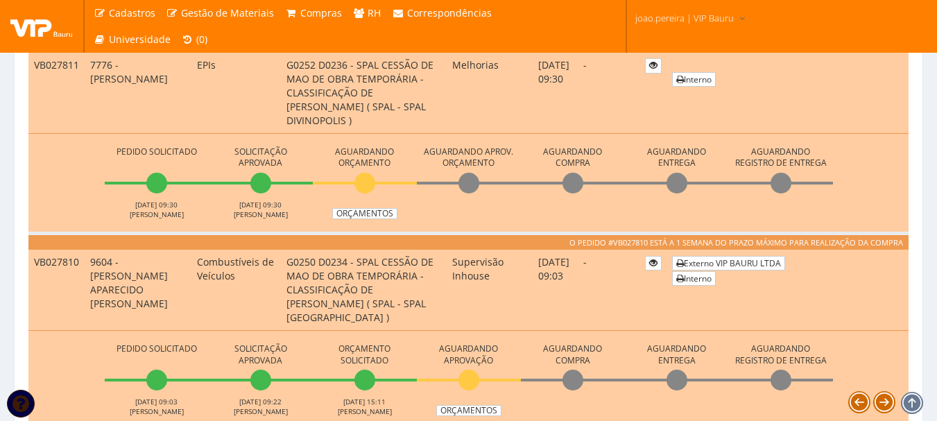
scroll to position [625, 0]
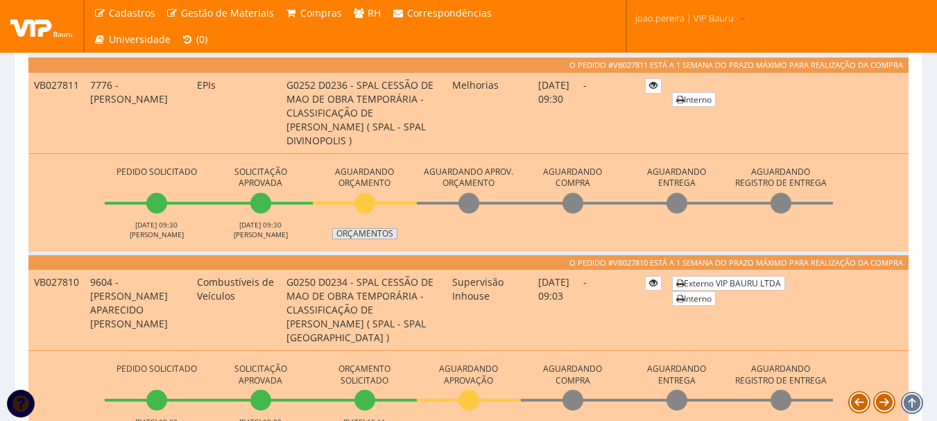
click at [373, 235] on link "Orçamentos" at bounding box center [364, 233] width 65 height 11
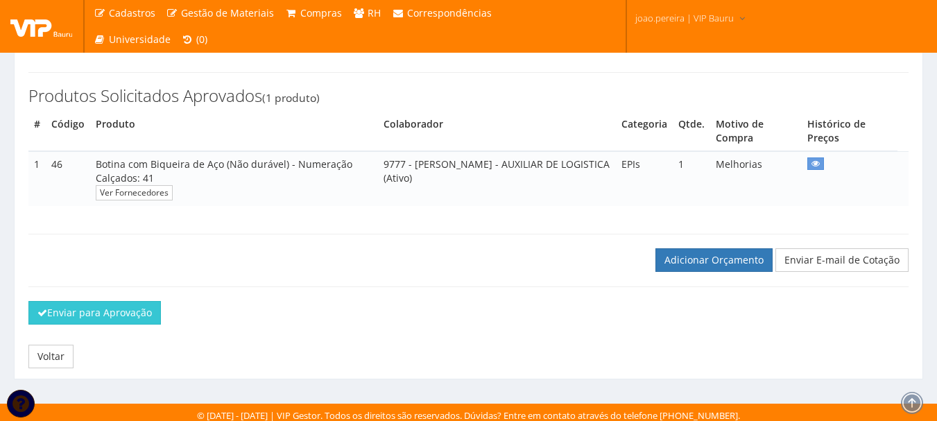
scroll to position [208, 0]
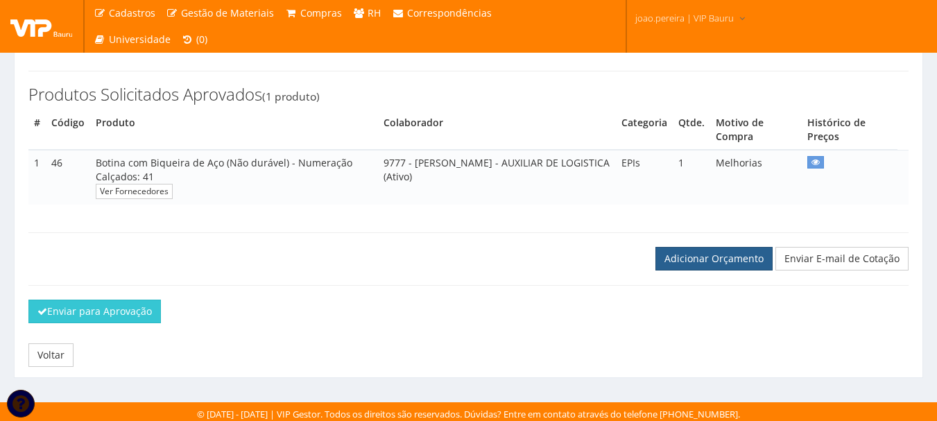
click at [716, 271] on link "Adicionar Orçamento" at bounding box center [714, 259] width 117 height 24
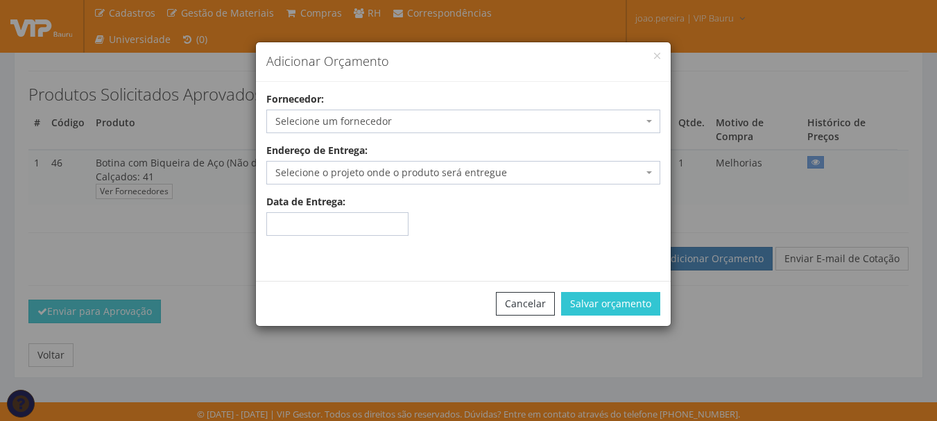
click at [437, 124] on span "Selecione um fornecedor" at bounding box center [459, 121] width 368 height 14
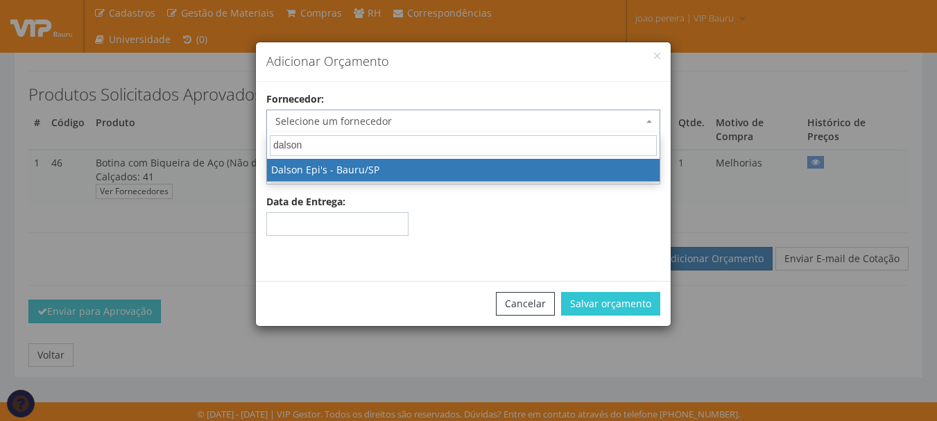
type input "dalson"
select select "141"
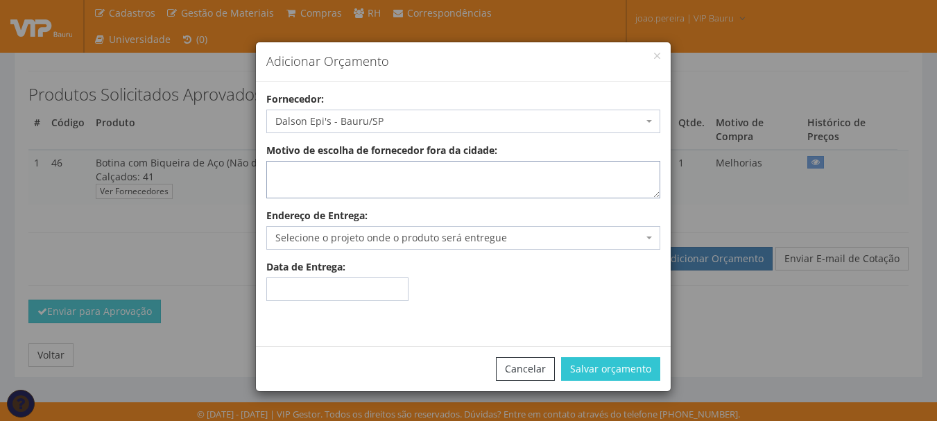
click at [319, 185] on textarea "Motivo de escolha de fornecedor fora da cidade:" at bounding box center [463, 179] width 394 height 37
type textarea "Entrega no local"
click at [337, 233] on span "Selecione o projeto onde o produto será entregue" at bounding box center [459, 238] width 368 height 14
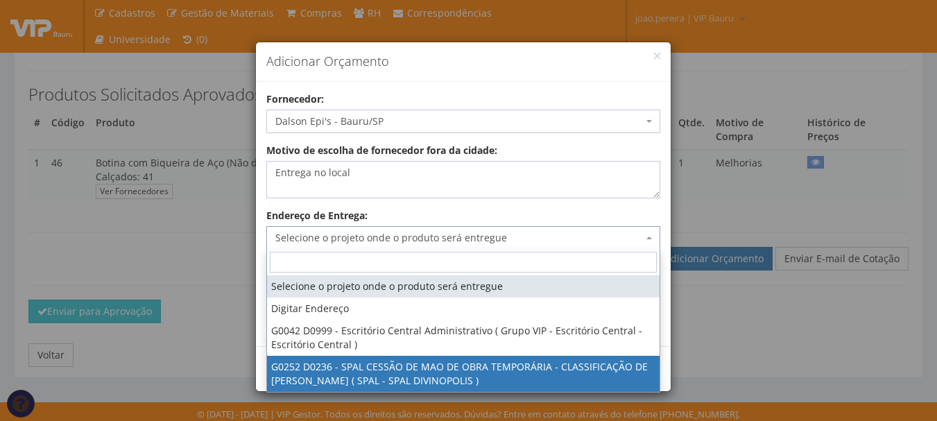
select select "252"
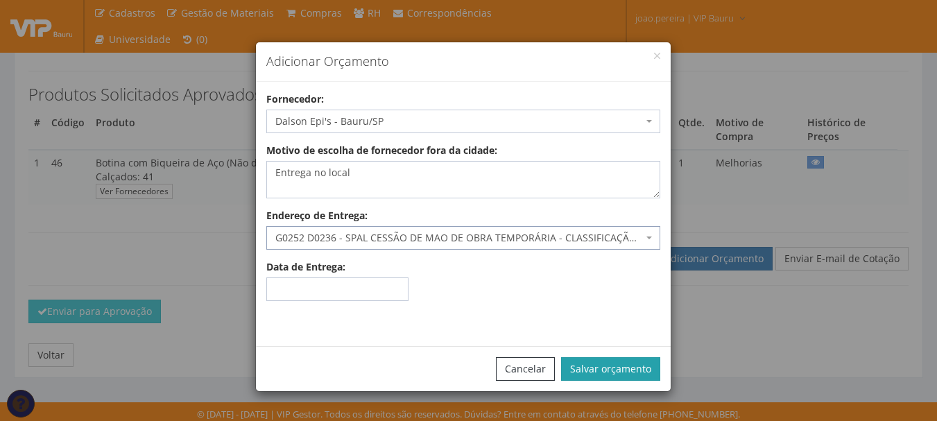
click at [621, 371] on button "Salvar orçamento" at bounding box center [610, 369] width 99 height 24
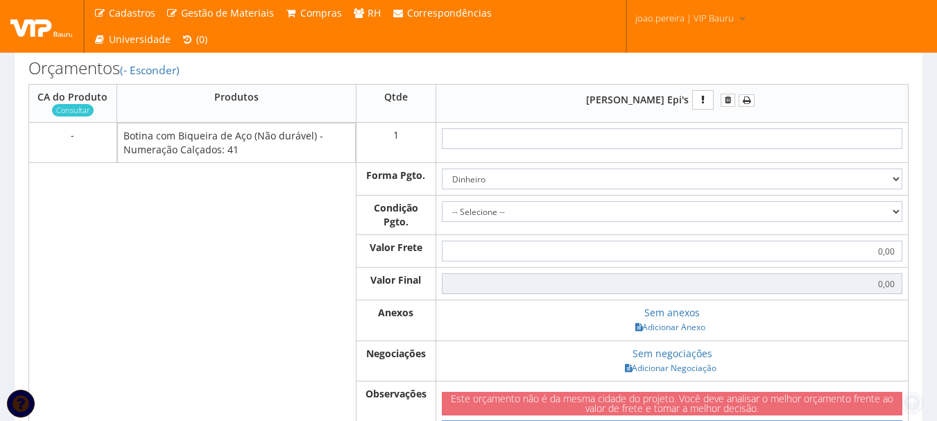
scroll to position [486, 0]
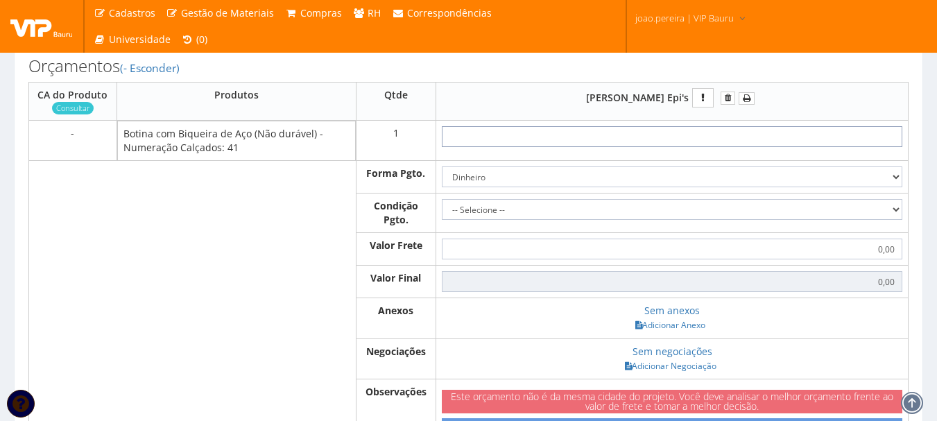
click at [736, 147] on input "text" at bounding box center [672, 136] width 461 height 21
type input "16"
type input "16,00"
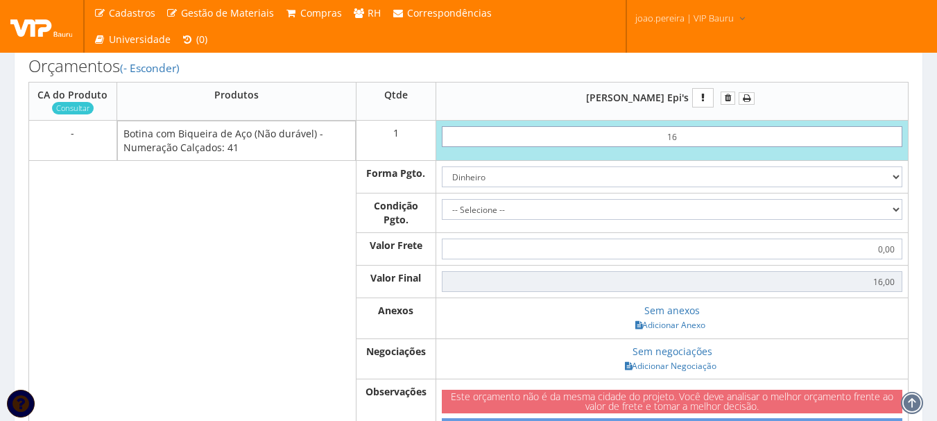
type input "1,60"
type input "16,00"
type input "160,00"
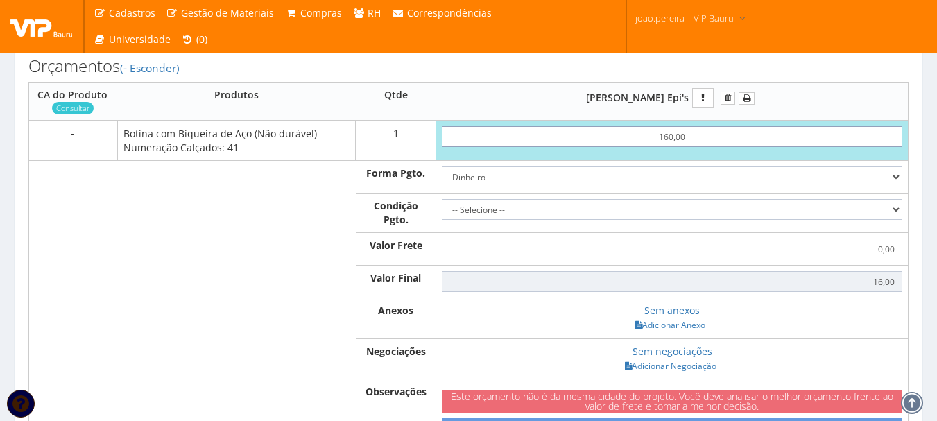
type input "160,00"
click at [896, 220] on select "-- Selecione -- À vista 7 dias 10 dias" at bounding box center [672, 209] width 461 height 21
select select "30"
click at [442, 213] on select "-- Selecione -- À vista 7 dias 10 dias" at bounding box center [672, 209] width 461 height 21
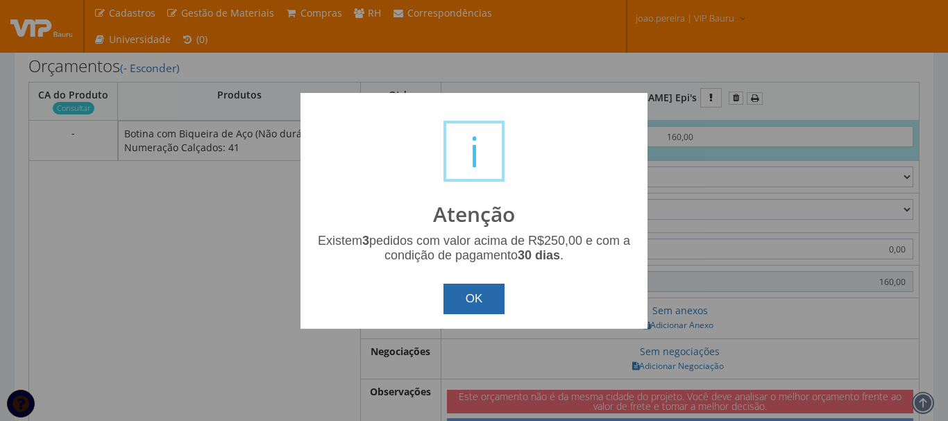
click at [491, 294] on button "OK" at bounding box center [474, 299] width 62 height 31
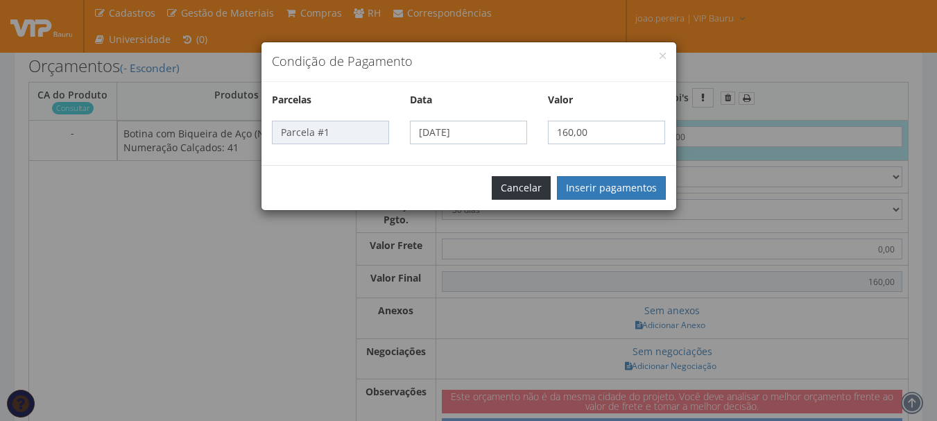
click at [525, 185] on button "Cancelar" at bounding box center [521, 188] width 59 height 24
select select
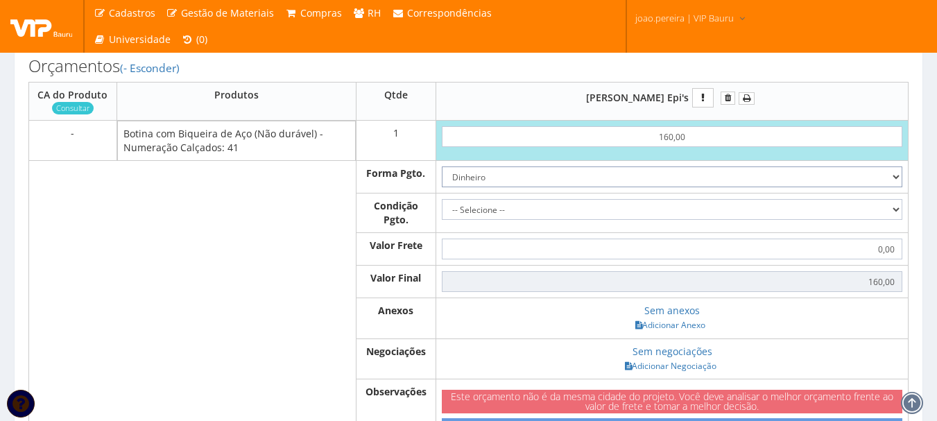
click at [893, 187] on select "Dinheiro Boleto Bancário Depósito Transferência Bancária Cartão de Crédito Cart…" at bounding box center [672, 177] width 461 height 21
select select "1"
click at [442, 180] on select "Dinheiro Boleto Bancário Depósito Transferência Bancária Cartão de Crédito Cart…" at bounding box center [672, 177] width 461 height 21
click at [892, 220] on select "-- Selecione -- À vista 7 dias 10 dias" at bounding box center [672, 209] width 461 height 21
select select "30"
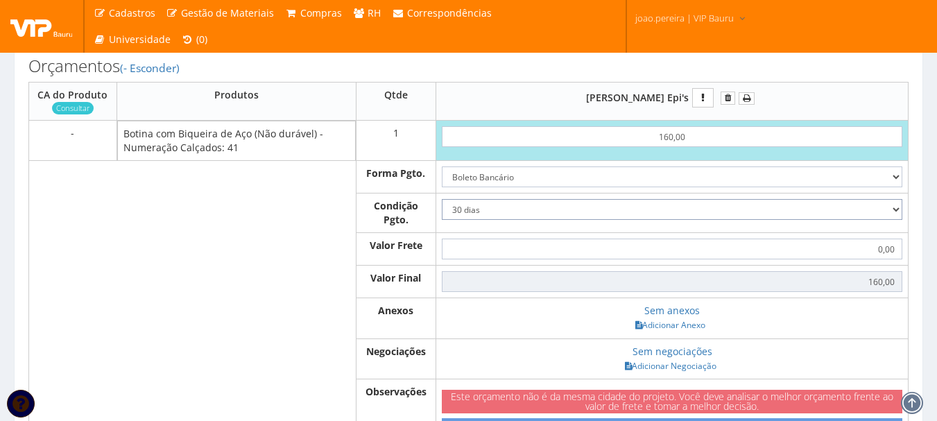
click at [442, 213] on select "-- Selecione -- À vista 7 dias 10 dias" at bounding box center [672, 209] width 461 height 21
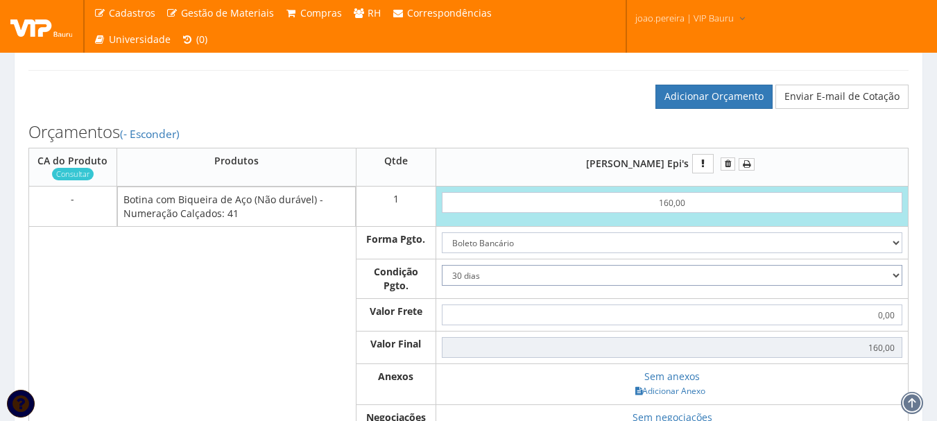
scroll to position [416, 0]
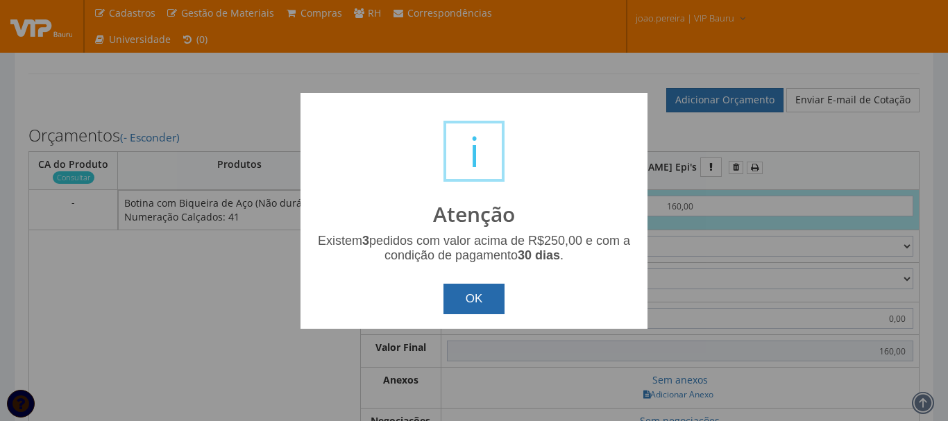
click at [477, 300] on button "OK" at bounding box center [474, 299] width 62 height 31
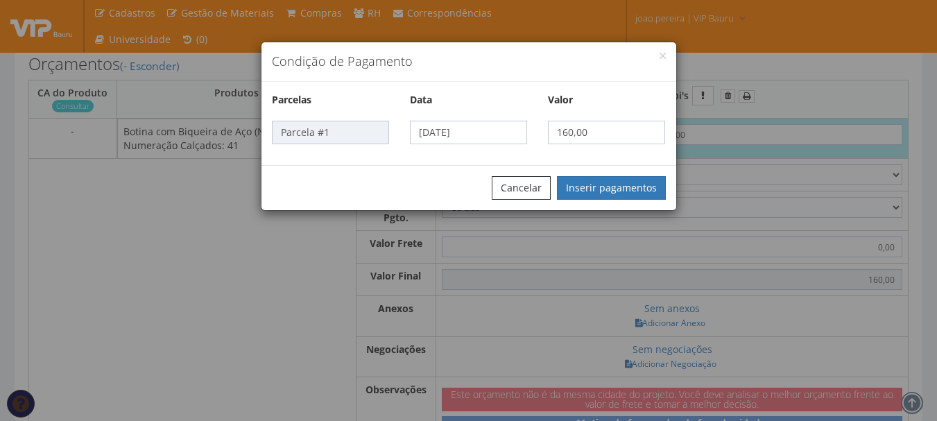
scroll to position [555, 0]
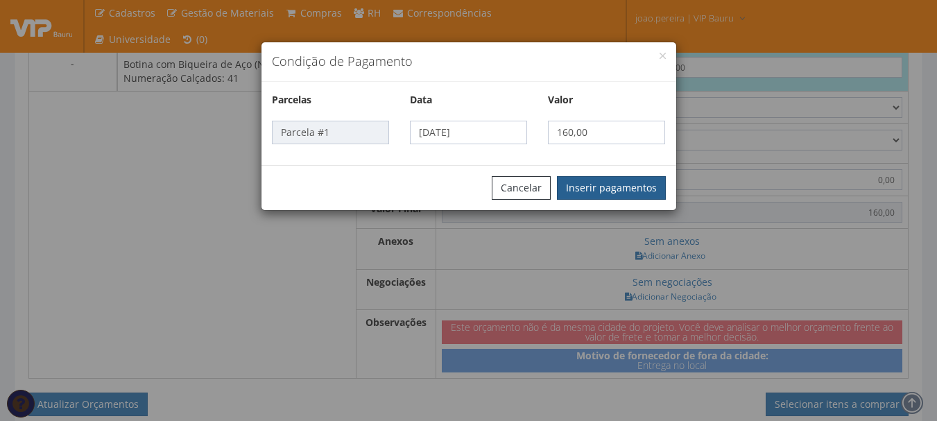
click at [590, 187] on button "Inserir pagamentos" at bounding box center [611, 188] width 109 height 24
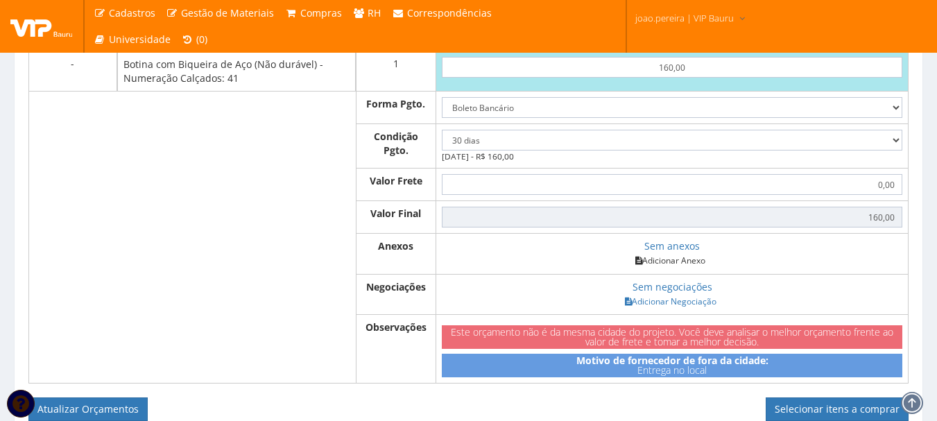
click at [667, 268] on link "Adicionar Anexo" at bounding box center [670, 260] width 78 height 15
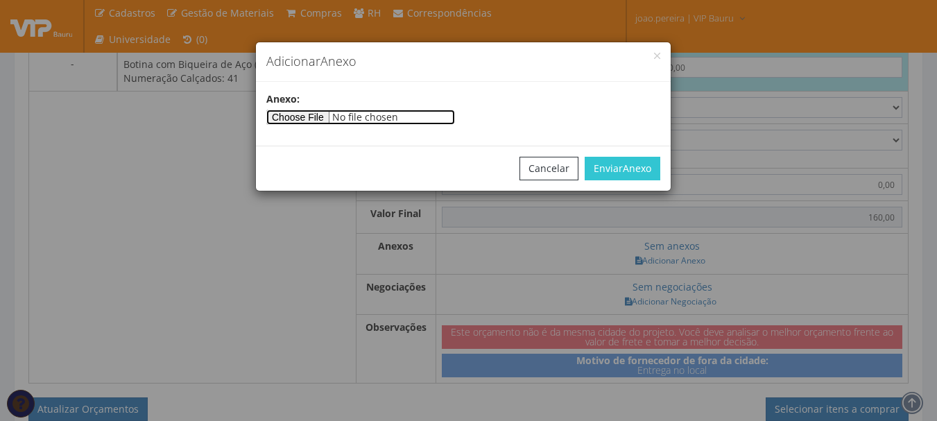
click at [341, 121] on input"] "file" at bounding box center [360, 117] width 189 height 15
type input"] "C:\fakepath\VIP BAURU SERVICOS E LOCACAO DE MAO DE OBRA LTDA 15 10 25.pdf"
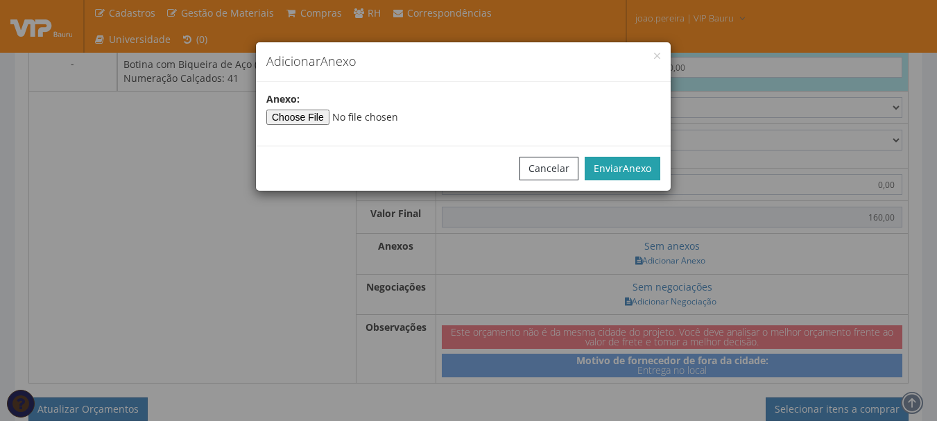
click at [620, 163] on button "Enviar Anexo" at bounding box center [623, 169] width 76 height 24
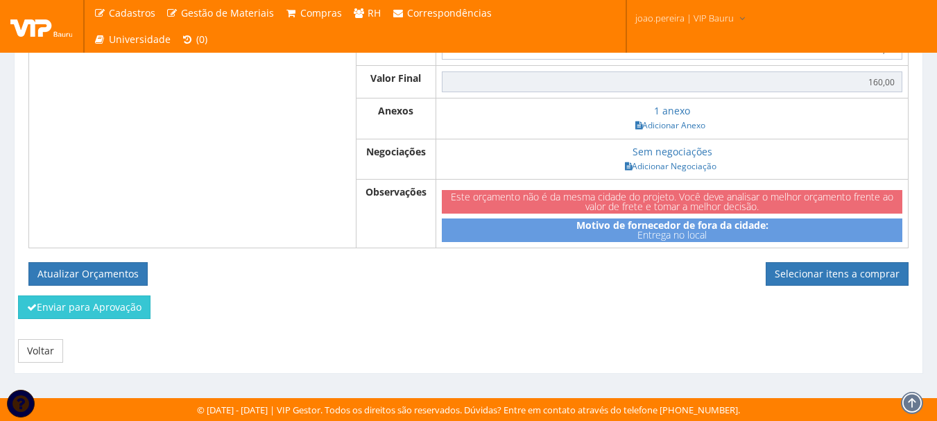
scroll to position [704, 0]
click at [105, 270] on button "Atualizar Orçamentos" at bounding box center [87, 274] width 119 height 24
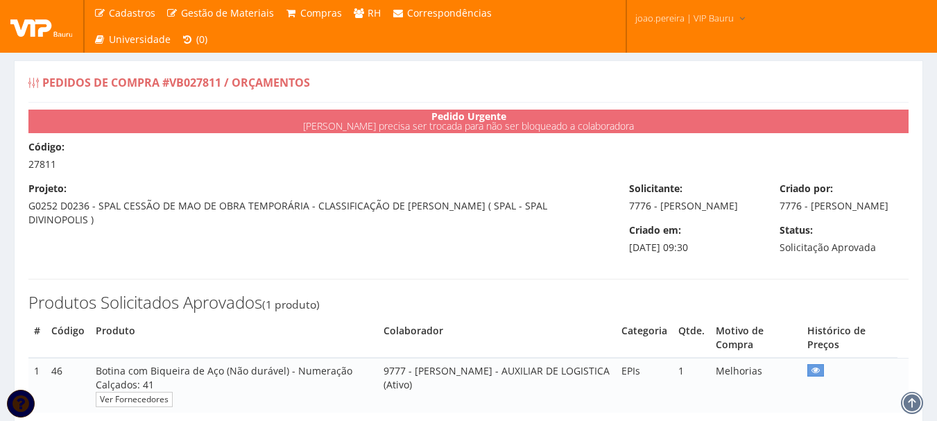
select select "30"
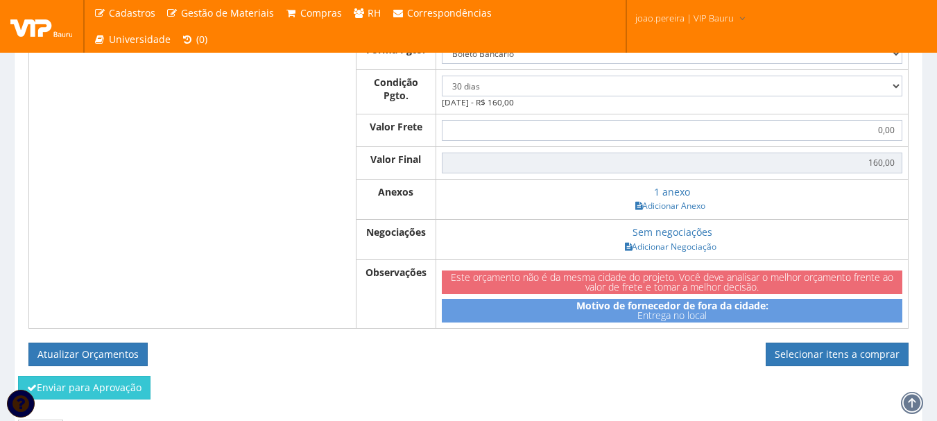
scroll to position [654, 0]
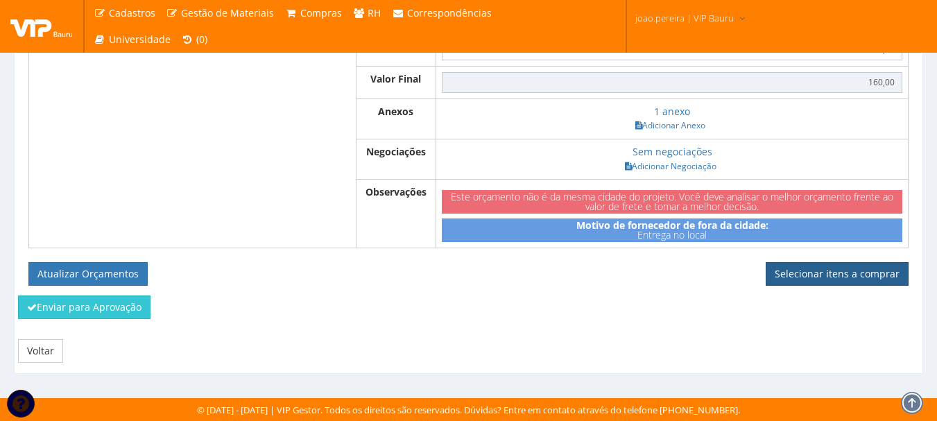
click at [826, 280] on link "Selecionar itens a comprar" at bounding box center [837, 274] width 143 height 24
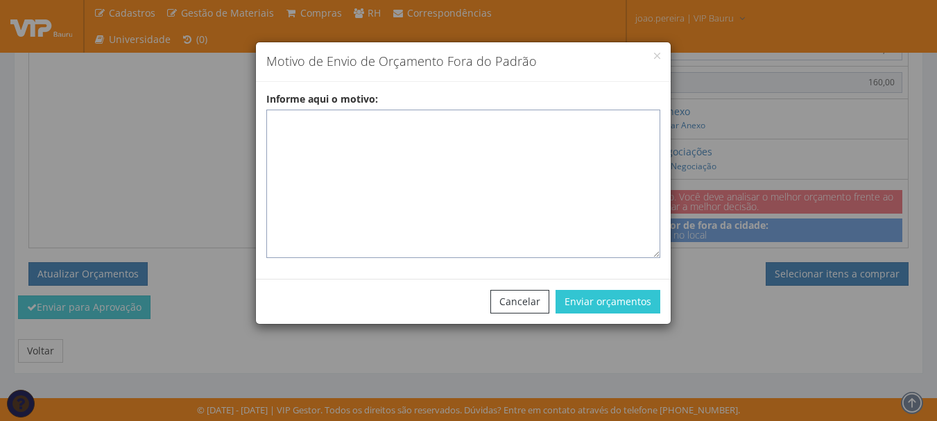
click at [352, 130] on textarea "Informe aqui o motivo:" at bounding box center [463, 184] width 394 height 149
type textarea "C"
click at [533, 294] on button "Cancelar" at bounding box center [520, 302] width 59 height 24
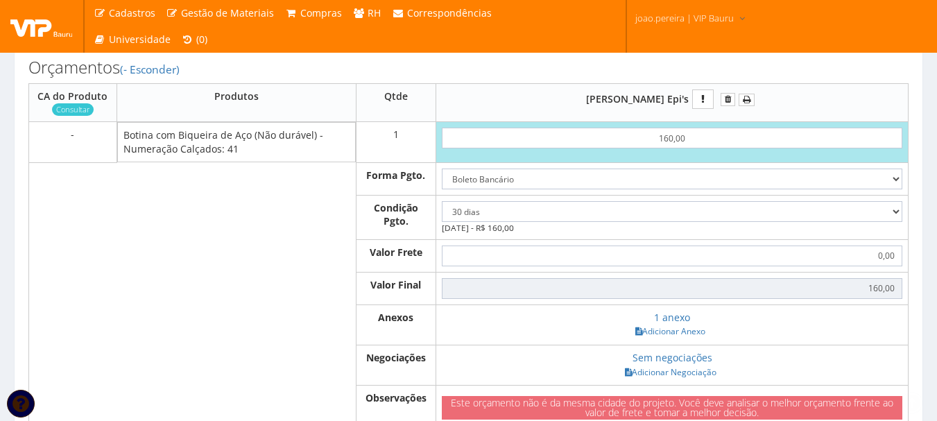
scroll to position [516, 0]
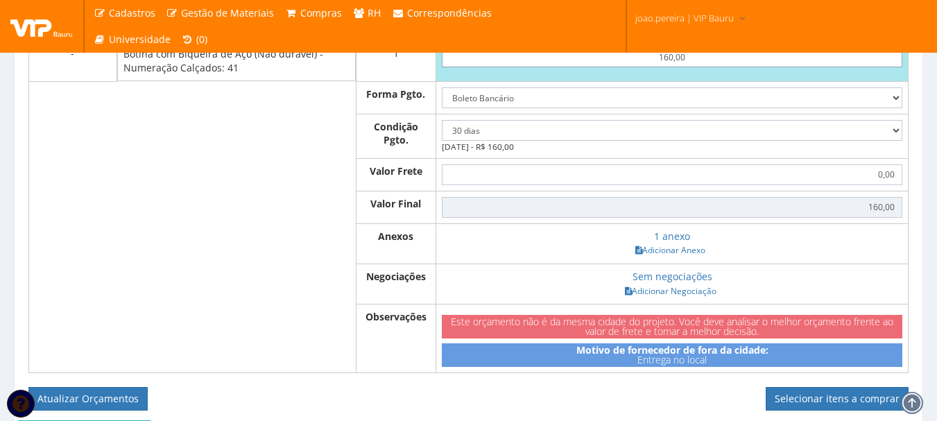
drag, startPoint x: 638, startPoint y: 66, endPoint x: 604, endPoint y: 62, distance: 33.5
click at [604, 62] on input "160,00" at bounding box center [672, 56] width 461 height 21
type input "0,00"
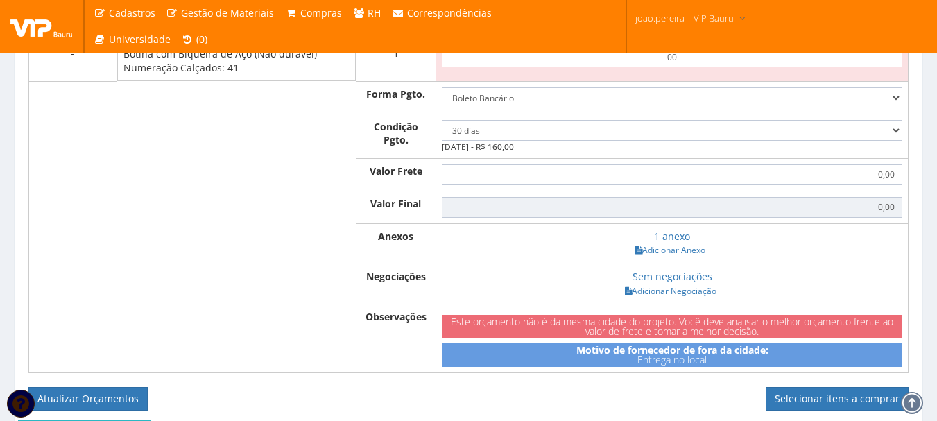
type input "0,01"
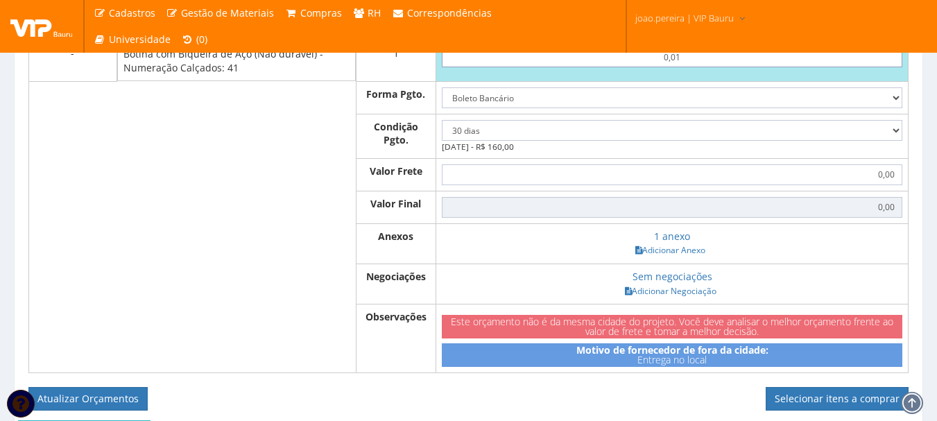
type input "0,01"
select select
drag, startPoint x: 898, startPoint y: 110, endPoint x: 891, endPoint y: 116, distance: 8.9
click at [898, 108] on select "Dinheiro Boleto Bancário Depósito Transferência Bancária Cartão de Crédito Cart…" at bounding box center [672, 97] width 461 height 21
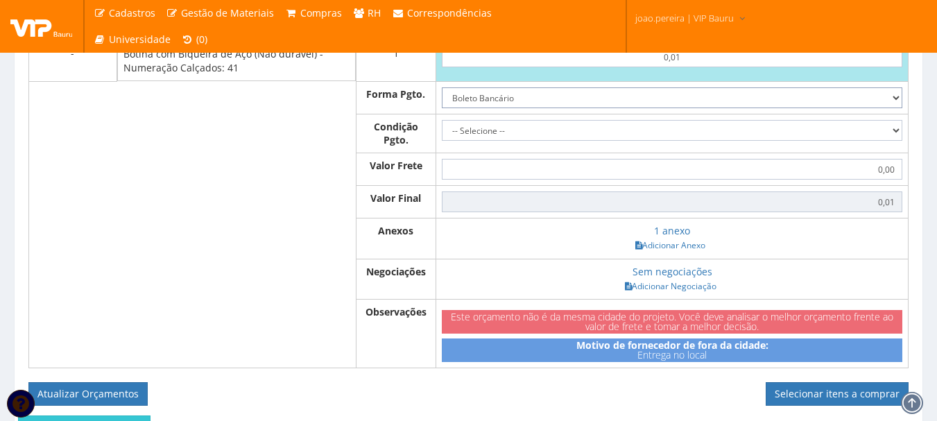
select select "0"
click at [442, 101] on select "Dinheiro Boleto Bancário Depósito Transferência Bancária Cartão de Crédito Cart…" at bounding box center [672, 97] width 461 height 21
click at [882, 135] on select "-- Selecione -- À vista 7 dias 10 dias" at bounding box center [672, 130] width 461 height 21
select select "7"
click at [442, 133] on select "-- Selecione -- À vista 7 dias 10 dias" at bounding box center [672, 130] width 461 height 21
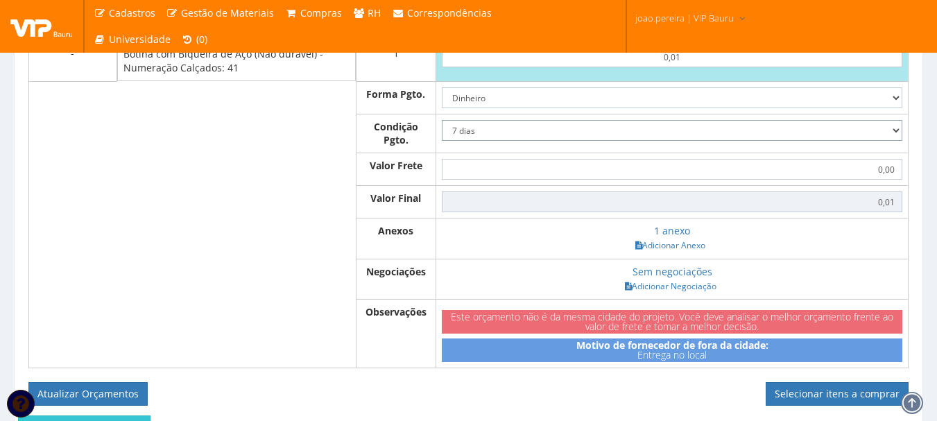
click at [899, 139] on body "Cadastros Clientes Unidades Subclientes Unidades de Subclientes Projetos Gestão…" at bounding box center [468, 12] width 937 height 1057
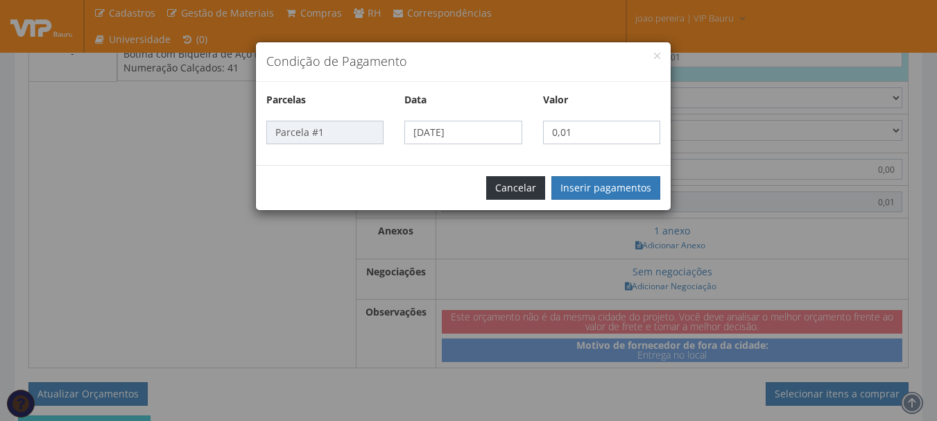
click at [520, 181] on button "Cancelar" at bounding box center [515, 188] width 59 height 24
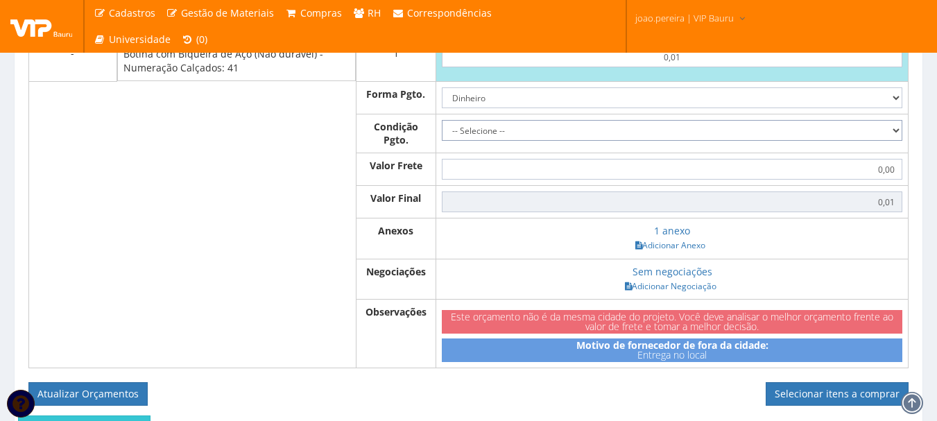
click at [890, 141] on select "-- Selecione -- À vista 7 dias 10 dias" at bounding box center [672, 130] width 461 height 21
select select "7"
click at [442, 133] on select "-- Selecione -- À vista 7 dias 10 dias" at bounding box center [672, 130] width 461 height 21
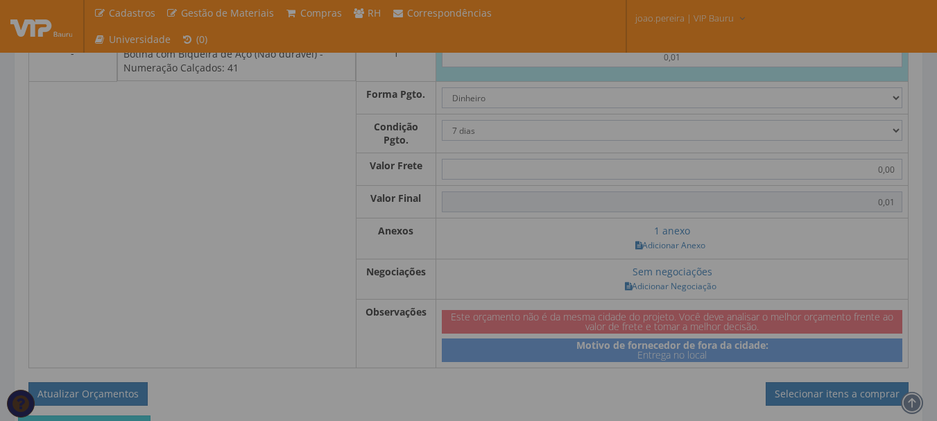
click at [890, 142] on div at bounding box center [468, 210] width 937 height 421
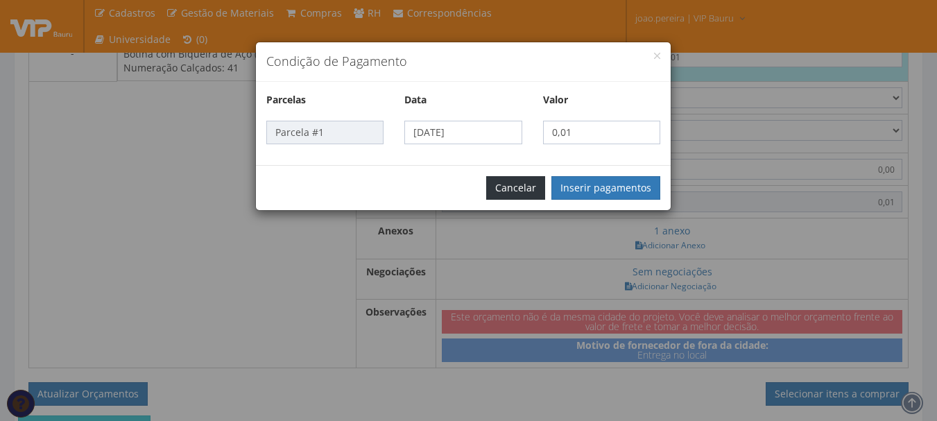
click at [545, 181] on button "Cancelar" at bounding box center [515, 188] width 59 height 24
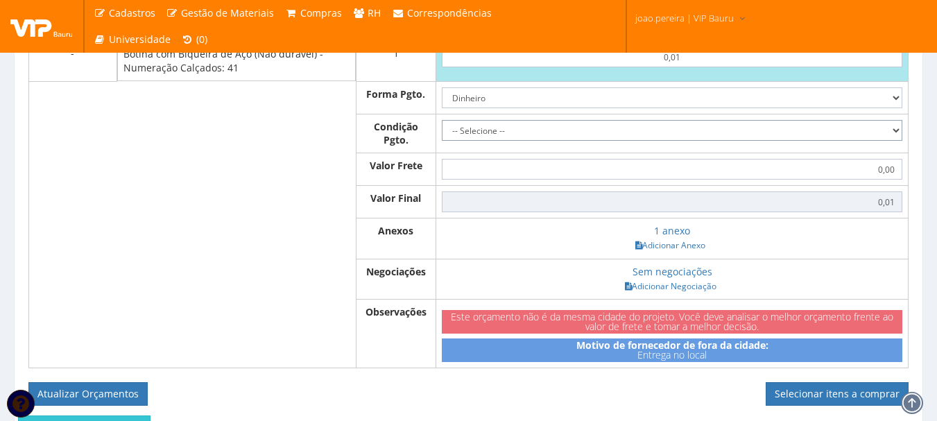
drag, startPoint x: 900, startPoint y: 143, endPoint x: 892, endPoint y: 145, distance: 7.9
click at [899, 141] on select "-- Selecione -- À vista 7 dias 10 dias" at bounding box center [672, 130] width 461 height 21
select select "0"
click at [442, 133] on select "-- Selecione -- À vista 7 dias 10 dias" at bounding box center [672, 130] width 461 height 21
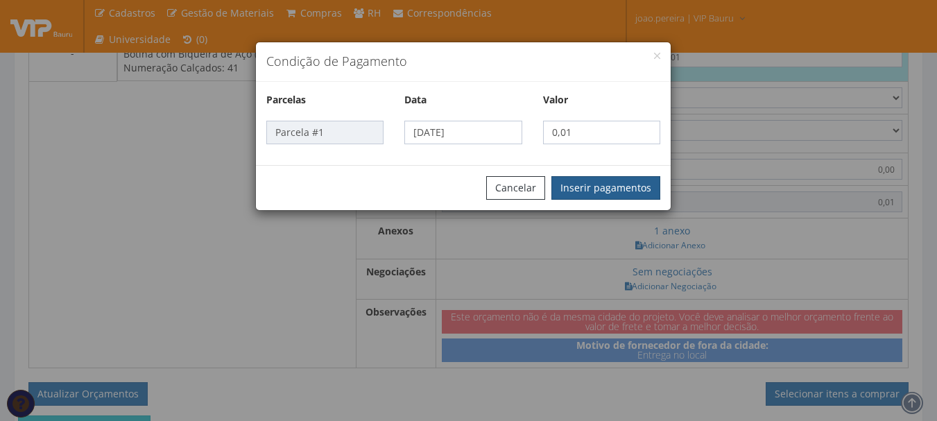
click at [587, 184] on button "Inserir pagamentos" at bounding box center [606, 188] width 109 height 24
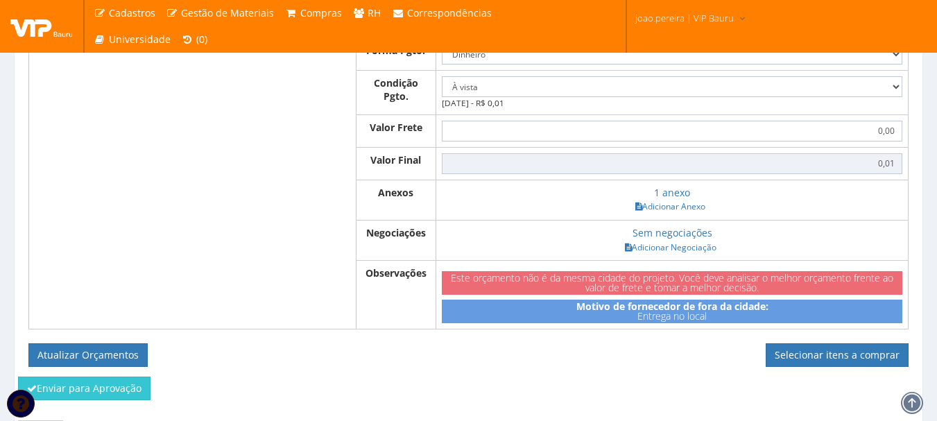
scroll to position [654, 0]
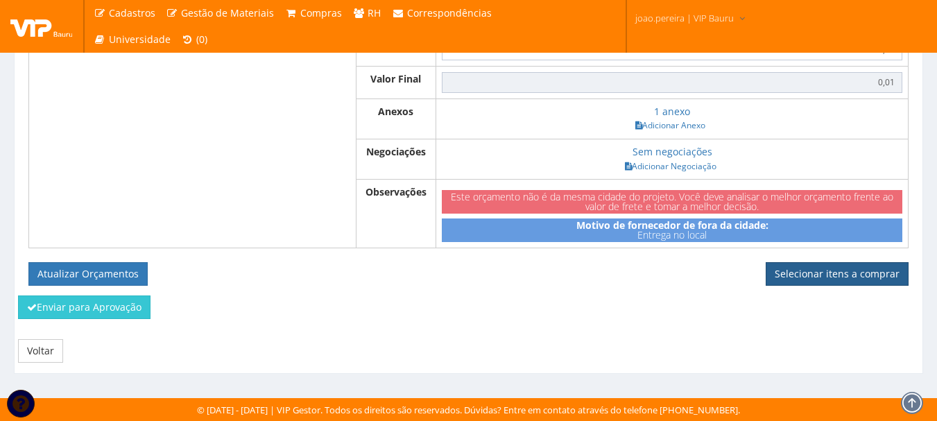
click at [866, 278] on link "Selecionar itens a comprar" at bounding box center [837, 274] width 143 height 24
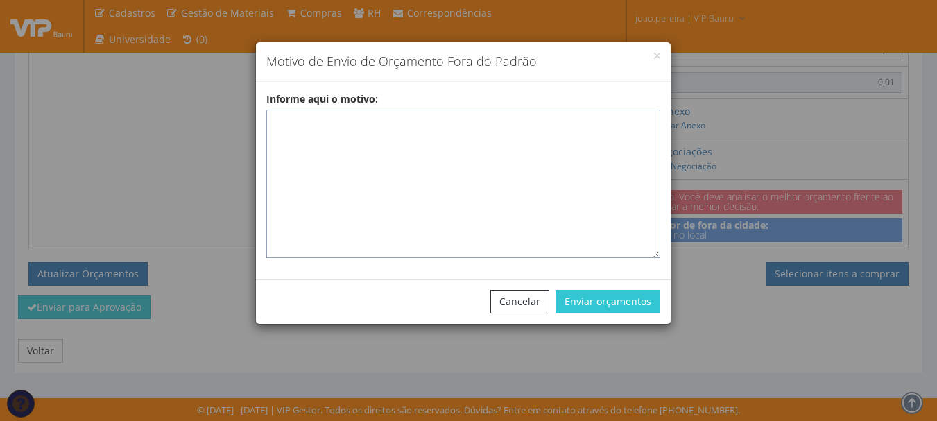
click at [303, 114] on textarea "Informe aqui o motivo:" at bounding box center [463, 184] width 394 height 149
paste textarea "EPIS OU UNIFORMES – pedido de compra para emissão de ficha de EPIS ou uniformes…"
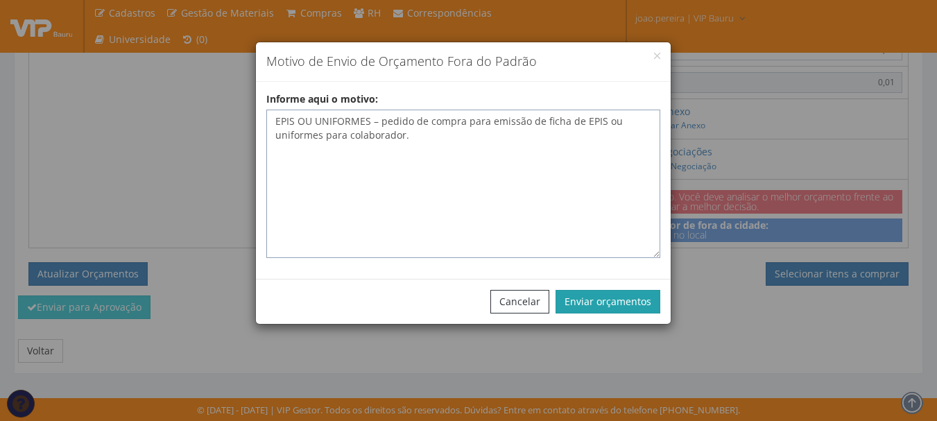
type textarea "EPIS OU UNIFORMES – pedido de compra para emissão de ficha de EPIS ou uniformes…"
click at [629, 306] on button "Enviar orçamentos" at bounding box center [608, 302] width 105 height 24
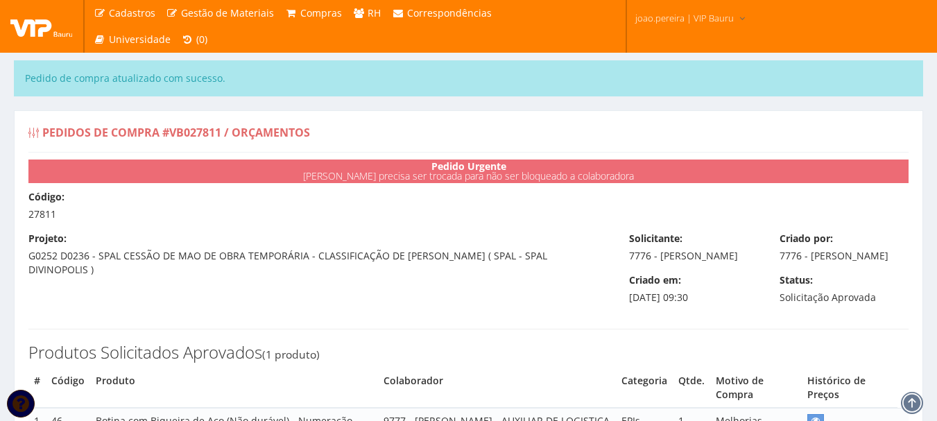
select select "30"
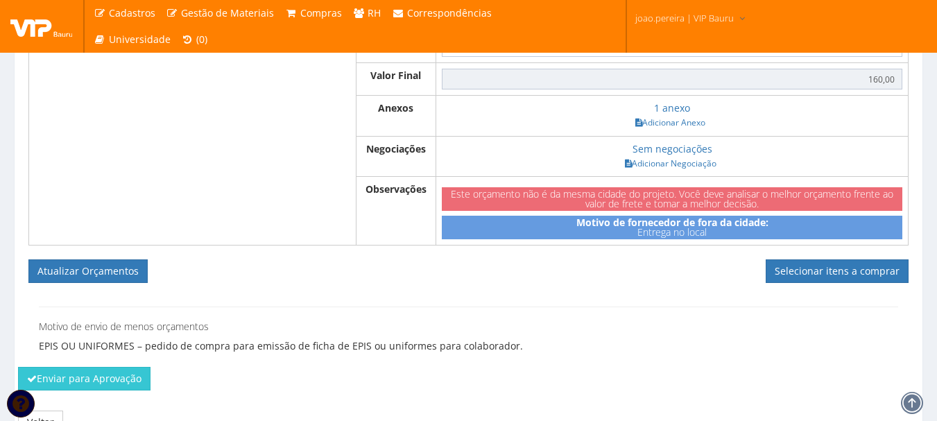
scroll to position [694, 0]
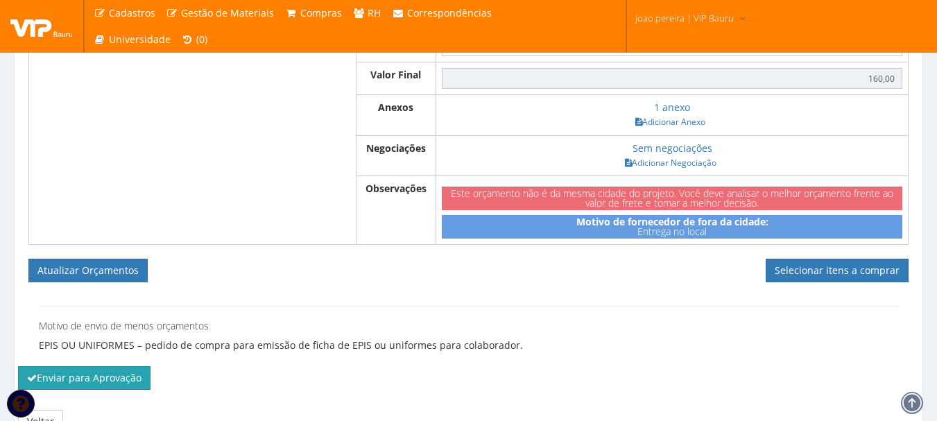
click at [112, 390] on button "Enviar para Aprovação" at bounding box center [84, 378] width 133 height 24
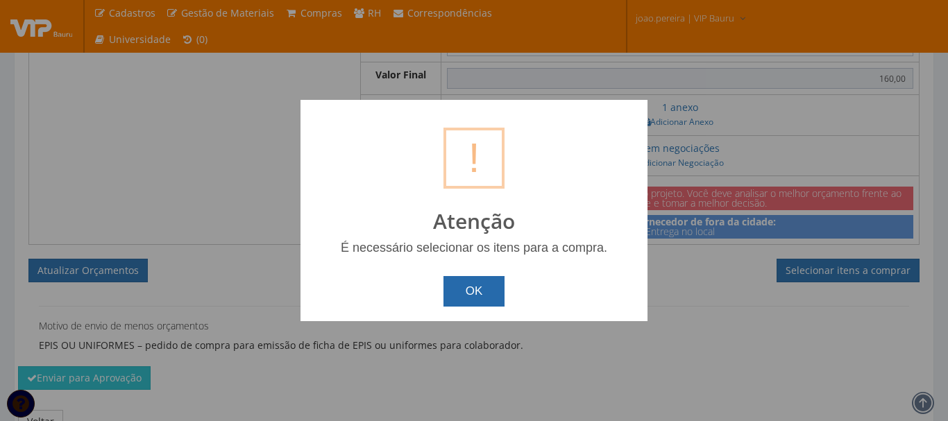
click at [473, 305] on button "OK" at bounding box center [474, 291] width 62 height 31
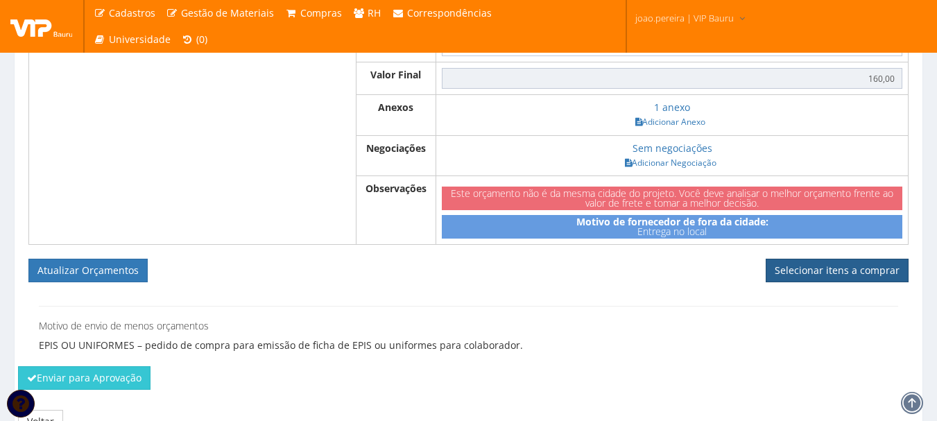
click at [824, 282] on link "Selecionar itens a comprar" at bounding box center [837, 271] width 143 height 24
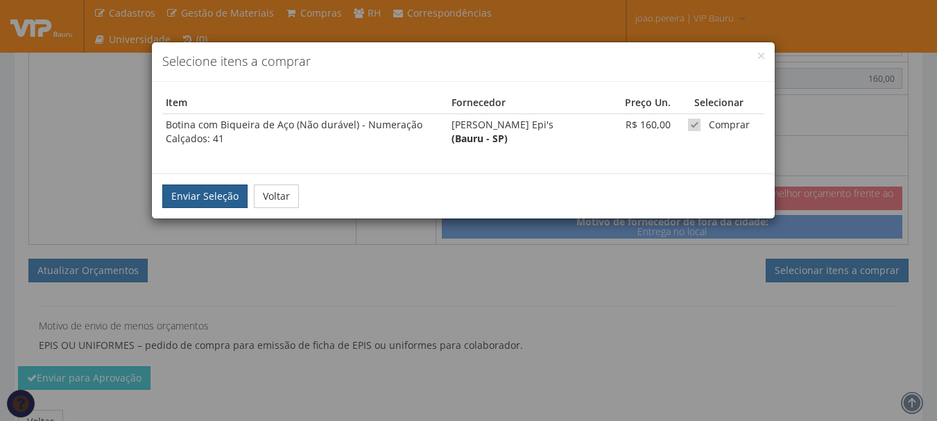
click at [196, 198] on button "Enviar Seleção" at bounding box center [204, 197] width 85 height 24
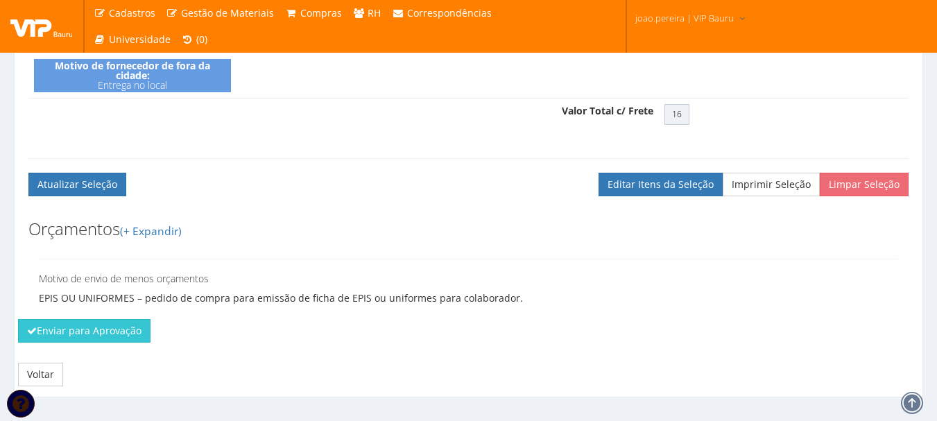
scroll to position [614, 0]
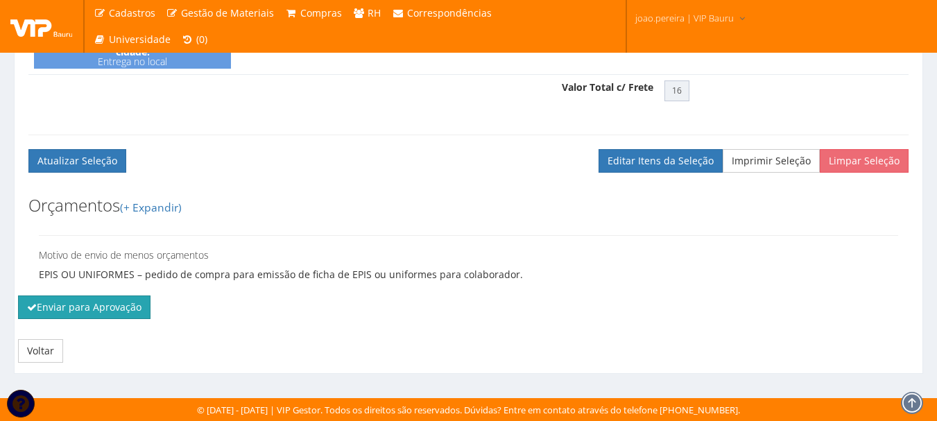
click at [92, 311] on button "Enviar para Aprovação" at bounding box center [84, 308] width 133 height 24
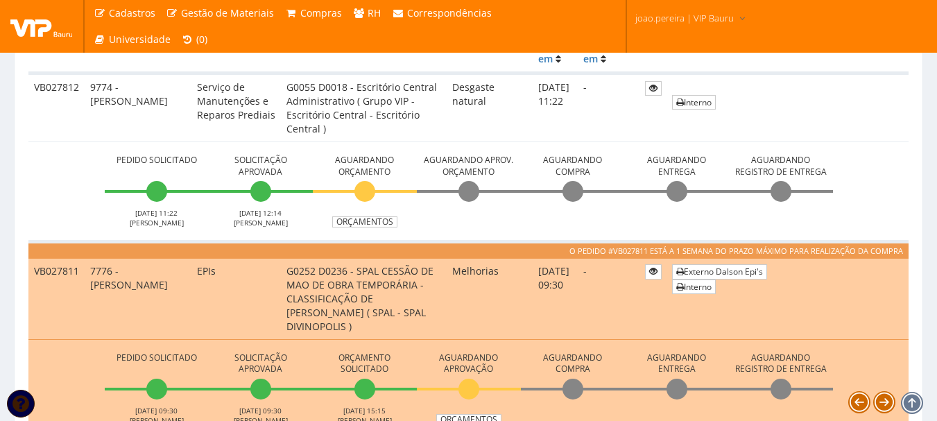
scroll to position [347, 0]
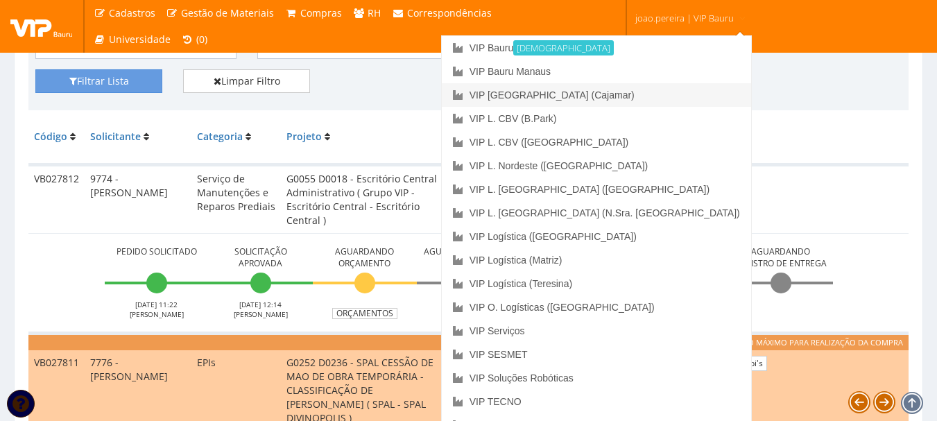
click at [654, 92] on link "VIP [GEOGRAPHIC_DATA] (Cajamar)" at bounding box center [596, 95] width 309 height 24
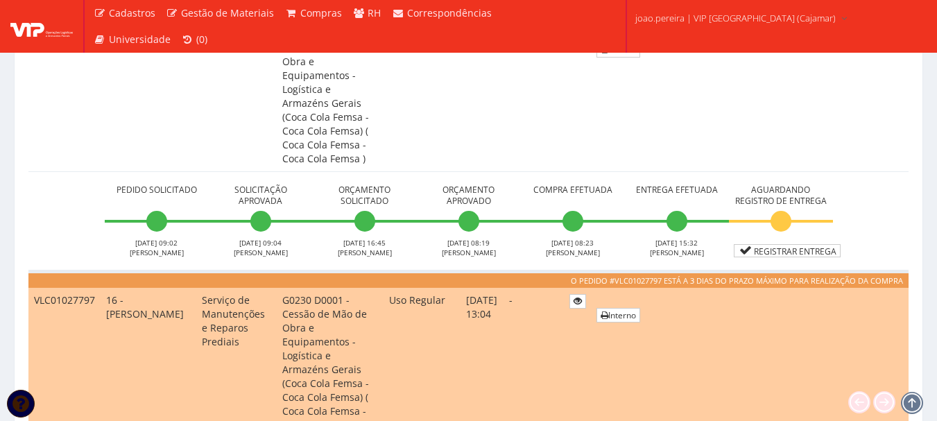
scroll to position [763, 0]
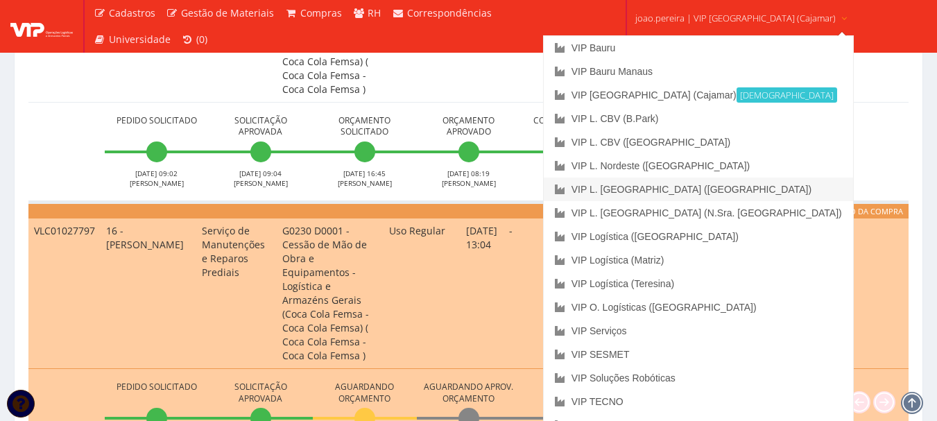
click at [702, 188] on link "VIP L. [GEOGRAPHIC_DATA] ([GEOGRAPHIC_DATA])" at bounding box center [698, 190] width 309 height 24
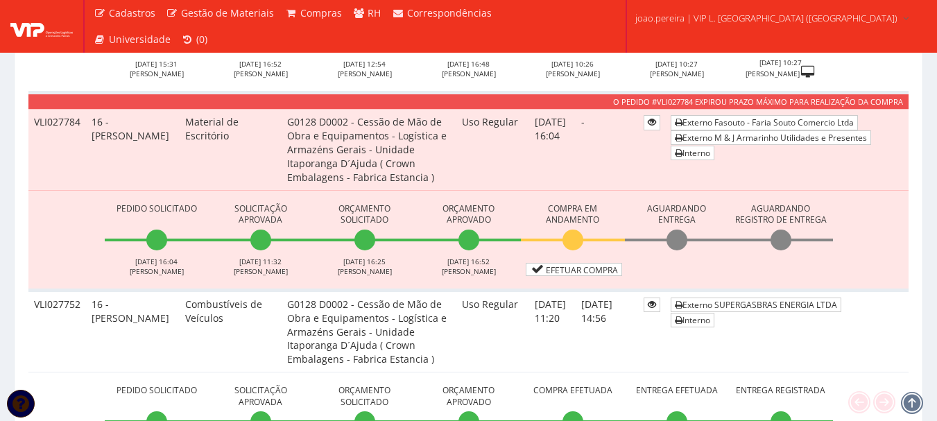
scroll to position [555, 0]
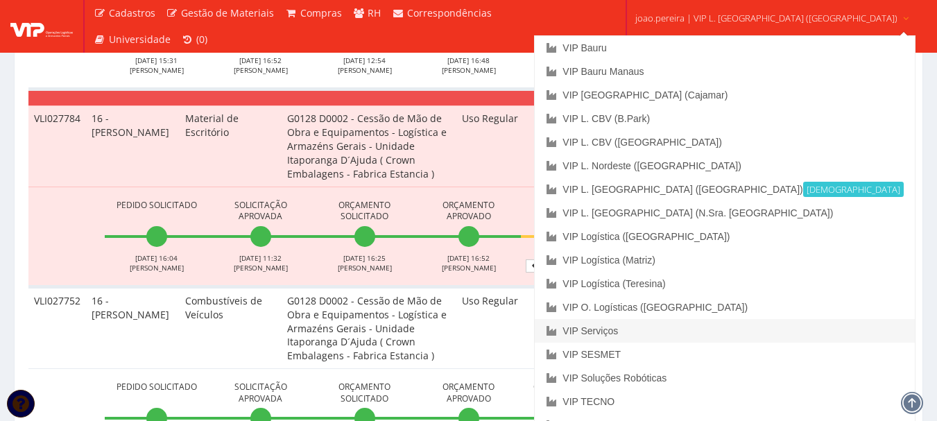
click at [690, 332] on link "VIP Serviços" at bounding box center [725, 331] width 380 height 24
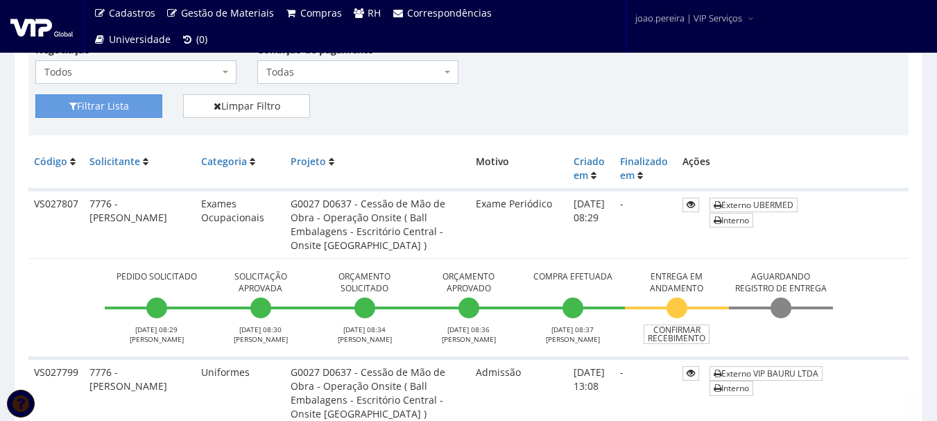
scroll to position [347, 0]
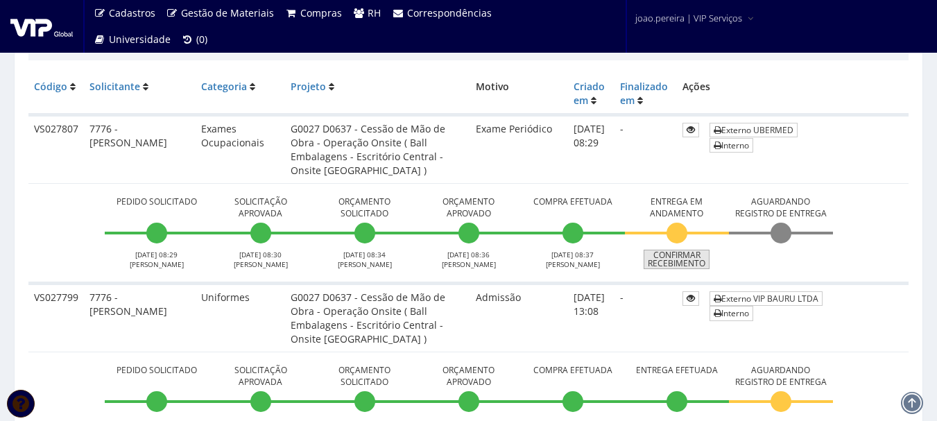
click at [678, 263] on link "Confirmar Recebimento" at bounding box center [677, 259] width 66 height 19
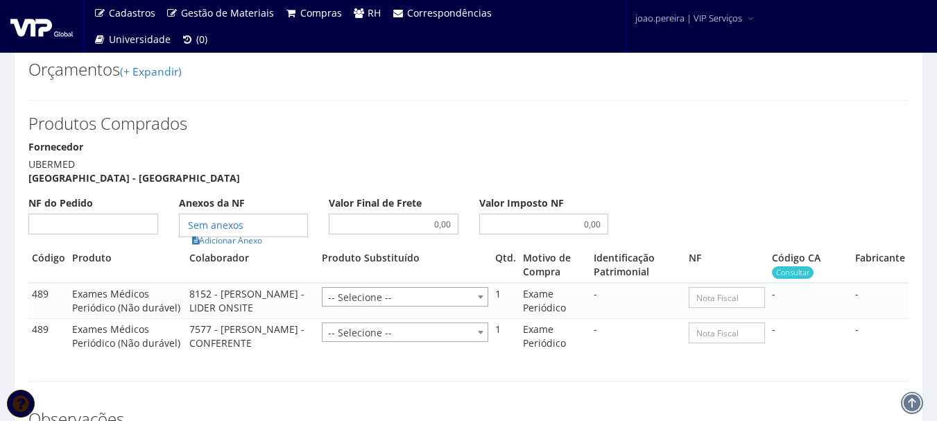
scroll to position [677, 0]
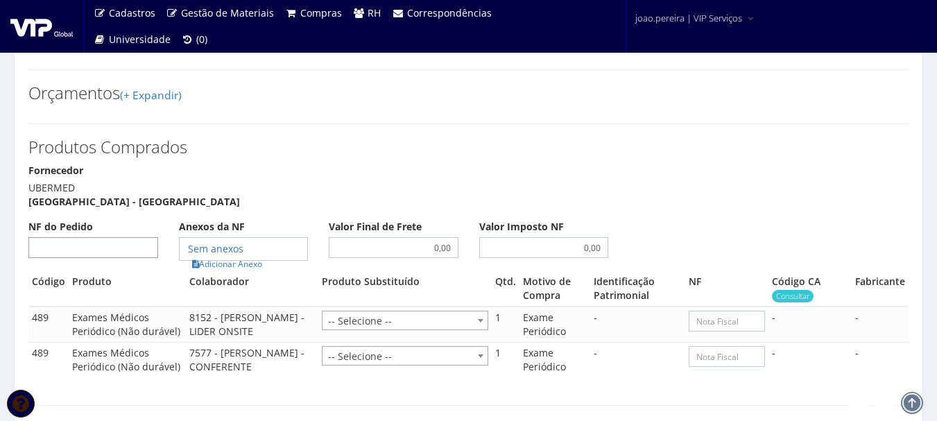
click at [132, 237] on input "NF do Pedido" at bounding box center [93, 247] width 130 height 21
type input "00"
click at [233, 257] on link "Adicionar Anexo" at bounding box center [227, 264] width 78 height 15
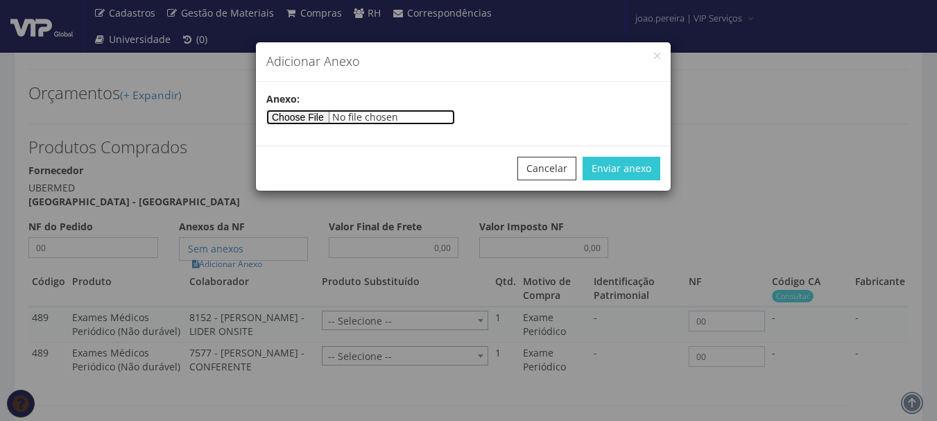
click at [305, 119] on input"] "file" at bounding box center [360, 117] width 189 height 15
type input"] "C:\fakepath\PEDIDOS SEM NOTA FISCAL.docx"
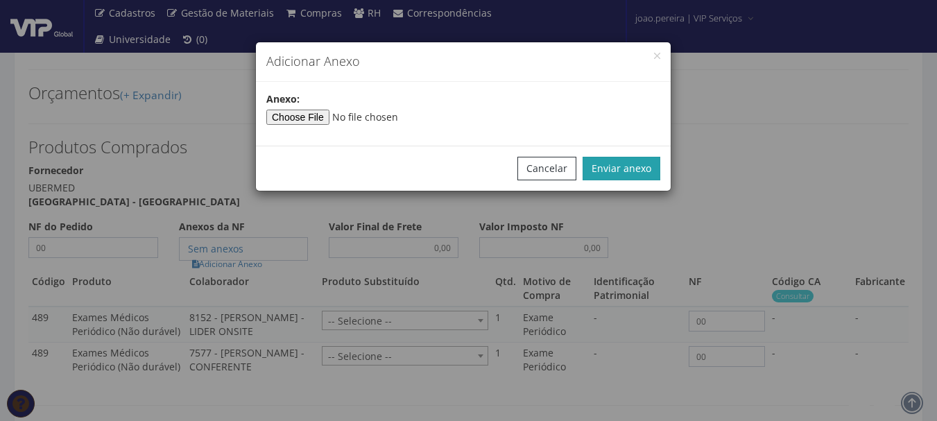
click at [625, 172] on button "Enviar anexo" at bounding box center [622, 169] width 78 height 24
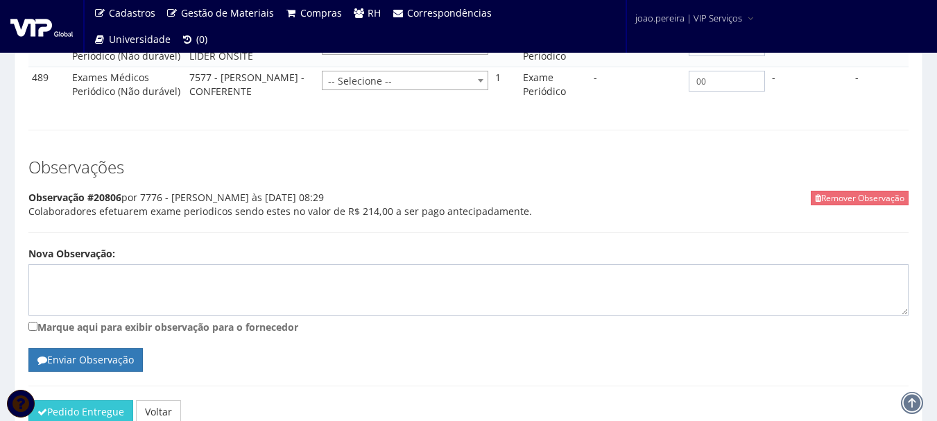
scroll to position [954, 0]
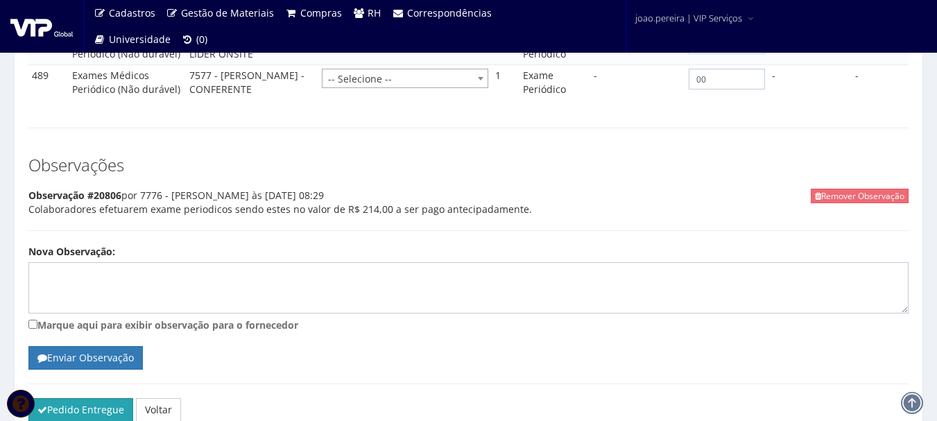
click at [60, 407] on button "Pedido Entregue" at bounding box center [80, 410] width 105 height 24
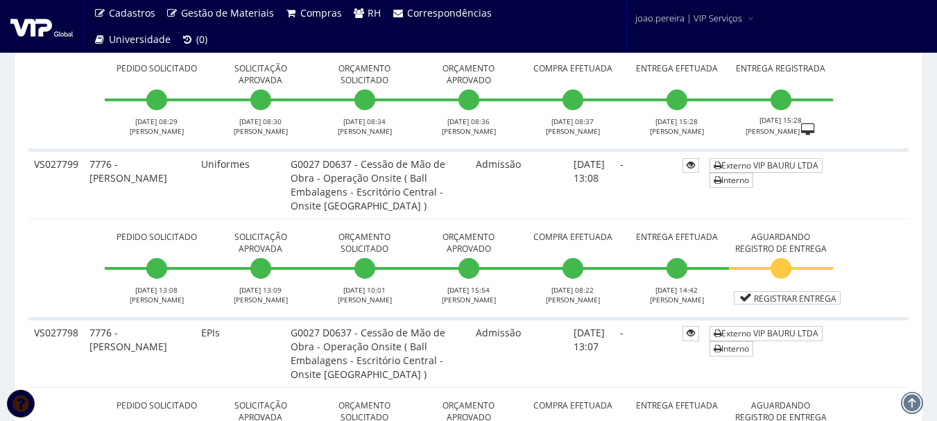
scroll to position [625, 0]
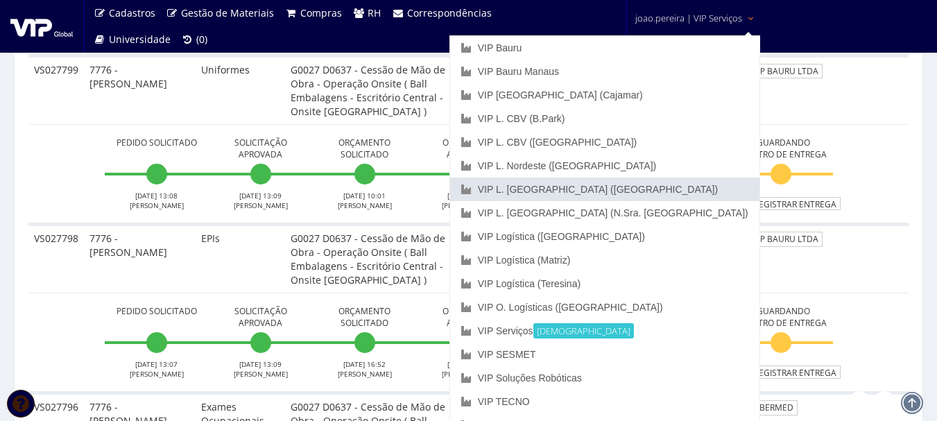
click at [659, 188] on link "VIP L. [GEOGRAPHIC_DATA] ([GEOGRAPHIC_DATA])" at bounding box center [604, 190] width 309 height 24
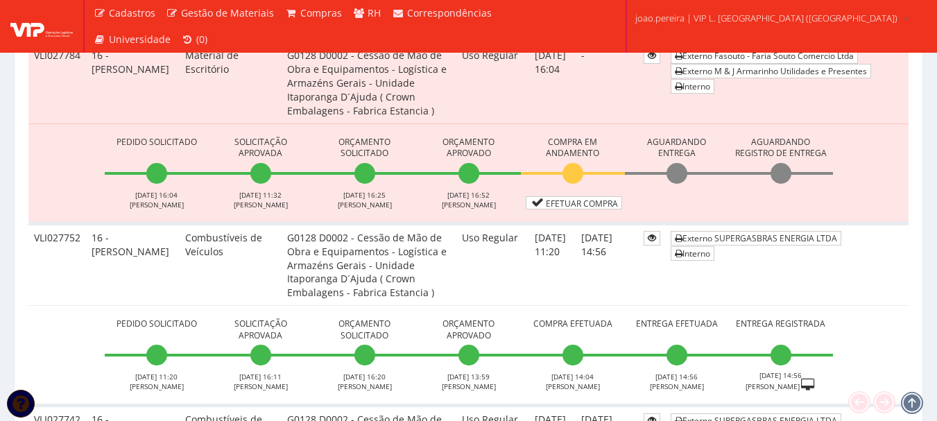
scroll to position [625, 0]
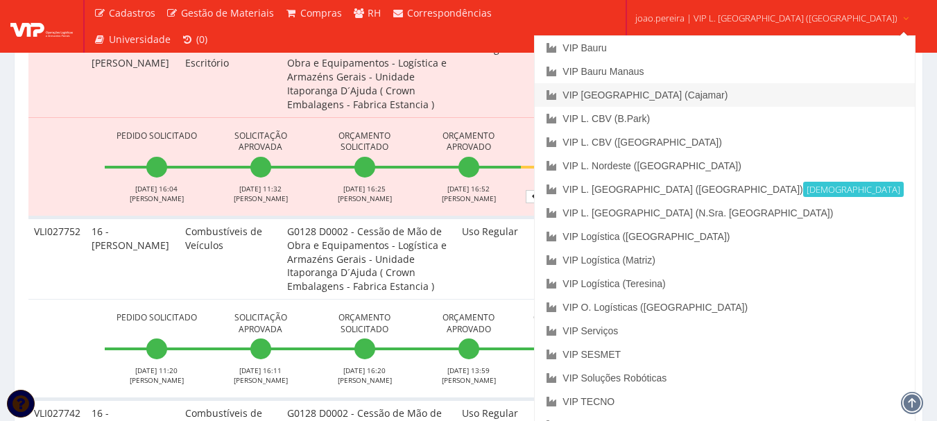
click at [708, 94] on link "VIP [GEOGRAPHIC_DATA] (Cajamar)" at bounding box center [725, 95] width 380 height 24
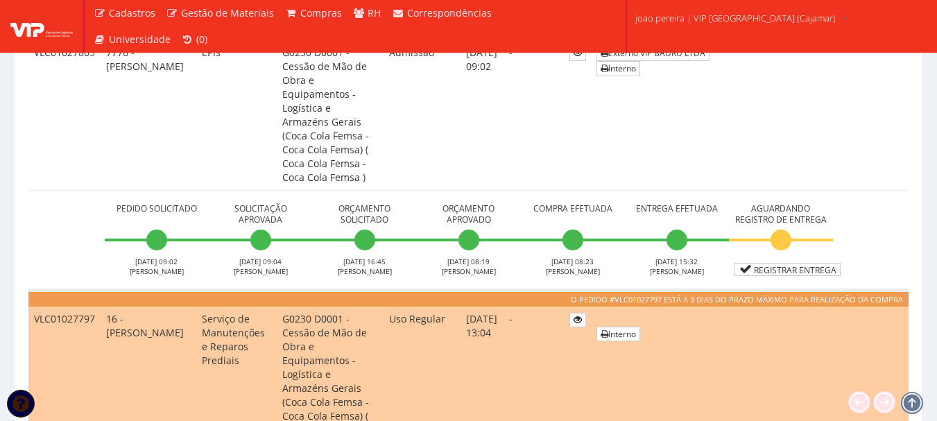
scroll to position [833, 0]
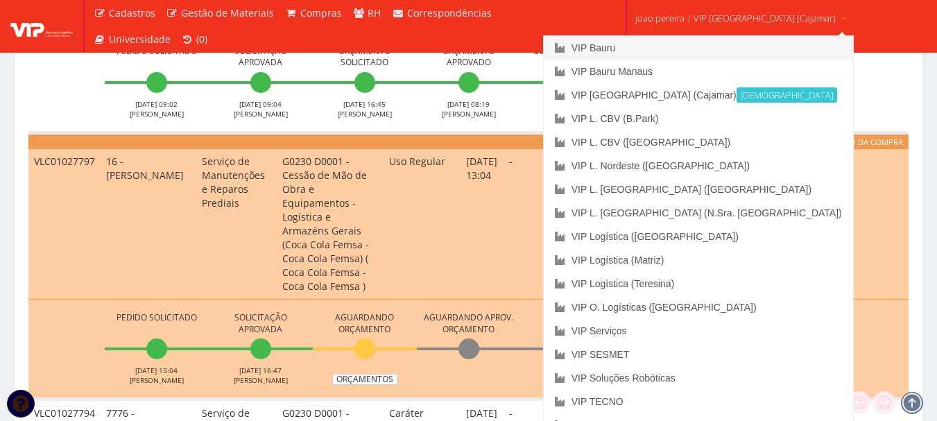
click at [653, 49] on link "VIP Bauru" at bounding box center [698, 48] width 309 height 24
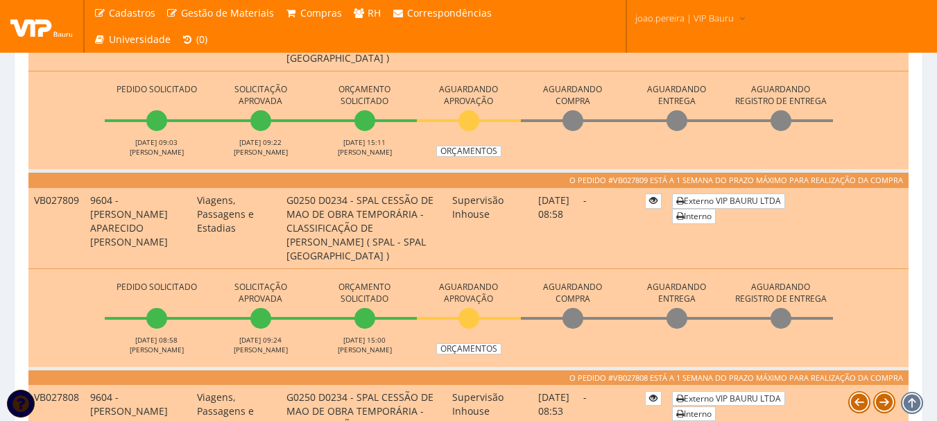
scroll to position [694, 0]
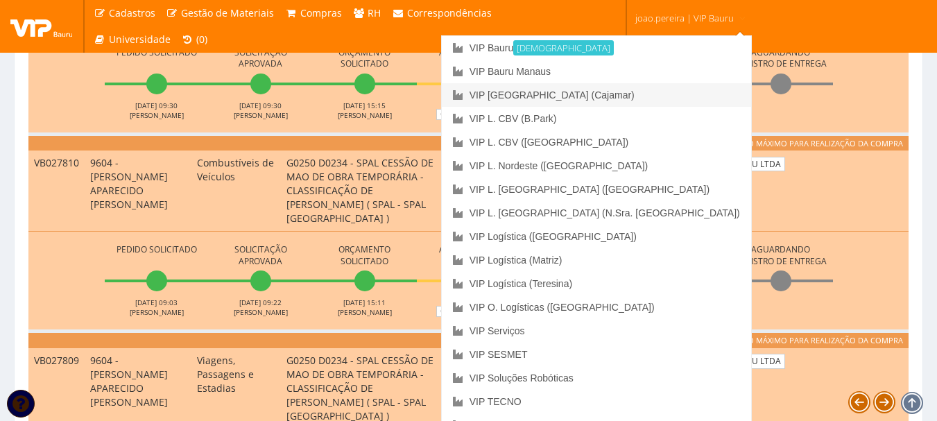
click at [653, 94] on link "VIP [GEOGRAPHIC_DATA] (Cajamar)" at bounding box center [596, 95] width 309 height 24
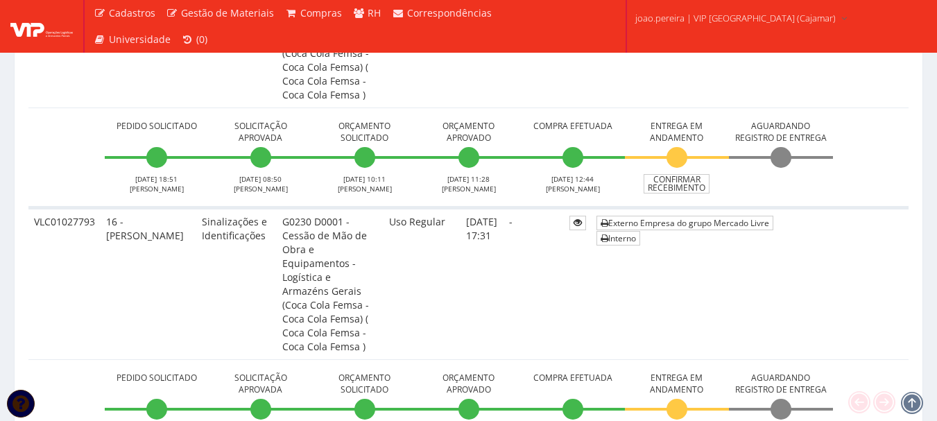
scroll to position [1180, 0]
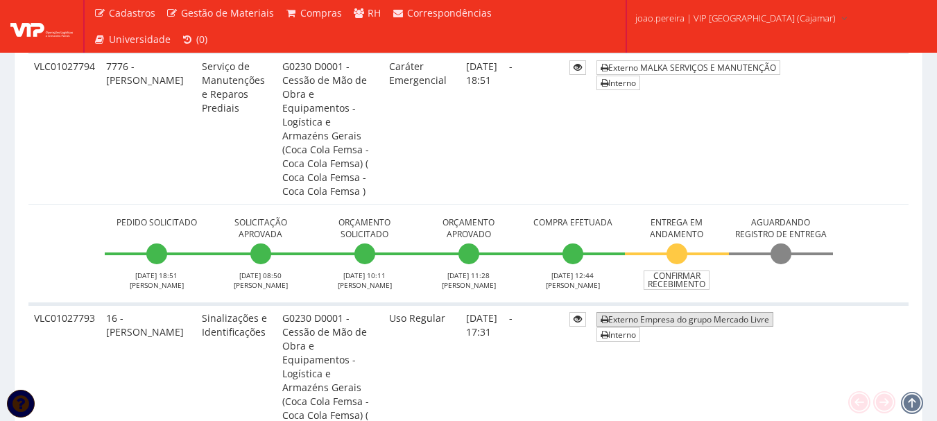
click at [731, 312] on link "Externo Empresa do grupo Mercado Livre" at bounding box center [685, 319] width 177 height 15
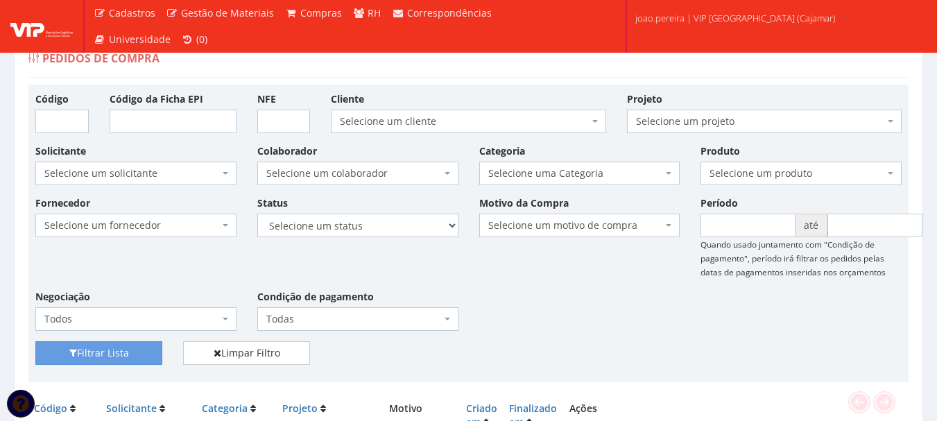
scroll to position [0, 0]
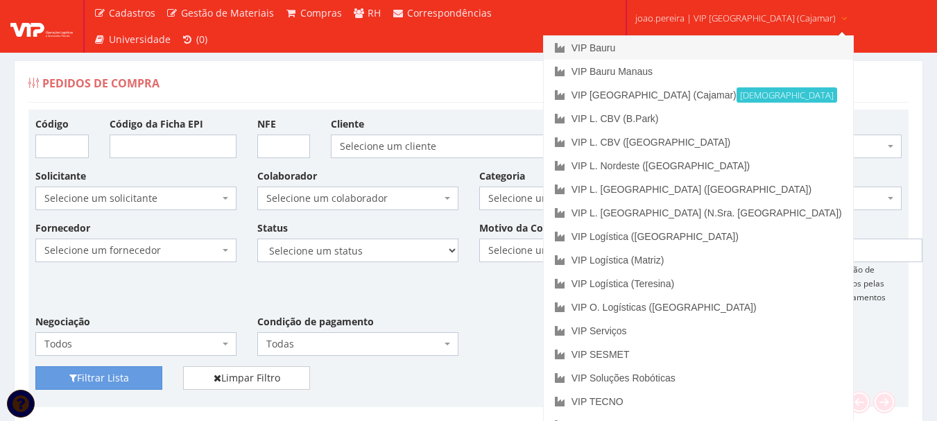
click at [646, 44] on link "VIP Bauru" at bounding box center [698, 48] width 309 height 24
